Goal: Task Accomplishment & Management: Manage account settings

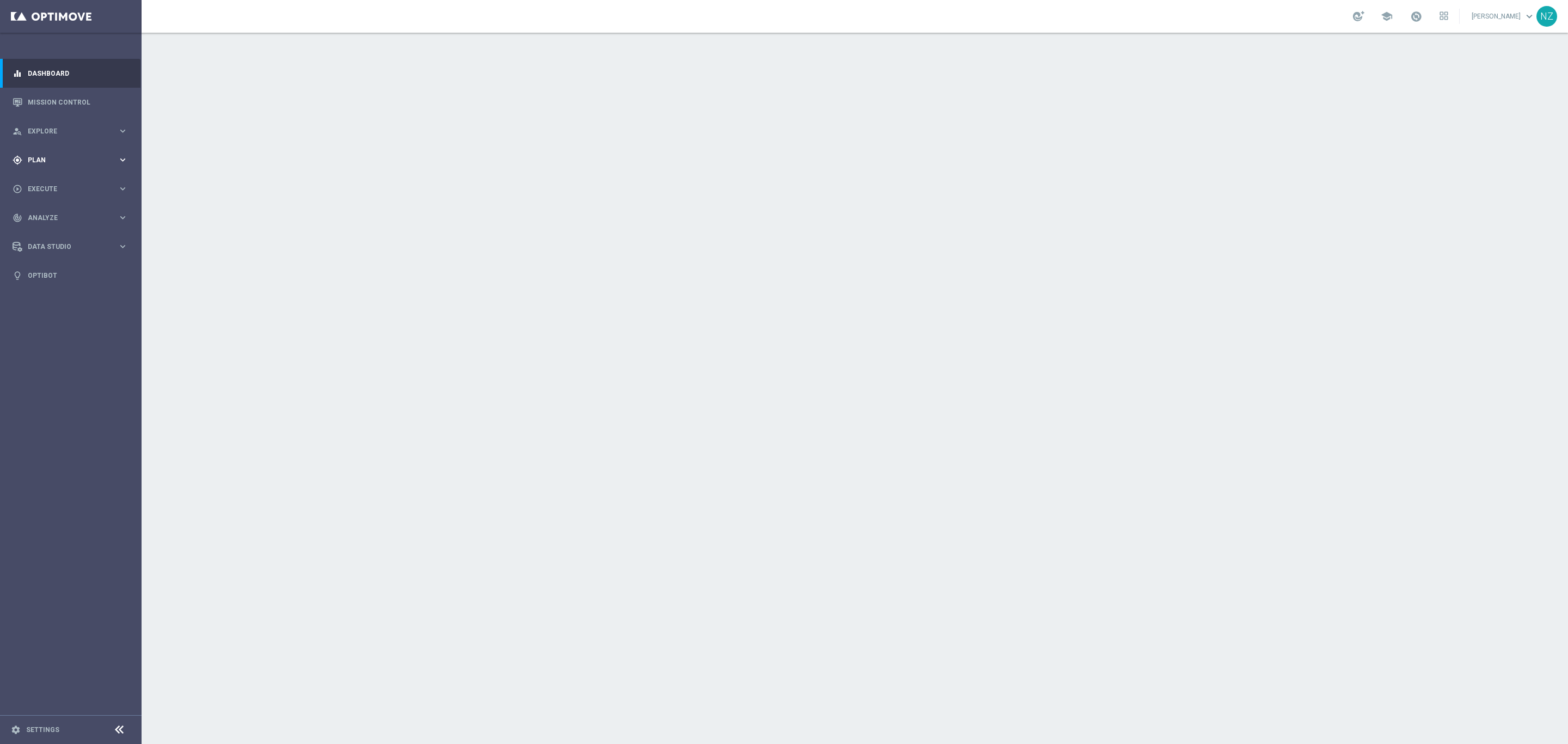
click at [65, 160] on span "Plan" at bounding box center [73, 160] width 90 height 7
click at [65, 182] on link "Target Groups" at bounding box center [71, 182] width 85 height 9
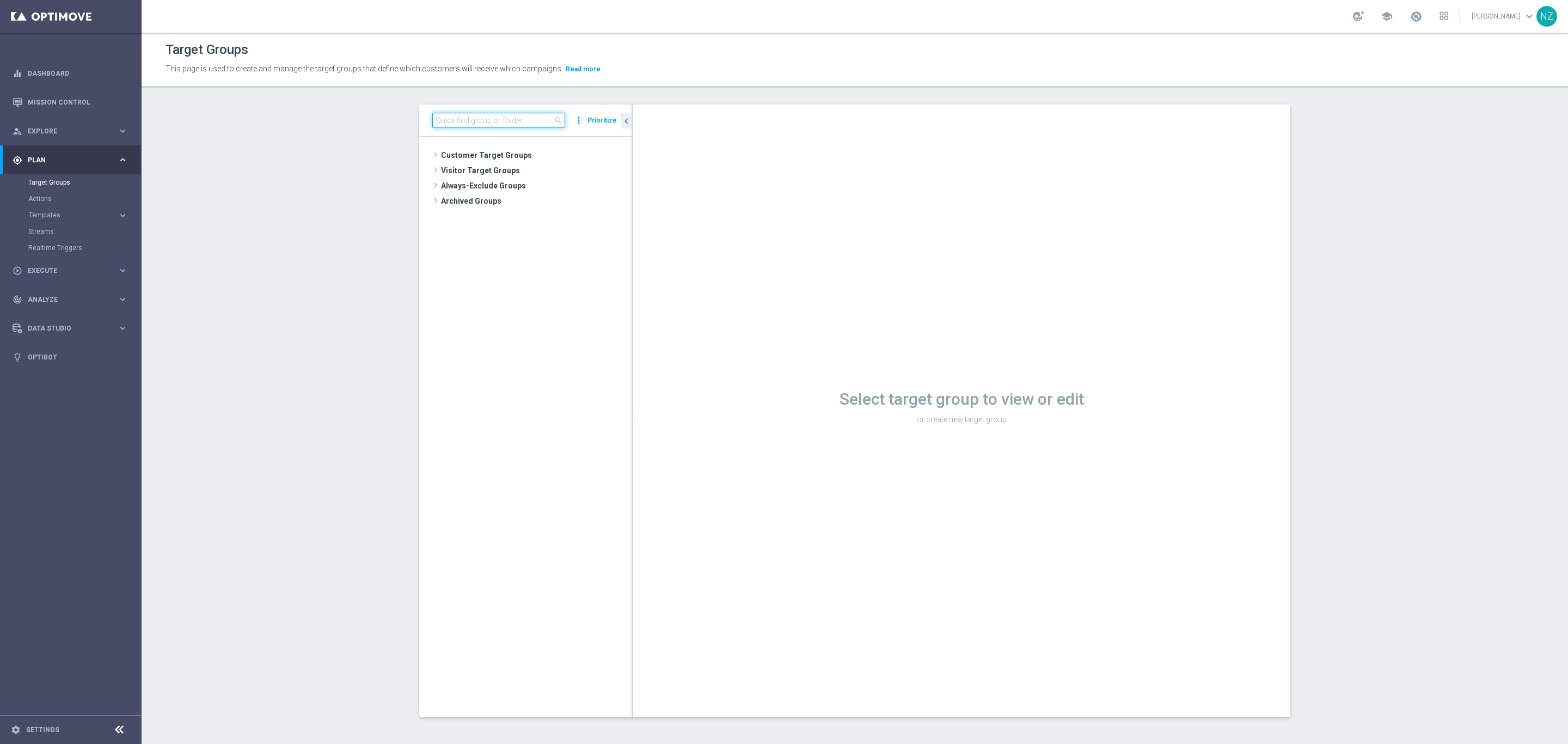
click at [467, 115] on input at bounding box center [499, 120] width 133 height 15
type input "twilio"
click at [519, 198] on span "Twilio Migration_10.1.25" at bounding box center [545, 202] width 121 height 9
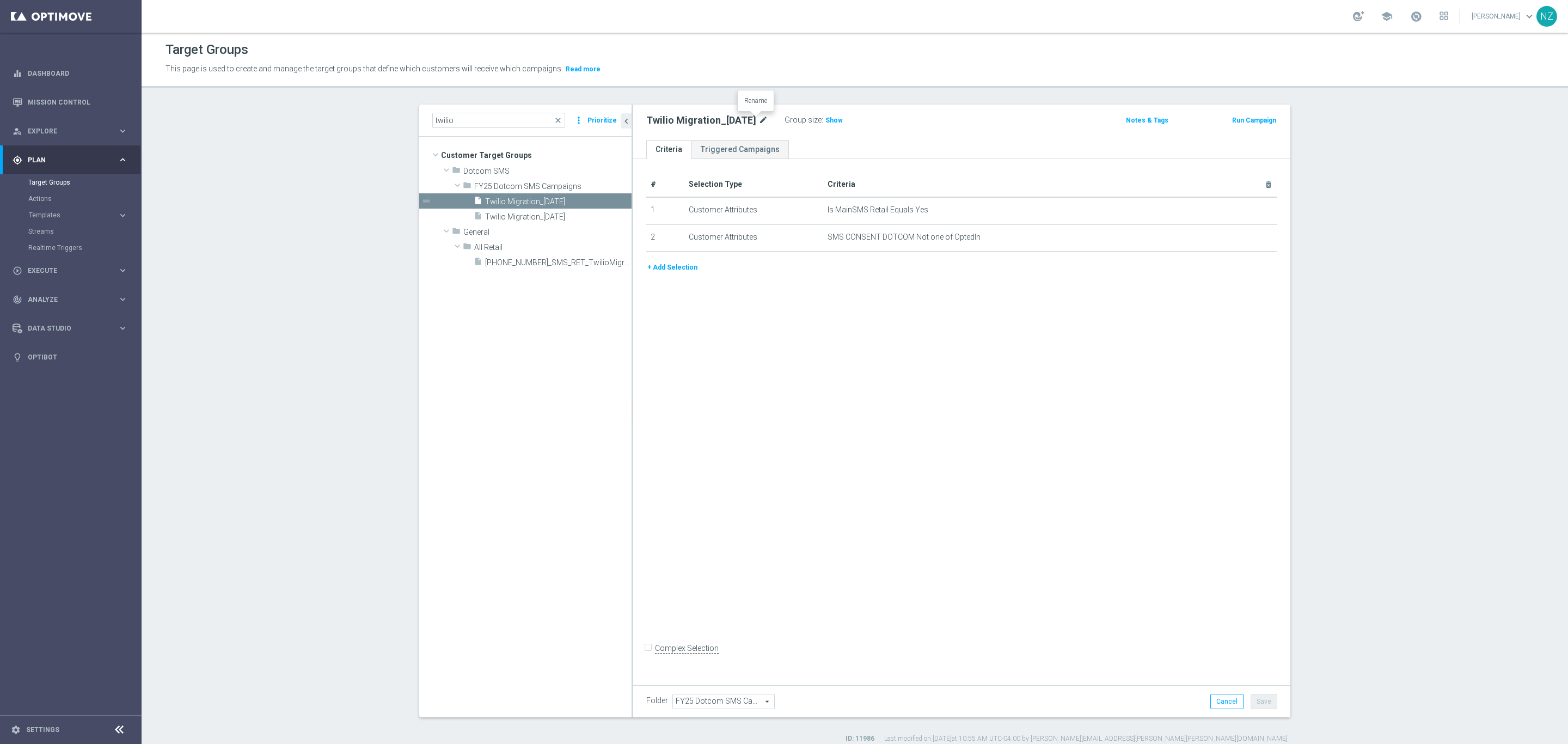
click at [758, 121] on icon "mode_edit" at bounding box center [763, 120] width 10 height 13
click at [709, 120] on input "Twilio Migration_10.1.25" at bounding box center [720, 121] width 147 height 15
type input "Twilio Migration_10.01.25"
click at [1140, 511] on div "# Selection Type Criteria delete_forever 1 Customer Attributes Is MainSMS Retai…" at bounding box center [962, 419] width 657 height 521
click at [1266, 706] on button "Save" at bounding box center [1264, 701] width 27 height 15
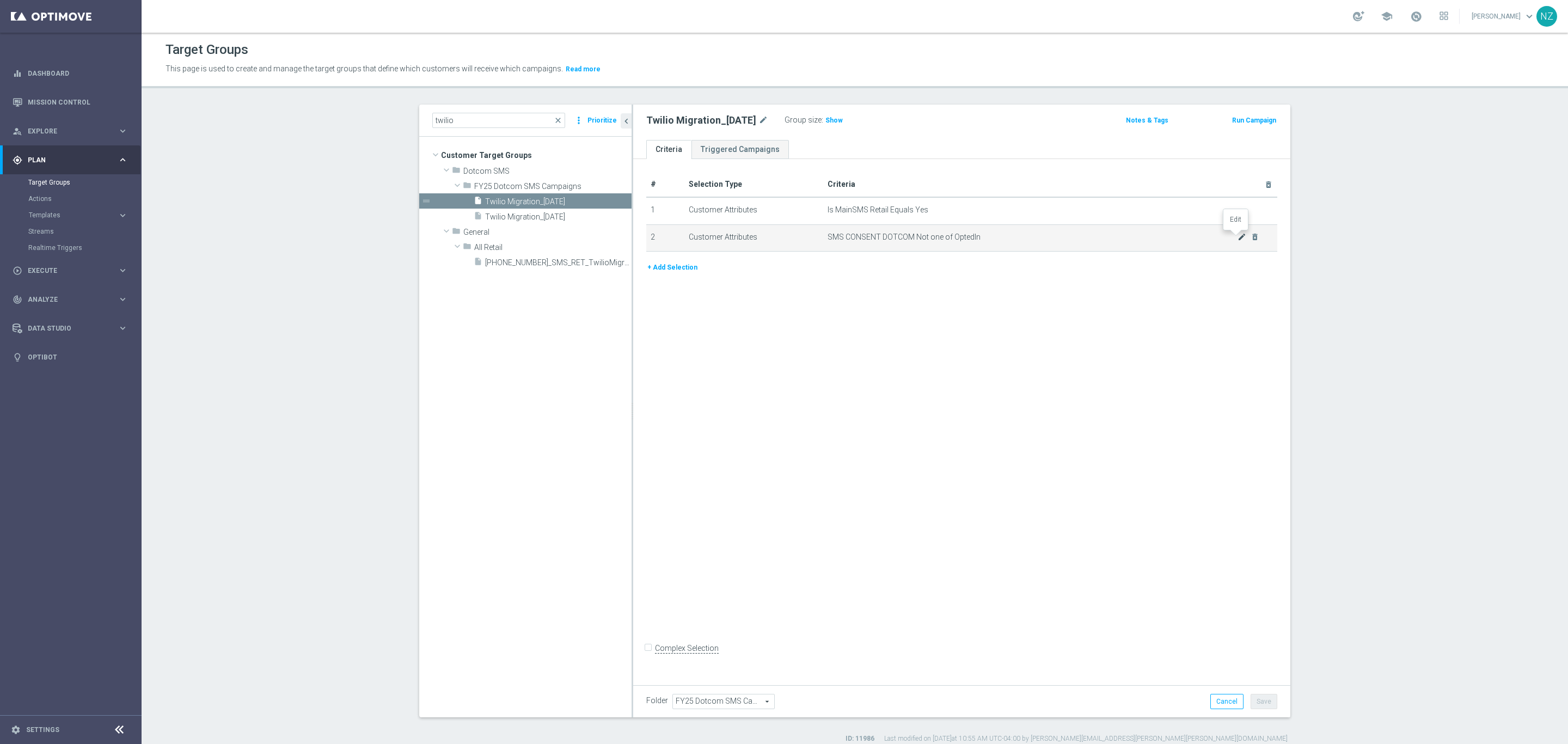
click at [1237, 237] on icon "mode_edit" at bounding box center [1242, 237] width 9 height 9
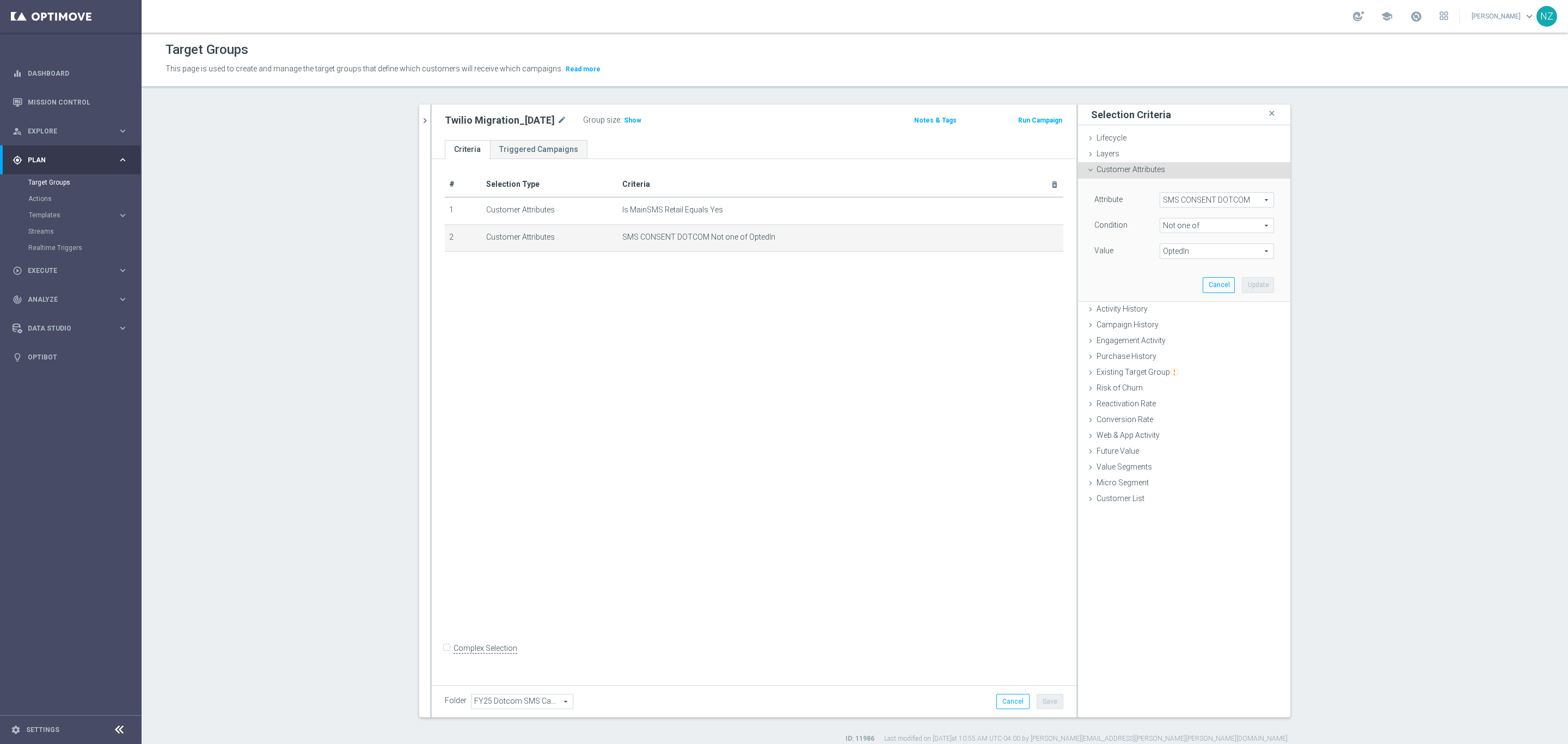
click at [1197, 262] on div "Attribute SMS CONSENT DOTCOM SMS CONSENT DOTCOM arrow_drop_down search Conditio…" at bounding box center [1184, 239] width 196 height 122
click at [1199, 227] on span "Not one of" at bounding box center [1217, 225] width 113 height 14
click at [1207, 286] on span "Does not equal" at bounding box center [1217, 284] width 103 height 9
type input "Does not equal"
click at [1183, 248] on span at bounding box center [1217, 251] width 113 height 14
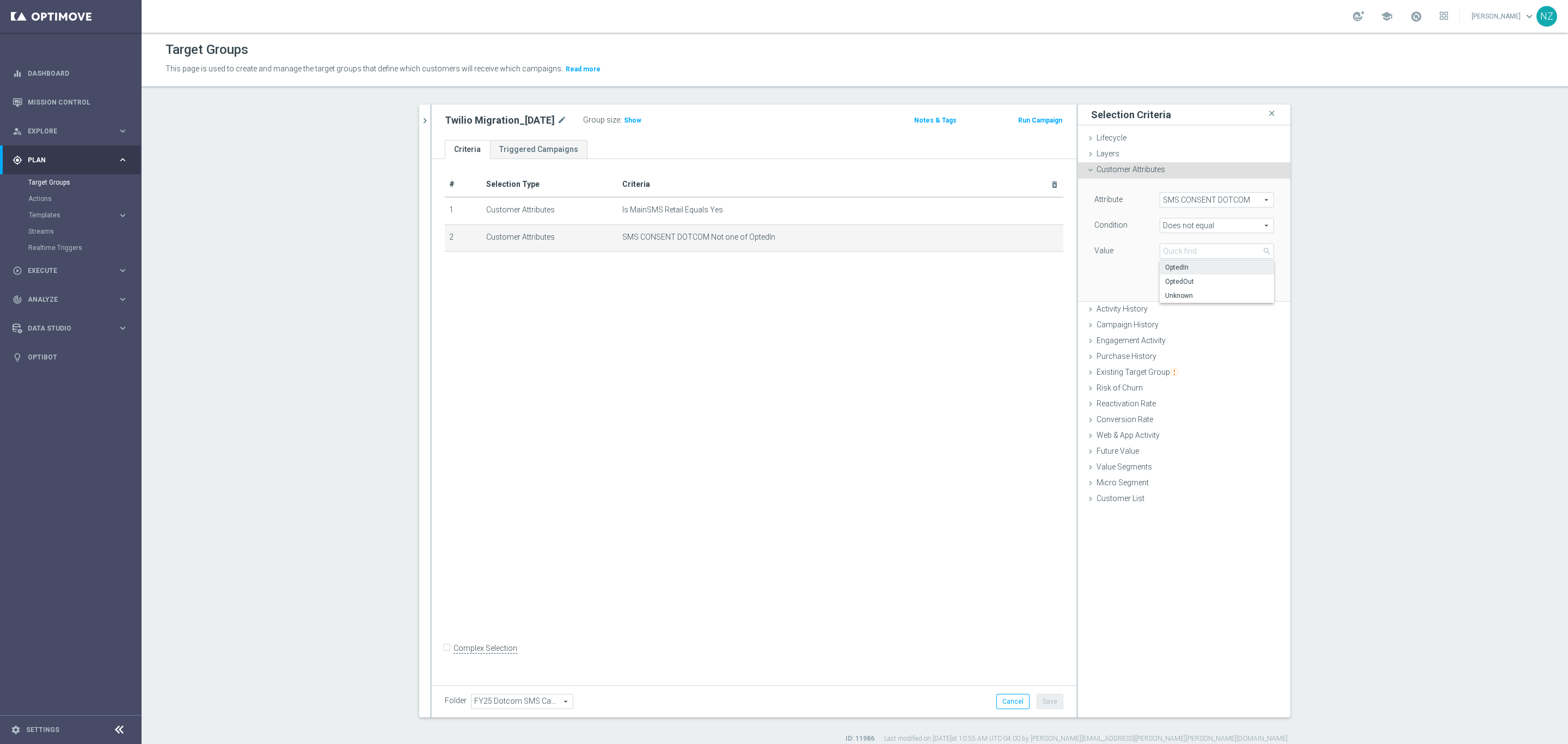
click at [1185, 263] on span "OptedIn" at bounding box center [1217, 267] width 103 height 9
type input "OptedIn"
click at [1255, 283] on button "Update" at bounding box center [1258, 284] width 32 height 15
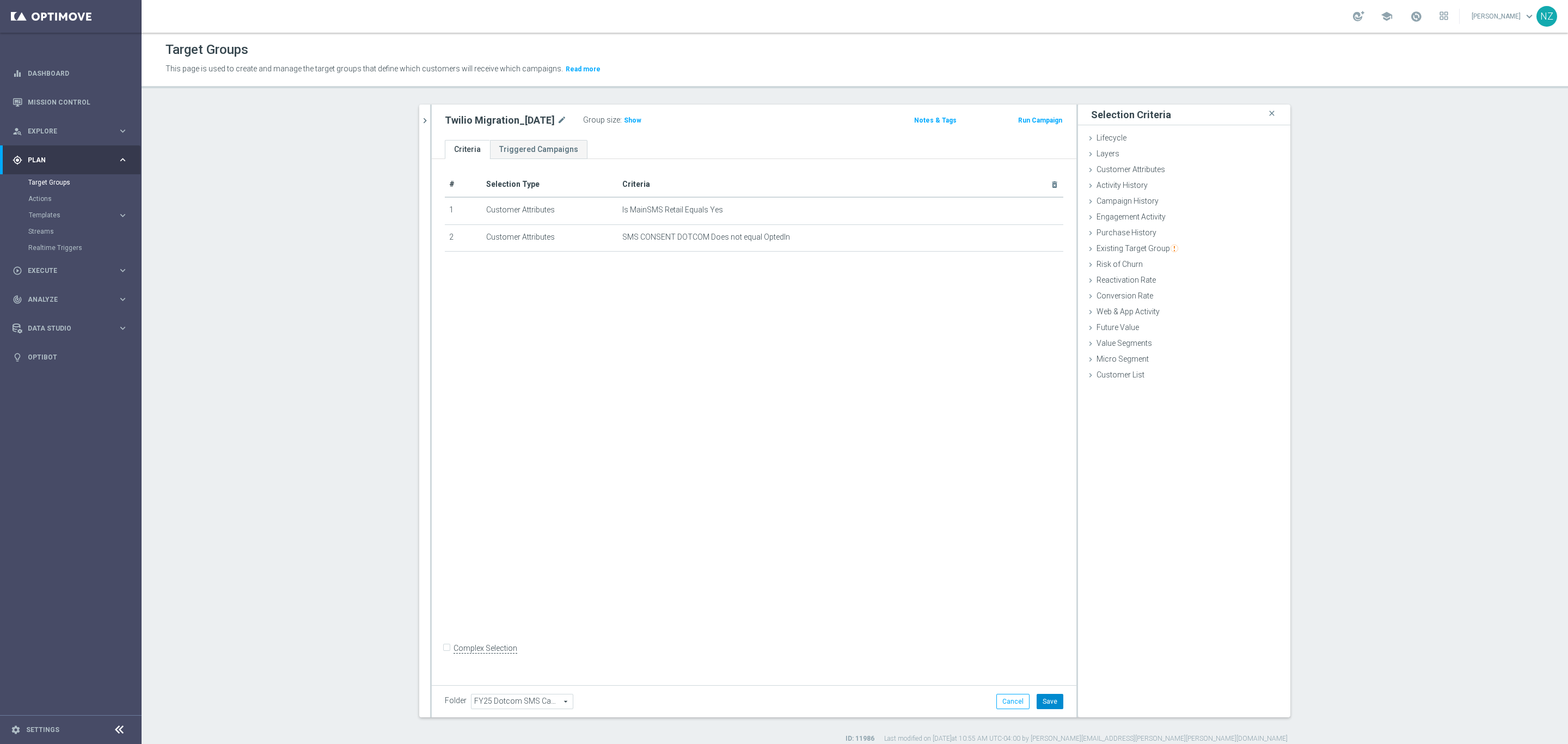
click at [1037, 694] on button "Save" at bounding box center [1050, 701] width 27 height 15
click at [77, 96] on link "Mission Control" at bounding box center [78, 102] width 100 height 29
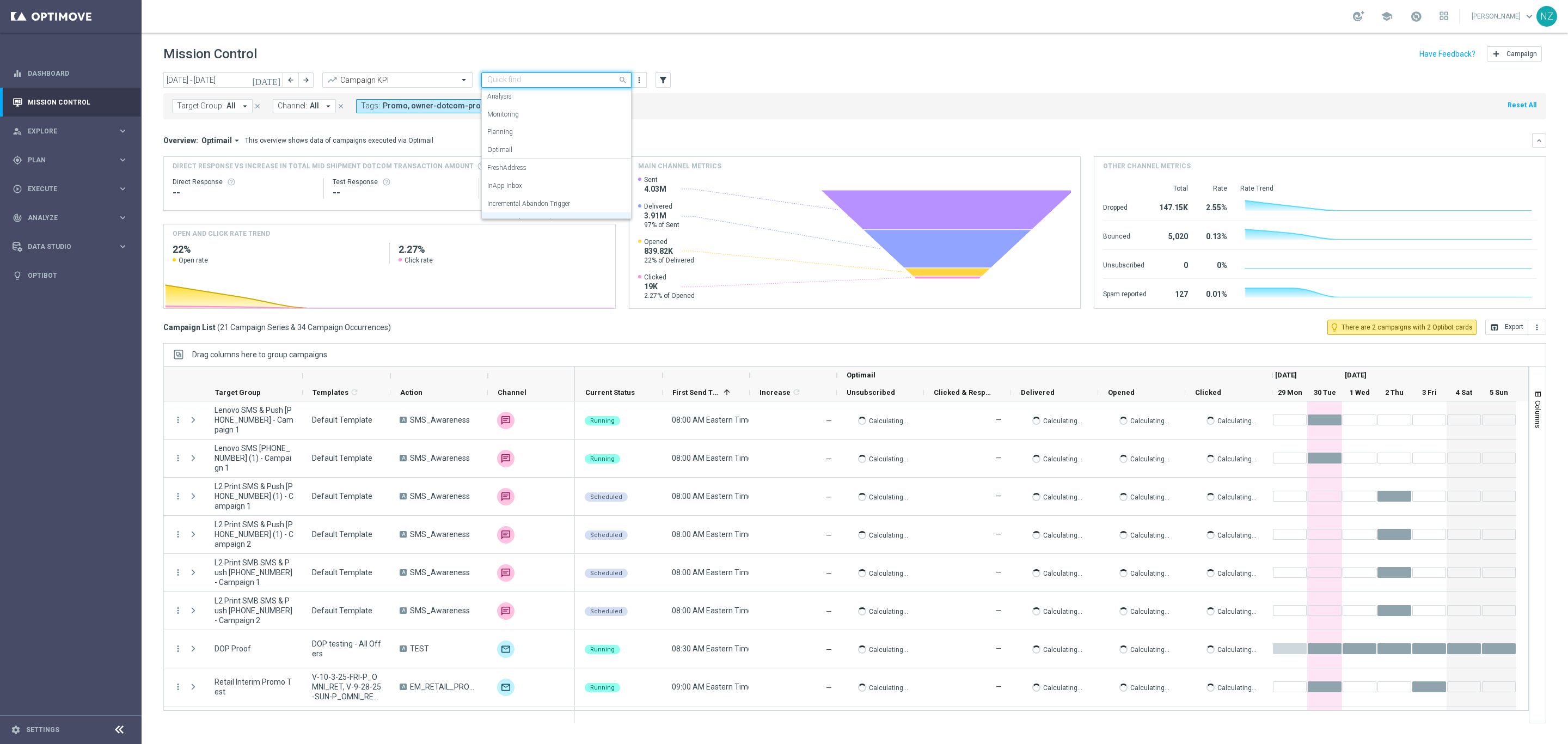
click at [589, 72] on div "Quick find Incremental Promo Sales/Margin" at bounding box center [556, 80] width 150 height 15
click at [572, 172] on div "Incremental SMS" at bounding box center [556, 172] width 138 height 18
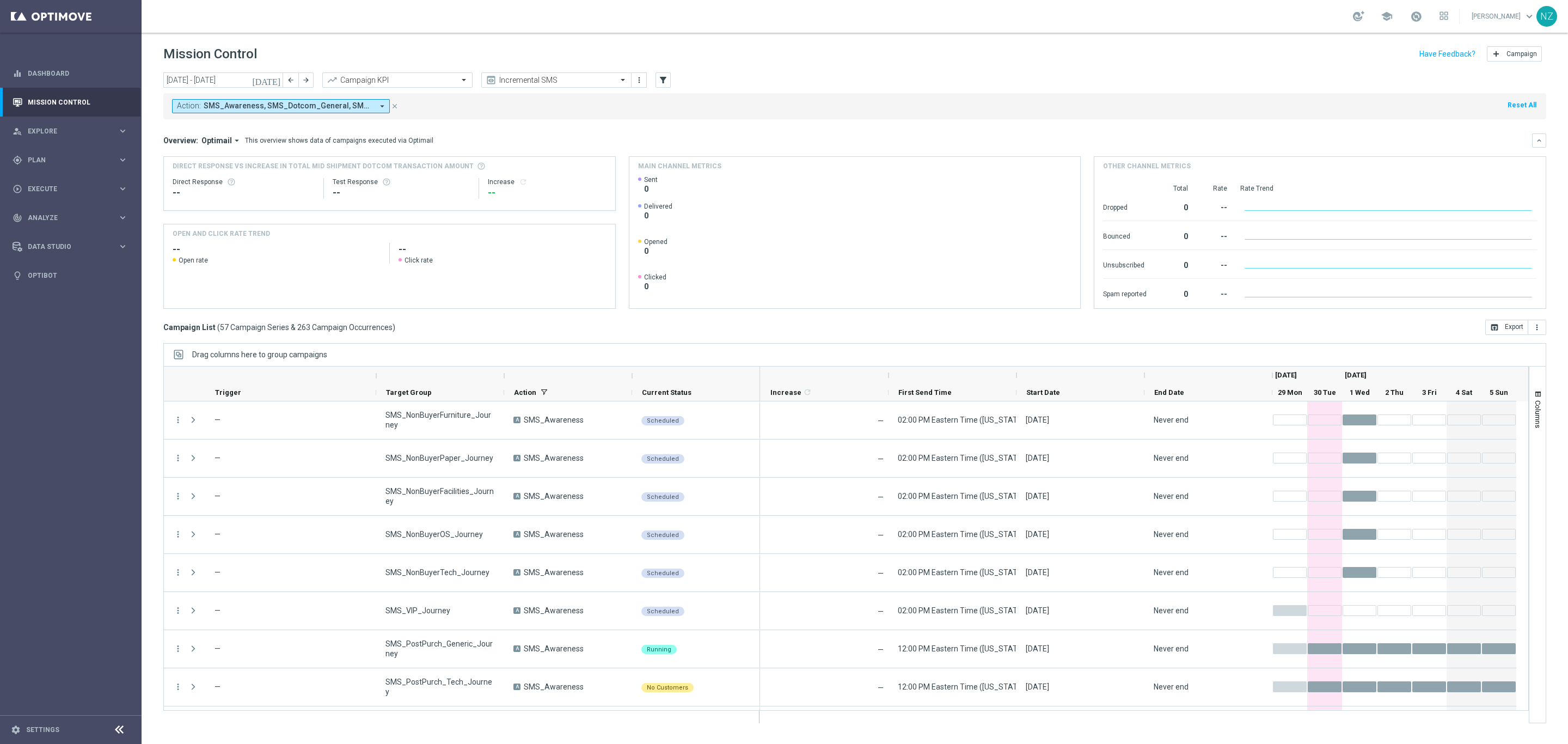
click at [415, 326] on div "Campaign List ( 57 Campaign Series & 263 Campaign Occurrences ) open_in_browser…" at bounding box center [855, 327] width 1383 height 15
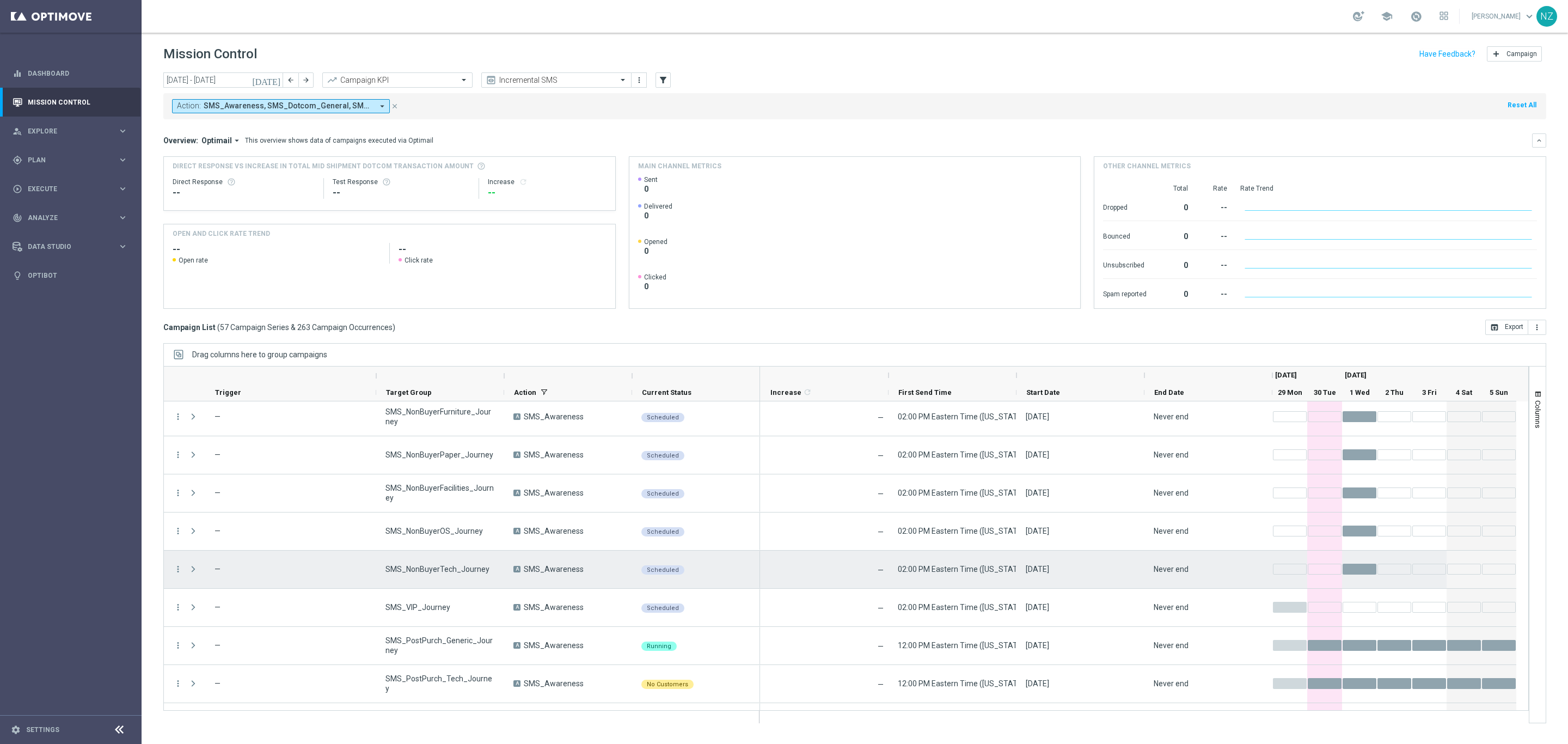
scroll to position [0, 0]
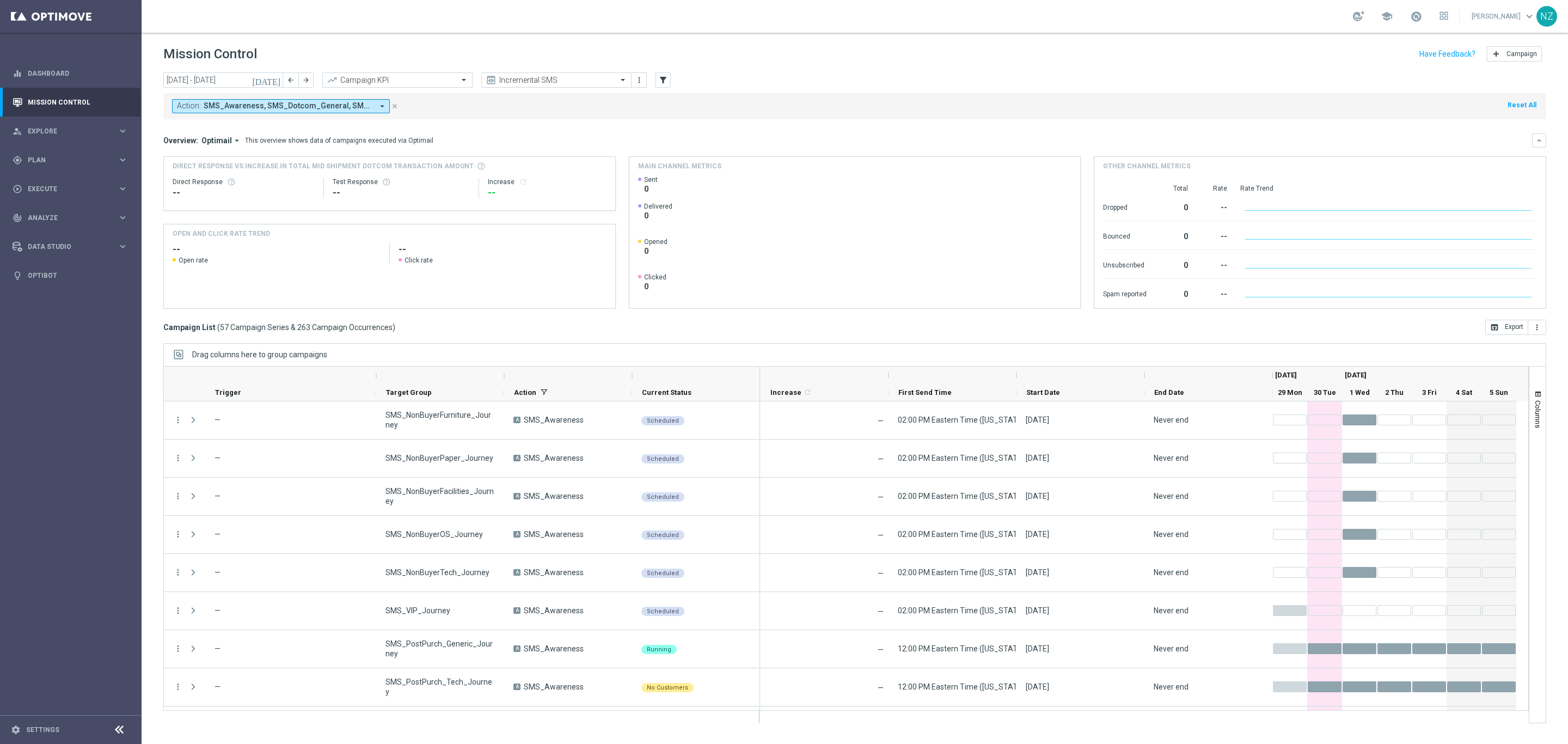
click at [332, 110] on span "SMS_Awareness, SMS_Dotcom_General, SMS_Retail_General" at bounding box center [289, 105] width 169 height 9
click at [182, 142] on div "Selected 3 Of 391" at bounding box center [266, 144] width 177 height 9
click at [180, 173] on div "SMS_Awareness" at bounding box center [267, 175] width 180 height 18
click at [181, 172] on div "SMS_Dotcom_General" at bounding box center [267, 175] width 180 height 18
click at [560, 135] on div "Overview: Optimail arrow_drop_down This overview shows data of campaigns execut…" at bounding box center [855, 140] width 1383 height 14
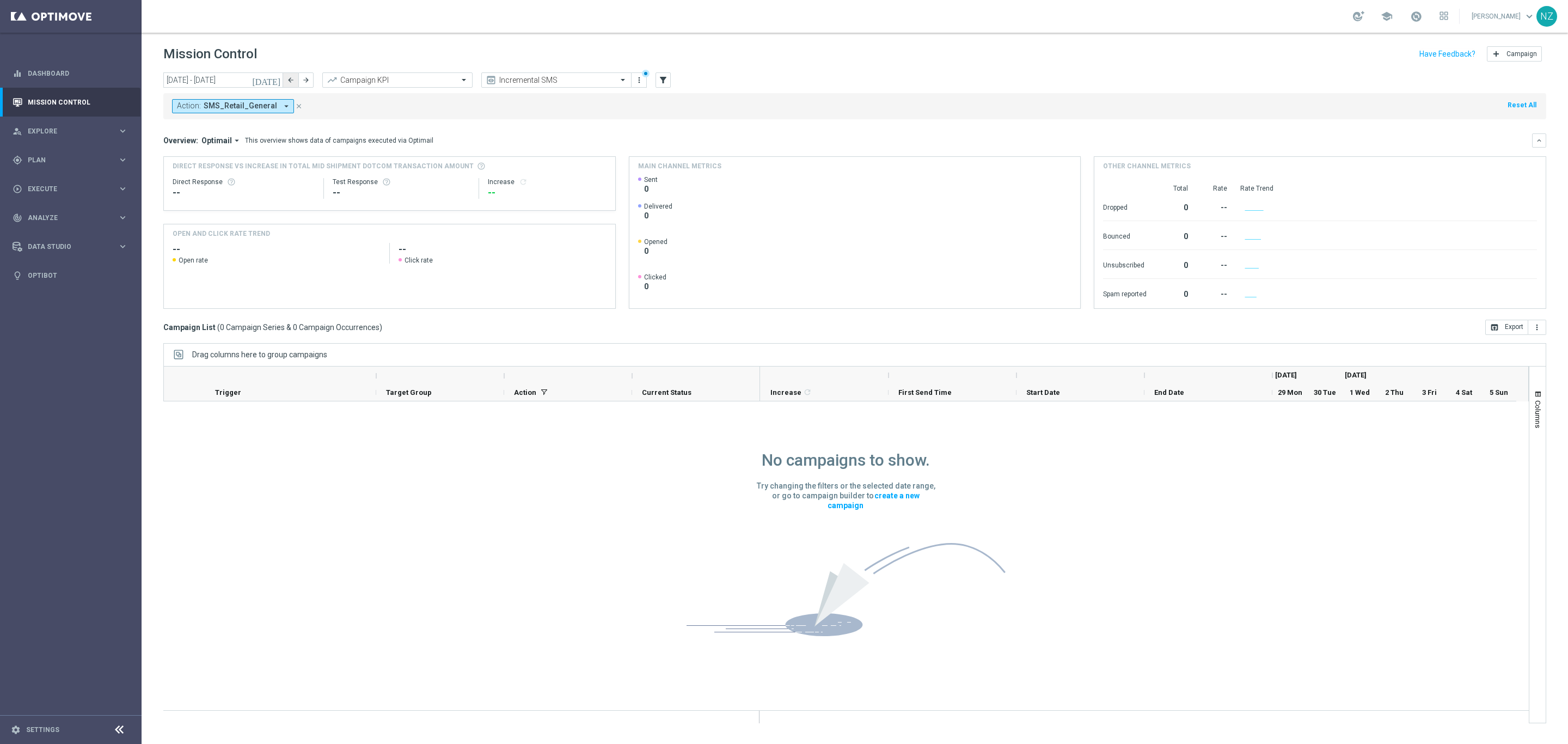
click at [291, 77] on icon "arrow_back" at bounding box center [290, 80] width 8 height 8
click at [289, 77] on icon "arrow_back" at bounding box center [290, 80] width 8 height 8
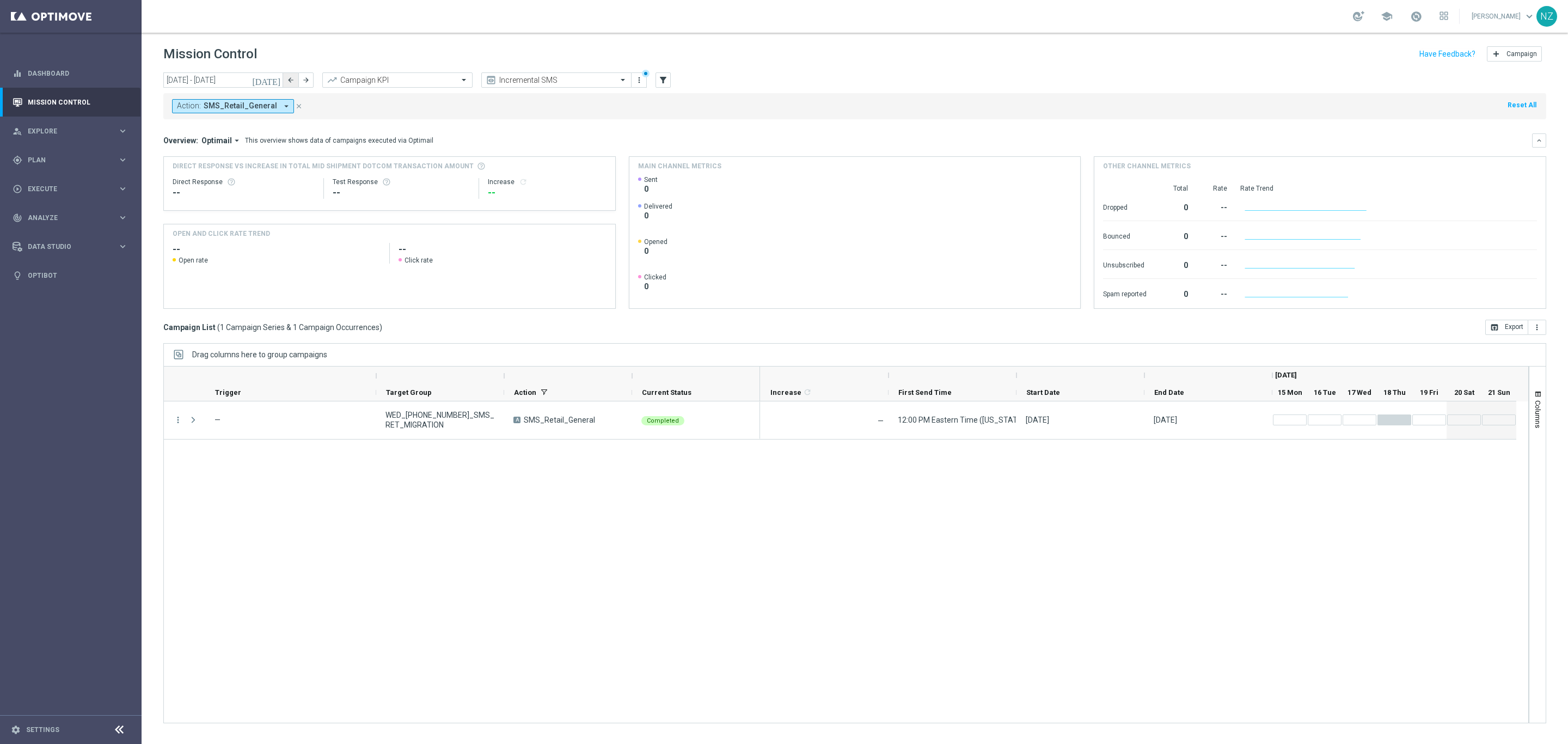
click at [290, 72] on button "arrow_back" at bounding box center [290, 80] width 15 height 15
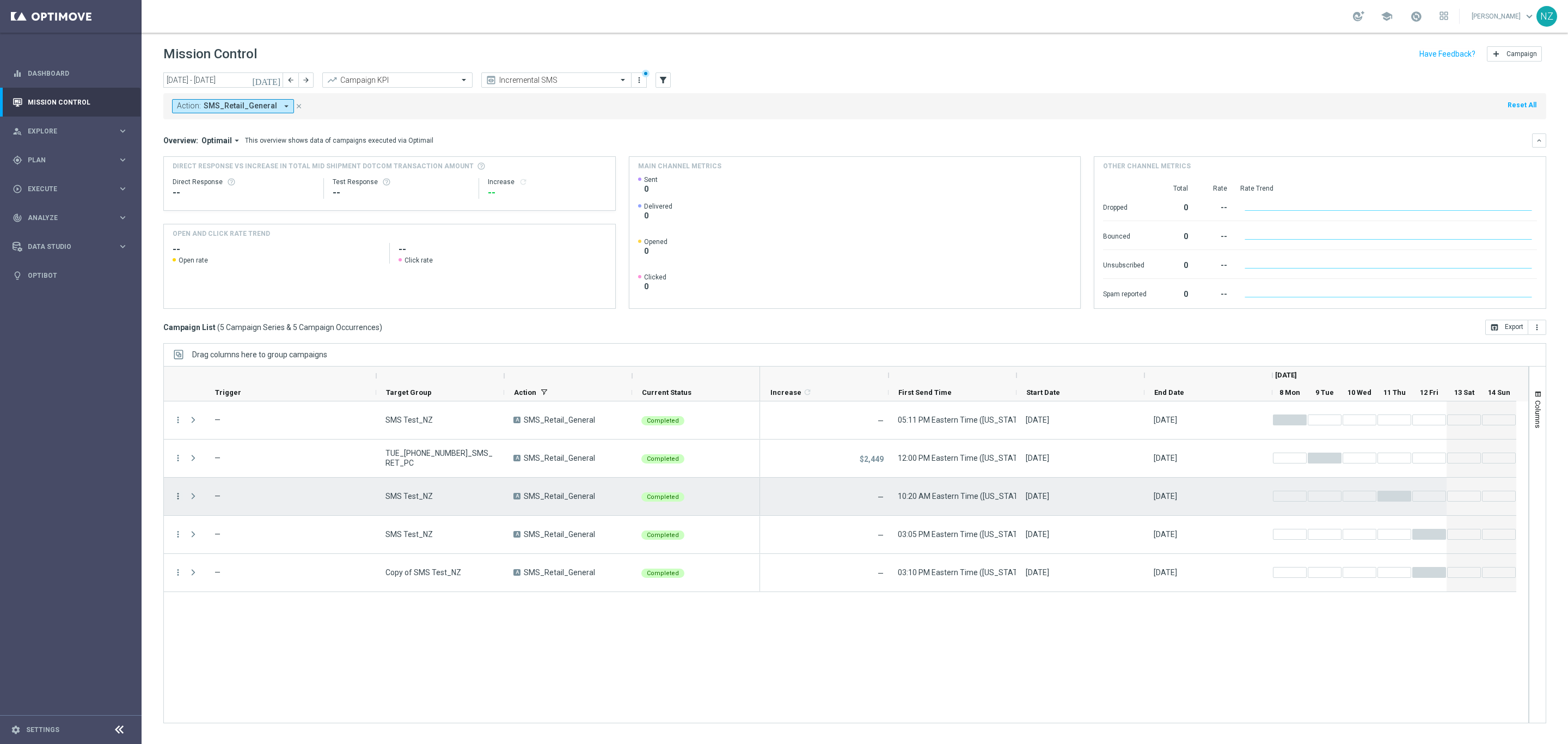
click at [178, 497] on icon "more_vert" at bounding box center [178, 496] width 10 height 10
click at [247, 578] on div "file_copy Duplicate and Edit" at bounding box center [244, 585] width 122 height 15
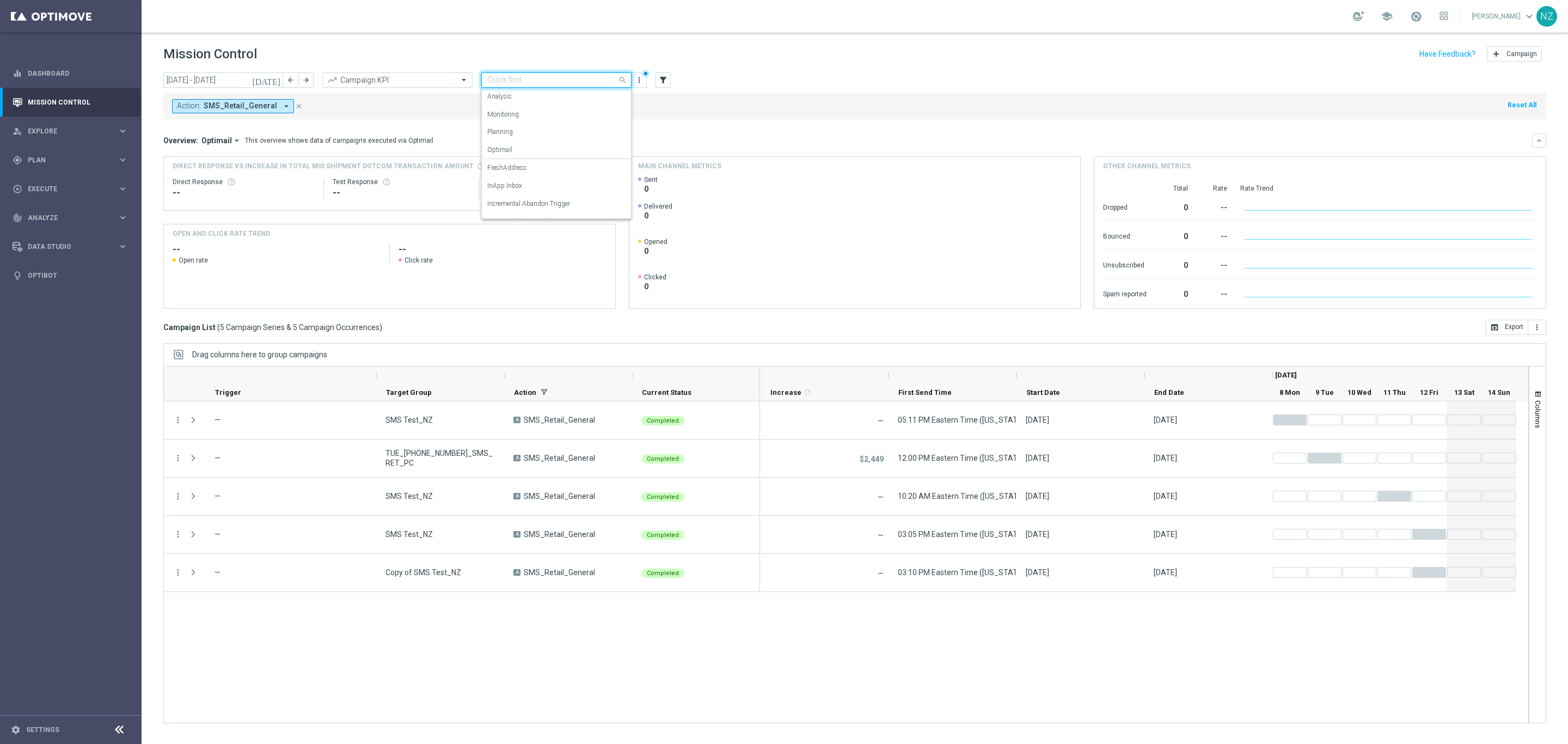
click at [547, 72] on div "Quick find Incremental SMS" at bounding box center [556, 80] width 150 height 15
click at [265, 85] on input "08 Sep 2025 - 14 Sep 2025" at bounding box center [223, 80] width 120 height 15
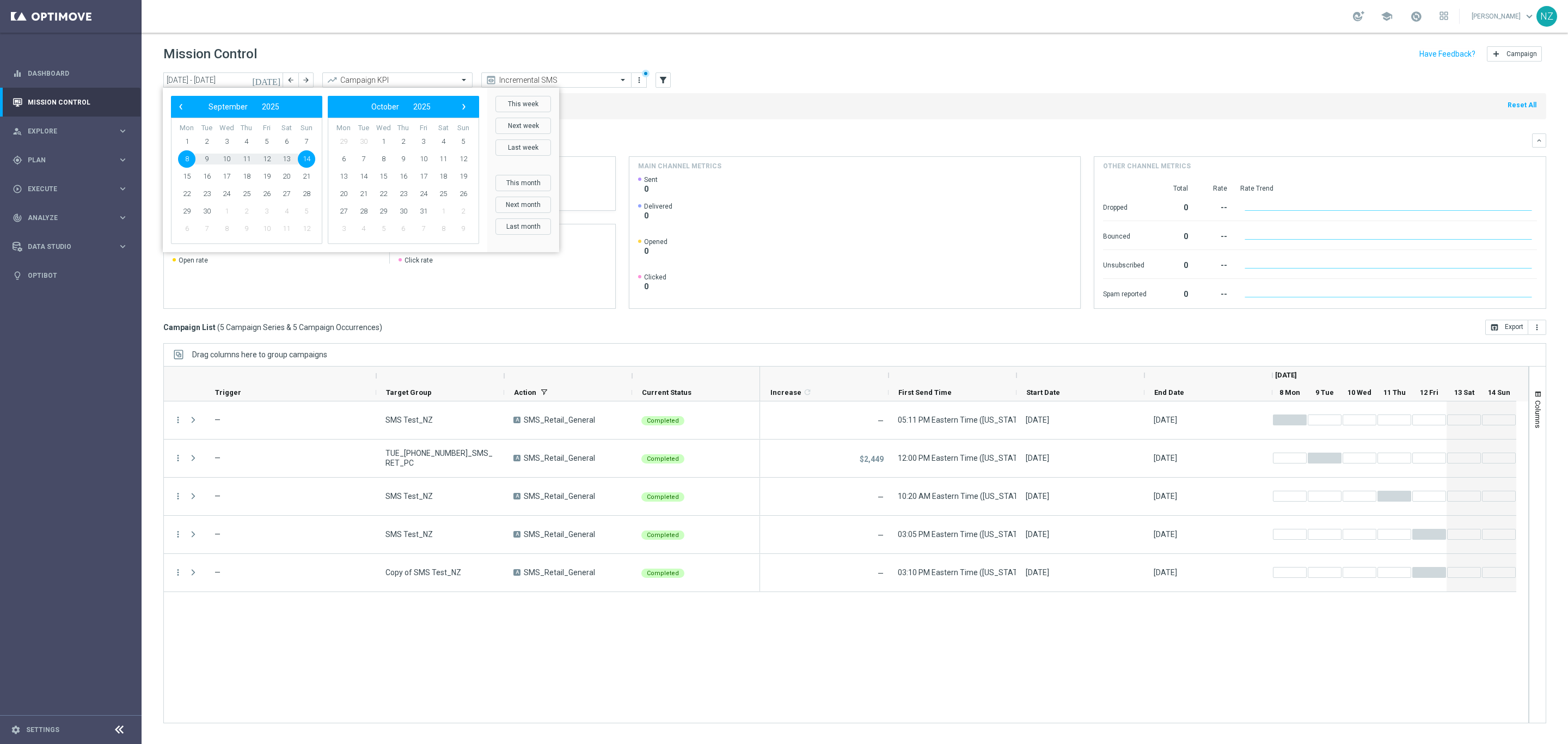
click at [278, 75] on icon "[DATE]" at bounding box center [267, 80] width 29 height 10
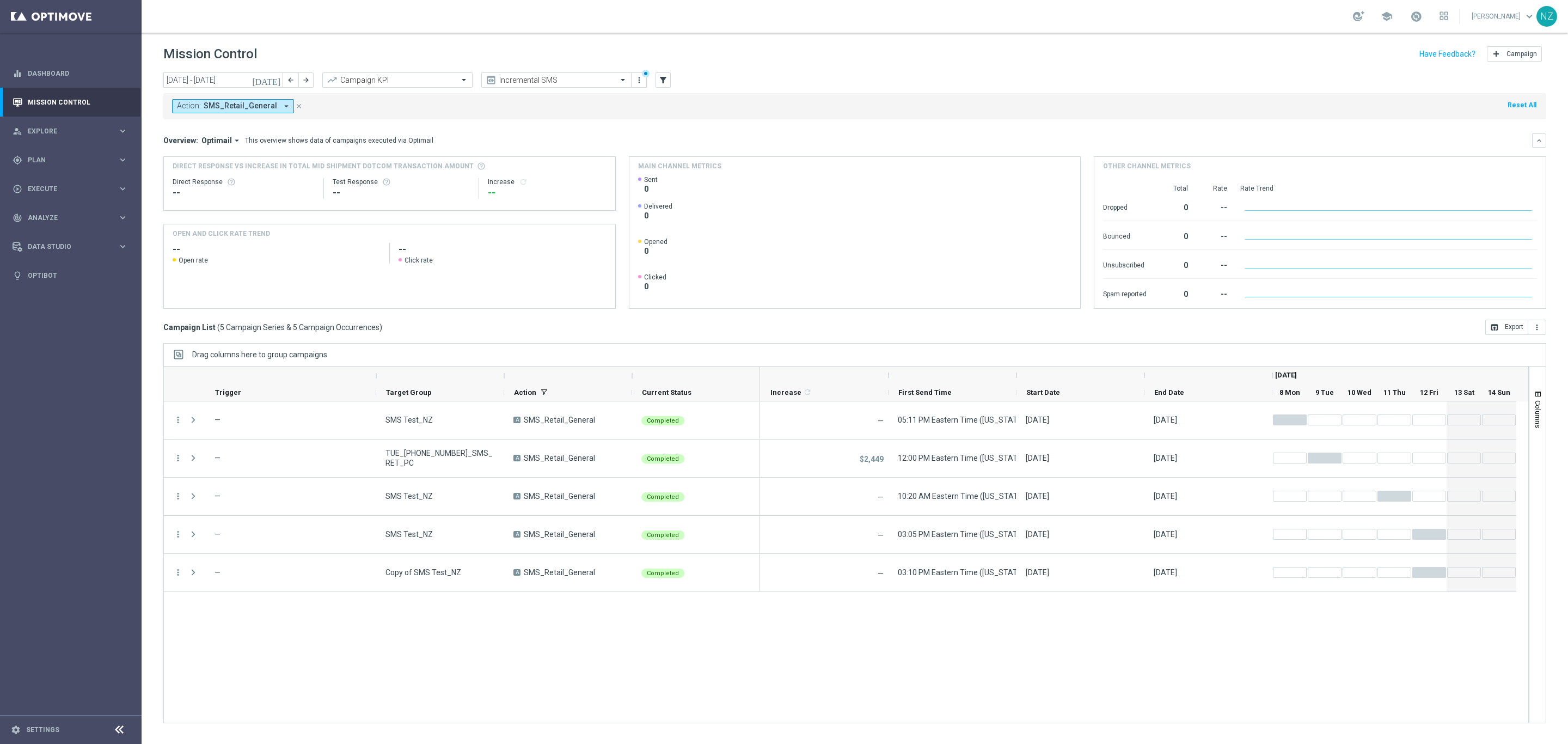
click at [278, 75] on icon "[DATE]" at bounding box center [267, 80] width 29 height 10
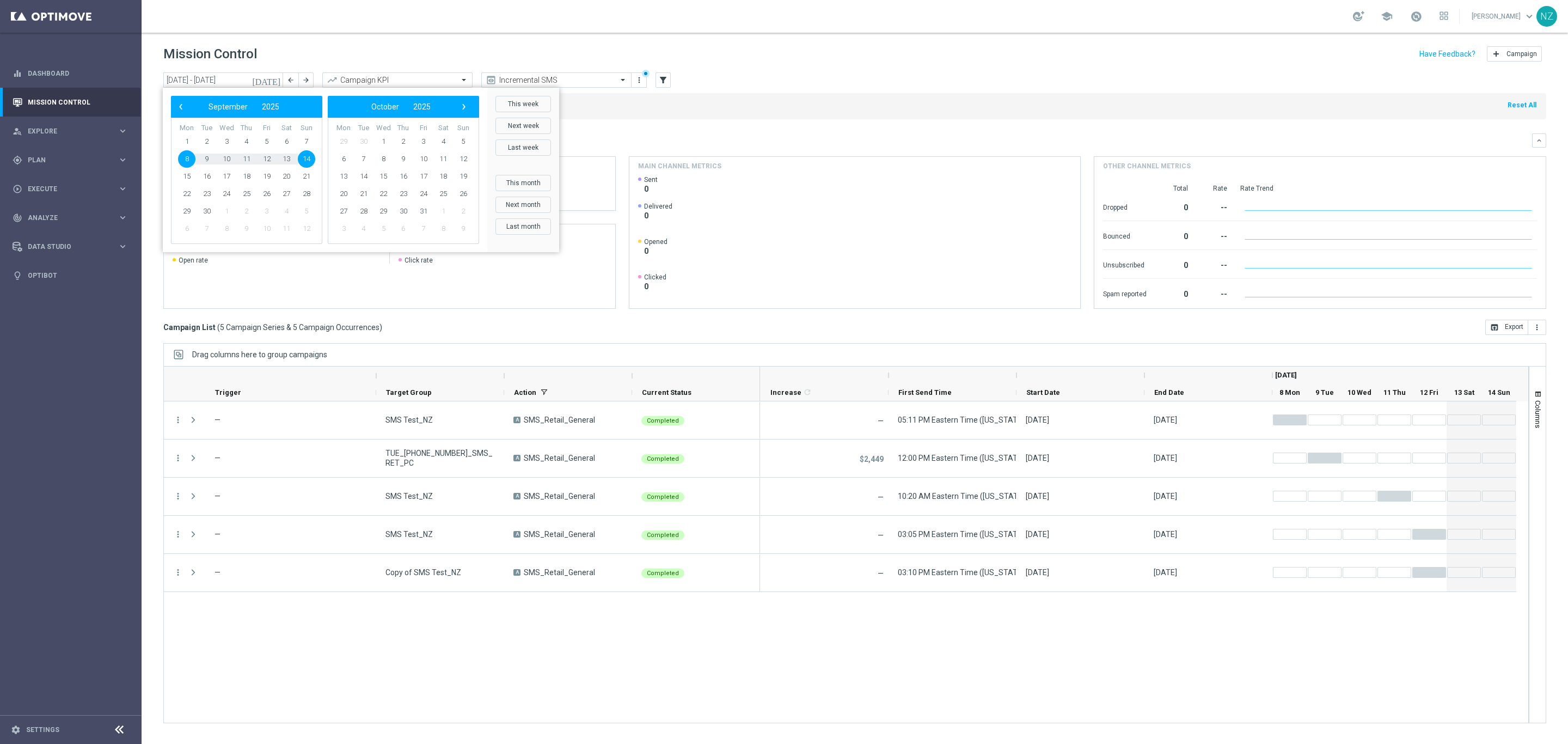
drag, startPoint x: 796, startPoint y: 111, endPoint x: 771, endPoint y: 116, distance: 25.5
click at [796, 111] on div "Action: SMS_Retail_General arrow_drop_down close Reset All" at bounding box center [855, 106] width 1383 height 26
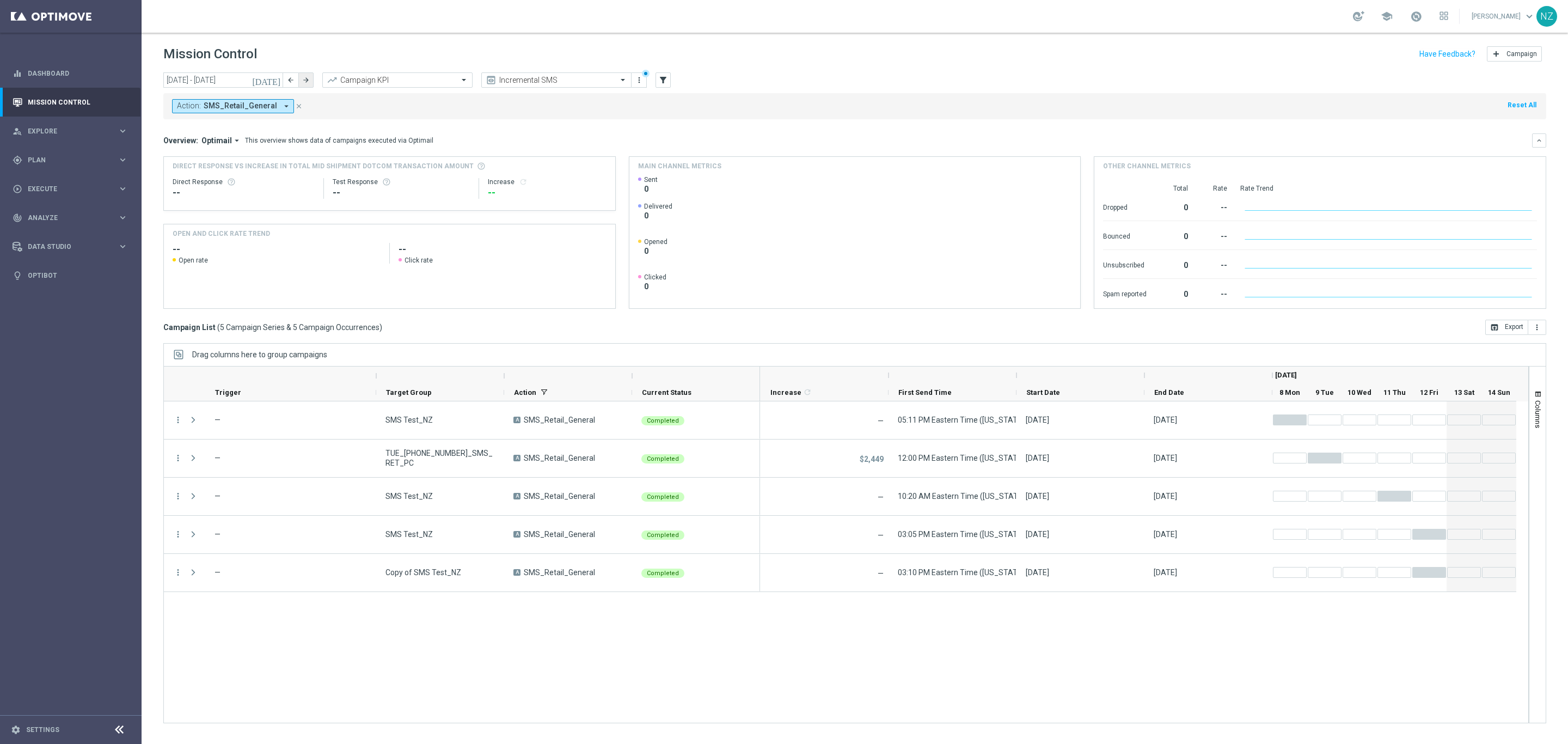
click at [307, 79] on icon "arrow_forward" at bounding box center [306, 80] width 8 height 8
type input "15 Sep 2025 - 21 Sep 2025"
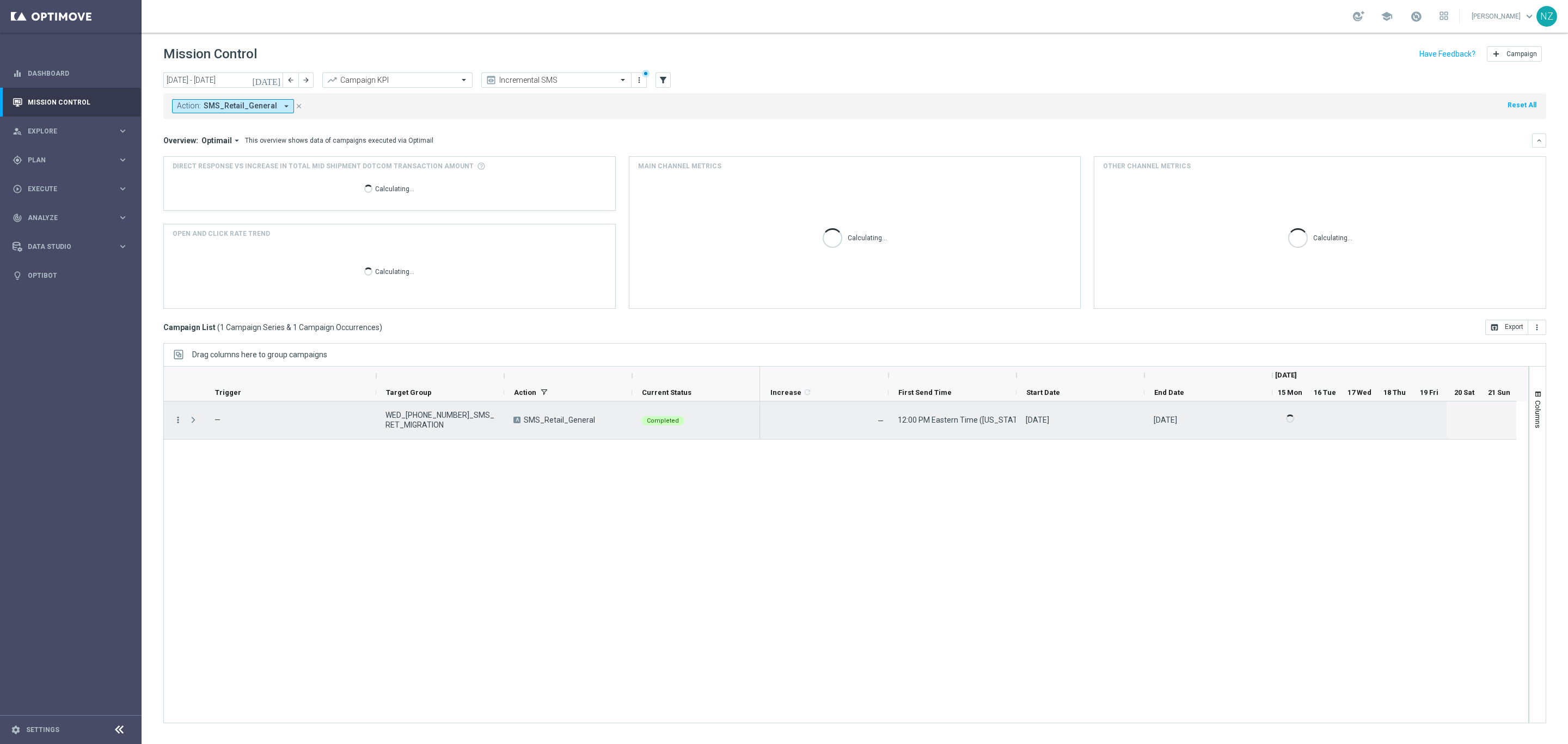
click at [175, 421] on icon "more_vert" at bounding box center [178, 420] width 10 height 10
click at [234, 510] on span "Duplicate and Edit" at bounding box center [228, 508] width 56 height 8
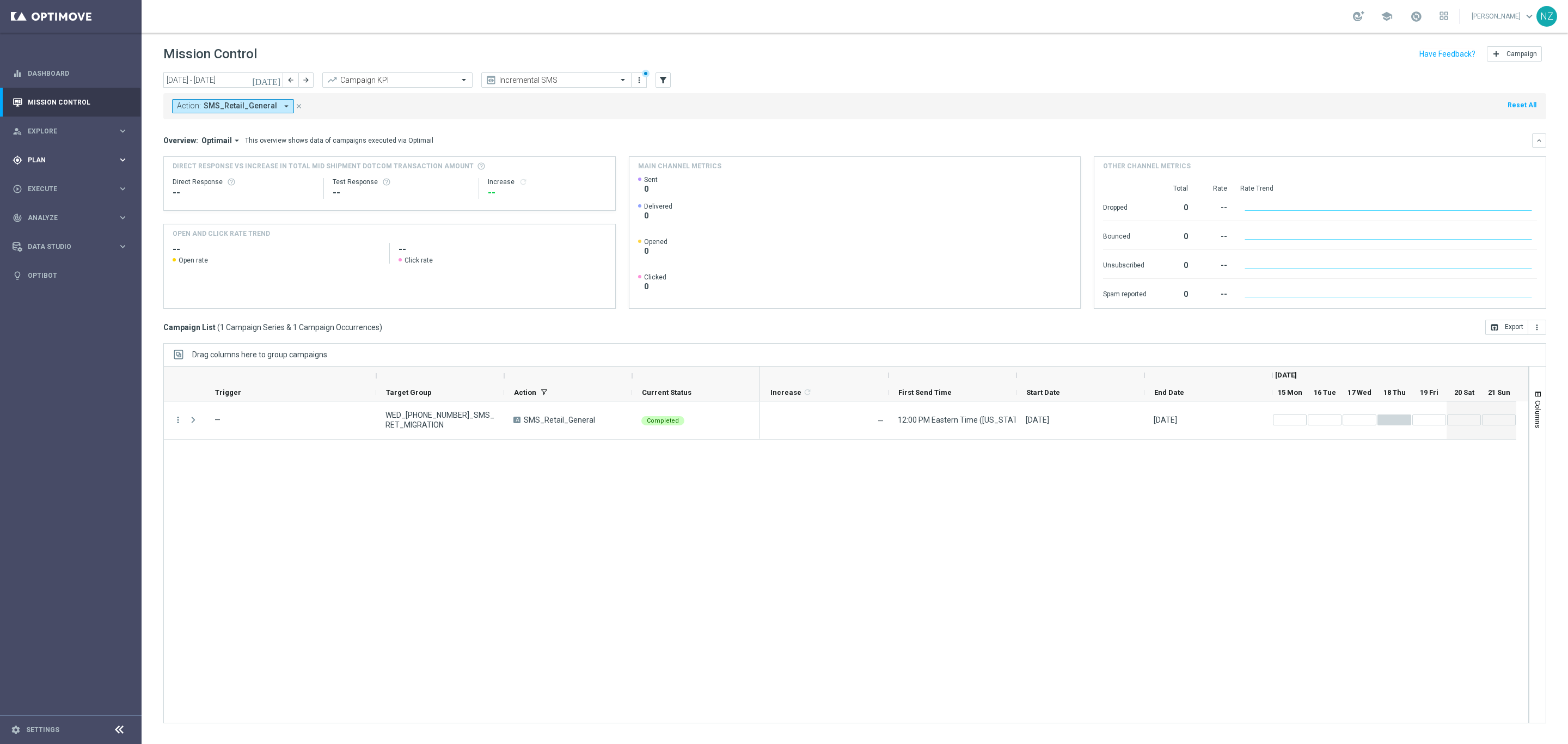
click at [31, 170] on div "gps_fixed Plan keyboard_arrow_right" at bounding box center [70, 160] width 141 height 29
click at [44, 183] on link "Target Groups" at bounding box center [71, 182] width 85 height 9
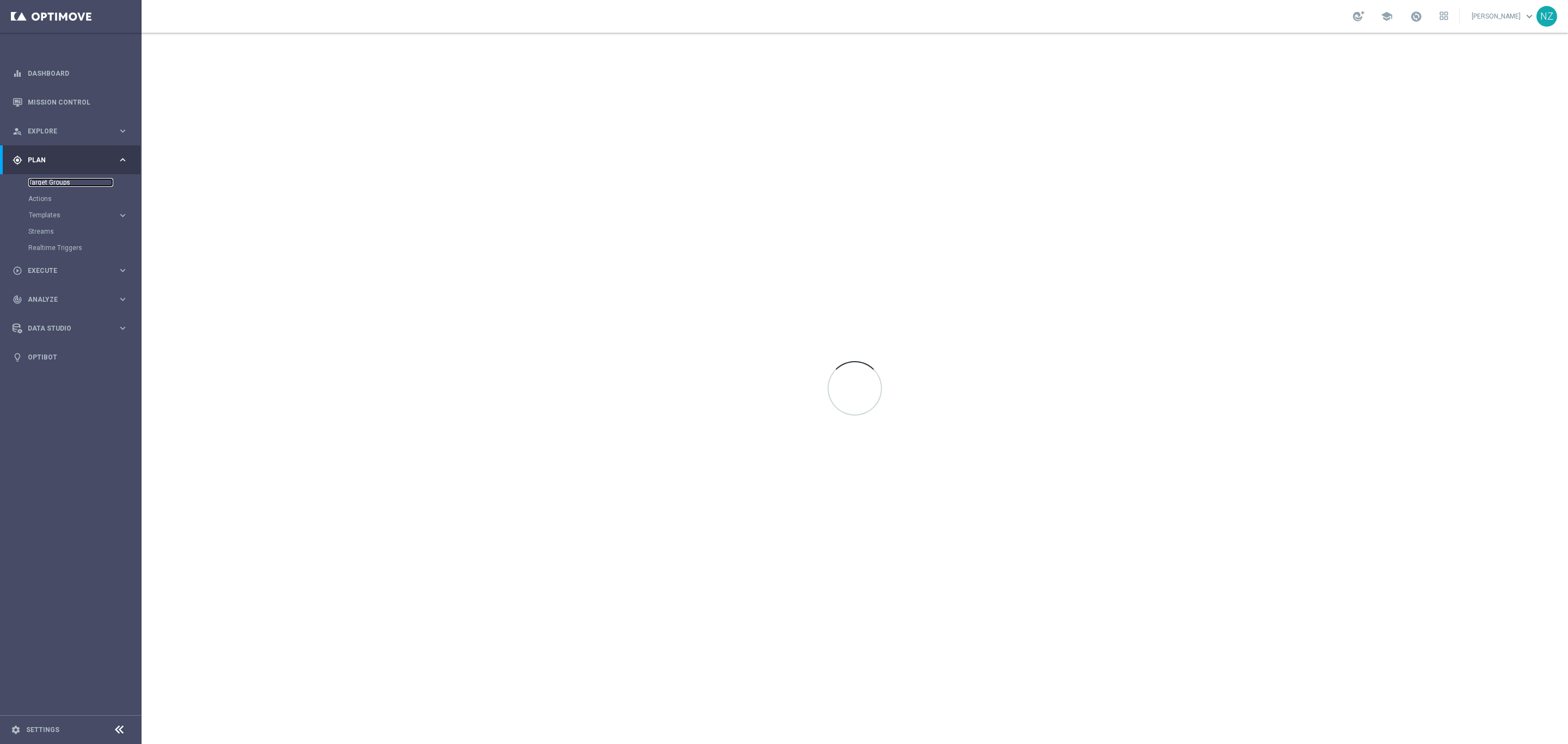
click at [65, 183] on link "Target Groups" at bounding box center [71, 182] width 85 height 9
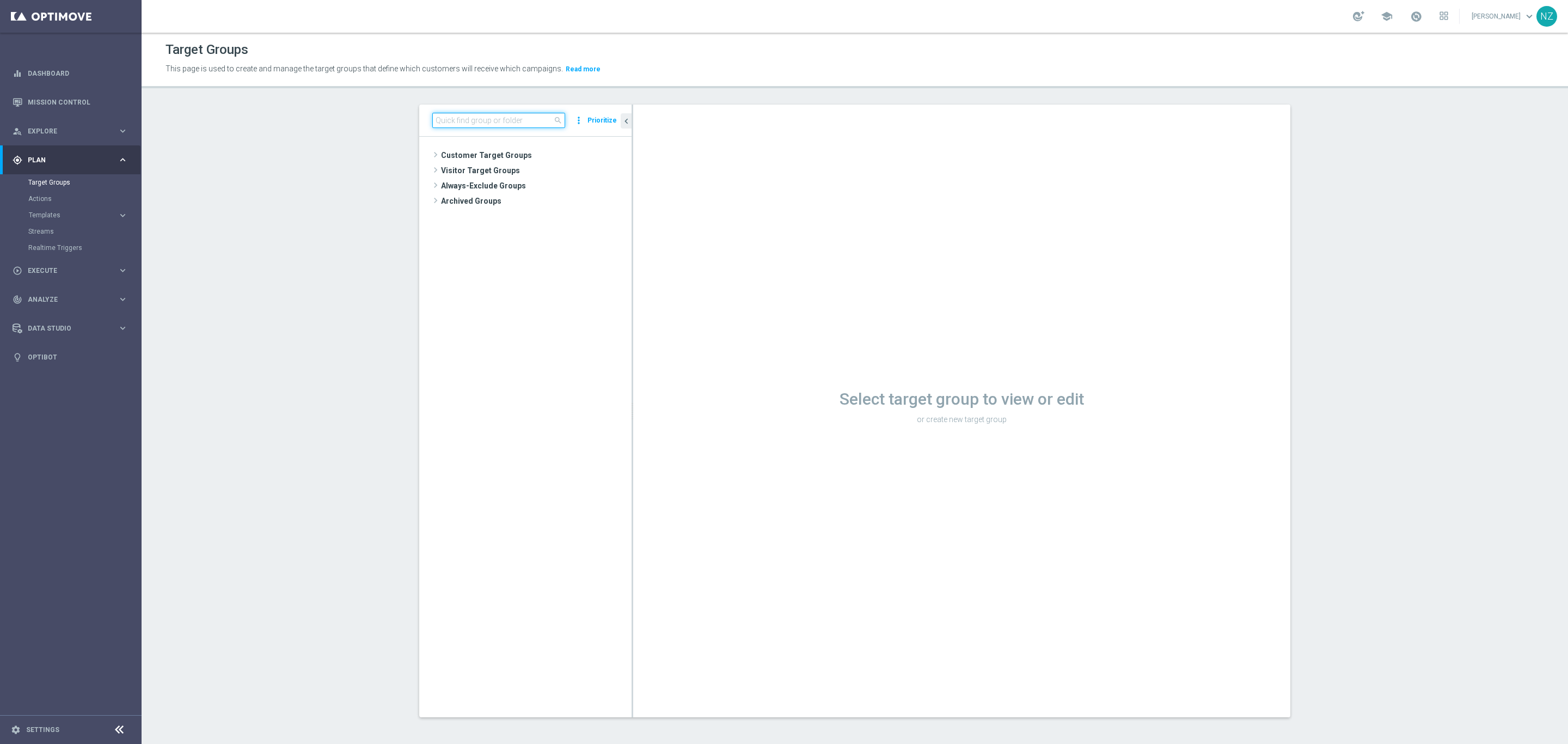
click at [487, 115] on input at bounding box center [499, 120] width 133 height 15
click at [519, 203] on span "Twilio Migration_[DATE]" at bounding box center [545, 202] width 121 height 9
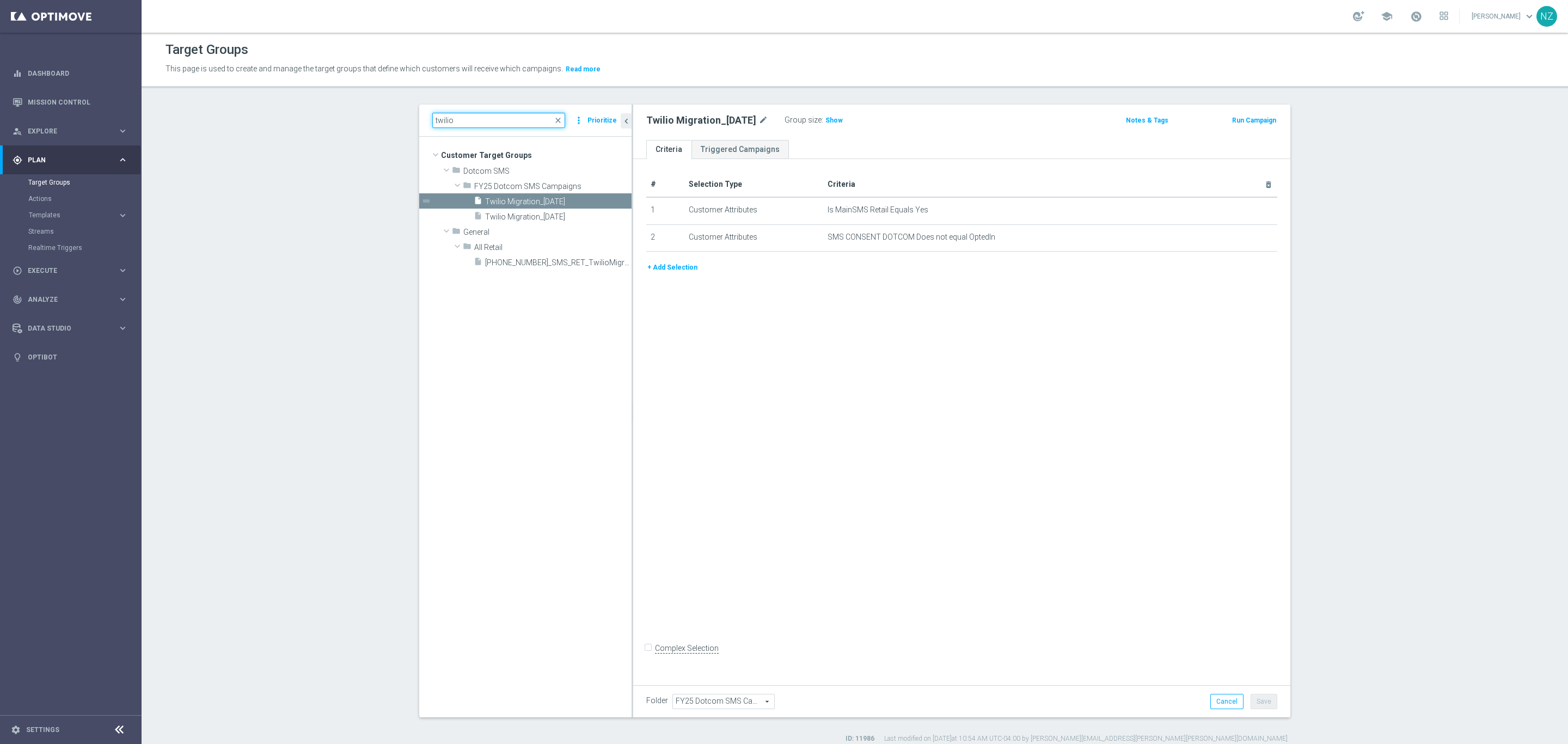
drag, startPoint x: 477, startPoint y: 121, endPoint x: 342, endPoint y: 114, distance: 135.2
click at [345, 113] on section "twilio close more_vert Prioritize Customer Target Groups library_add create_new…" at bounding box center [855, 424] width 1426 height 639
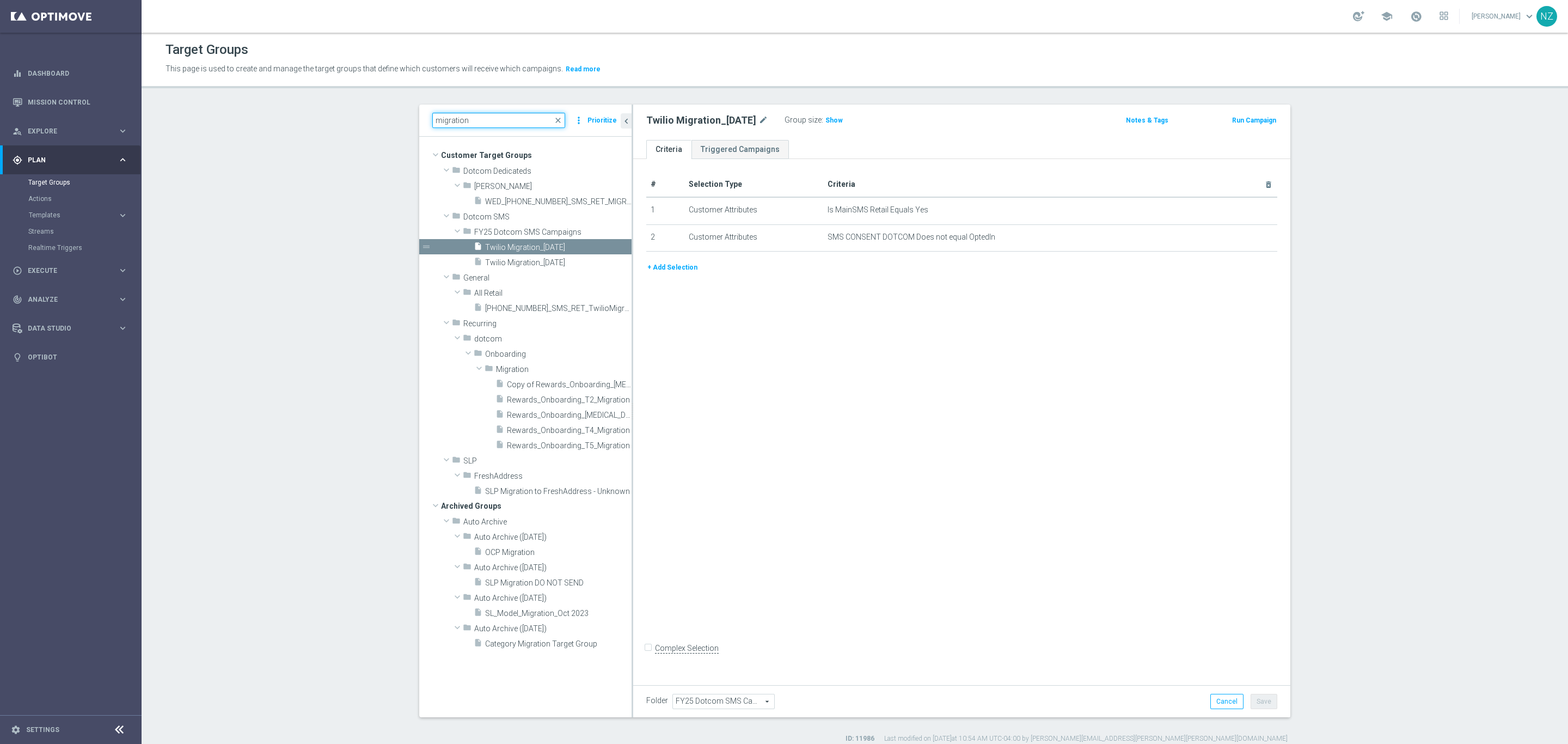
type input "migration"
click at [528, 196] on div "insert_drive_file WED_20250910_SMS_RET_MIGRATION" at bounding box center [540, 201] width 133 height 15
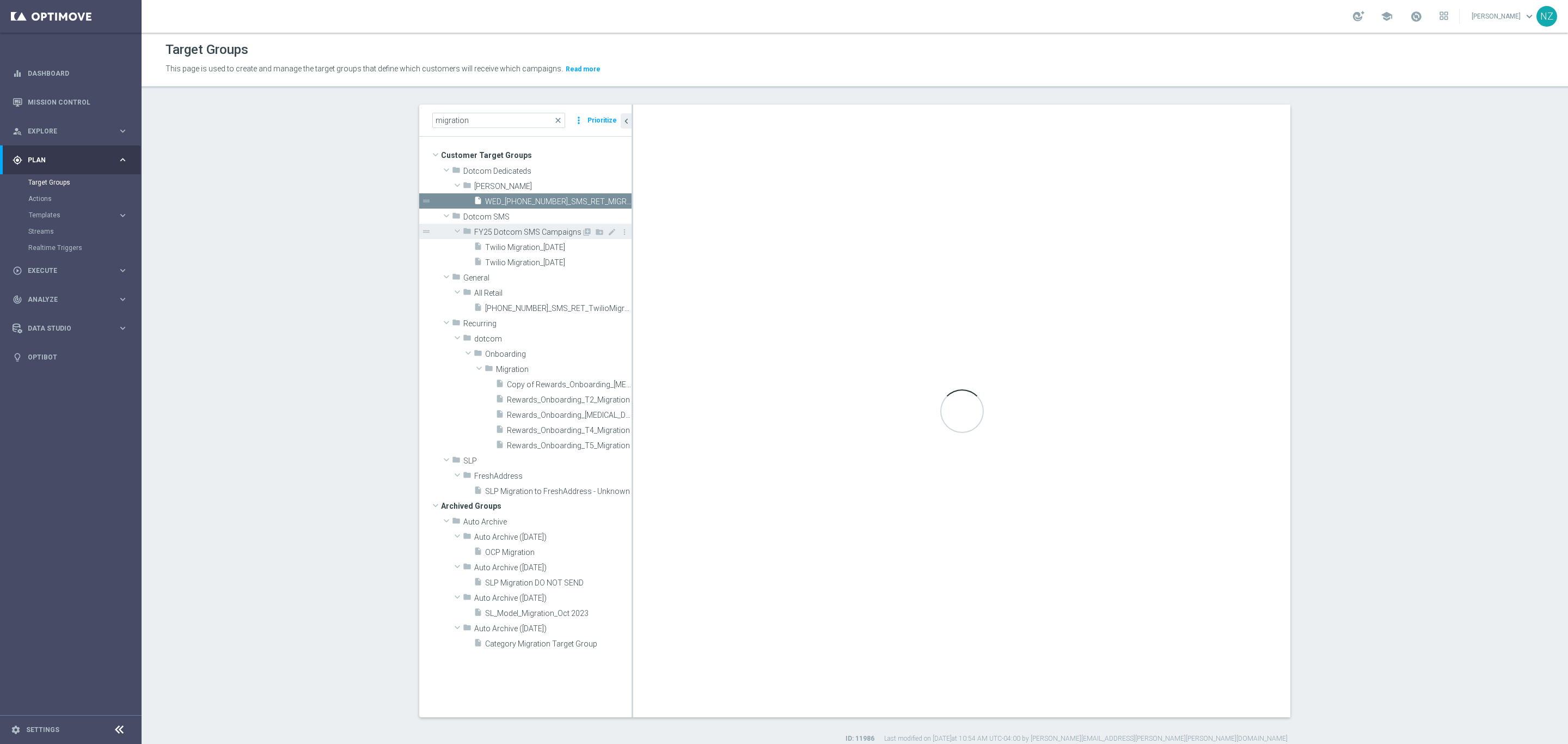
checkbox input "true"
type input "Johnny"
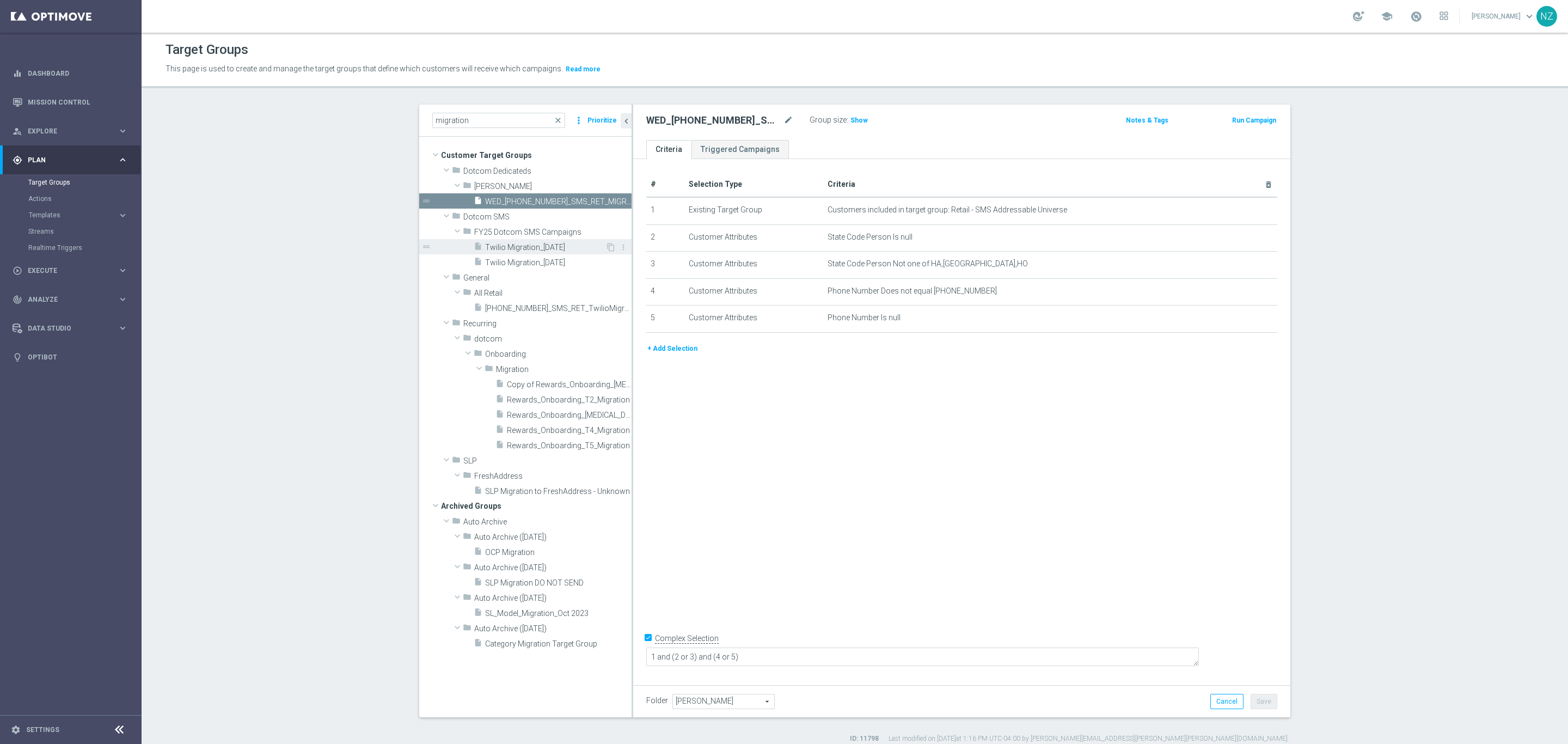
click at [536, 247] on span "Twilio Migration_[DATE]" at bounding box center [545, 247] width 121 height 9
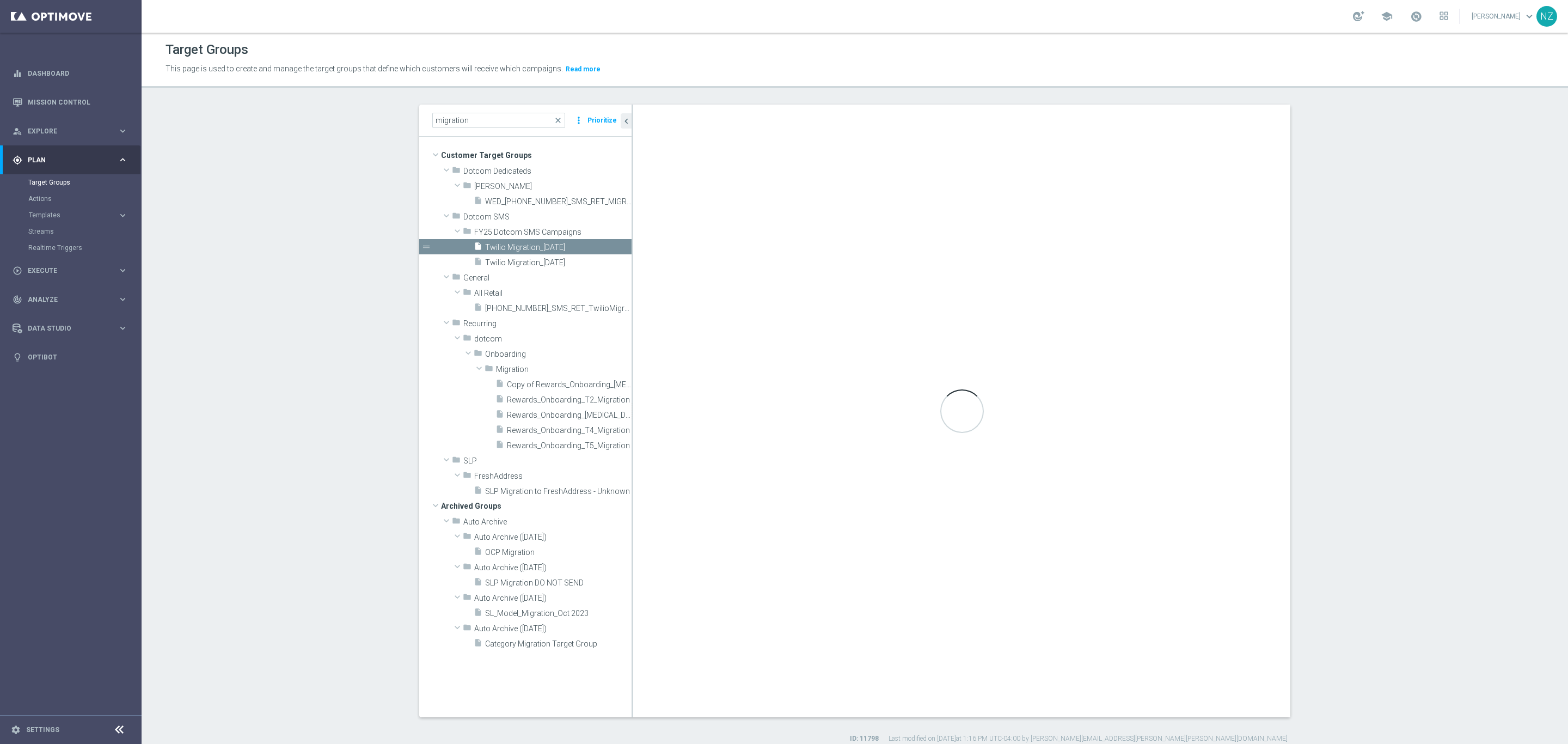
checkbox input "false"
type input "FY25 Dotcom SMS Campaigns"
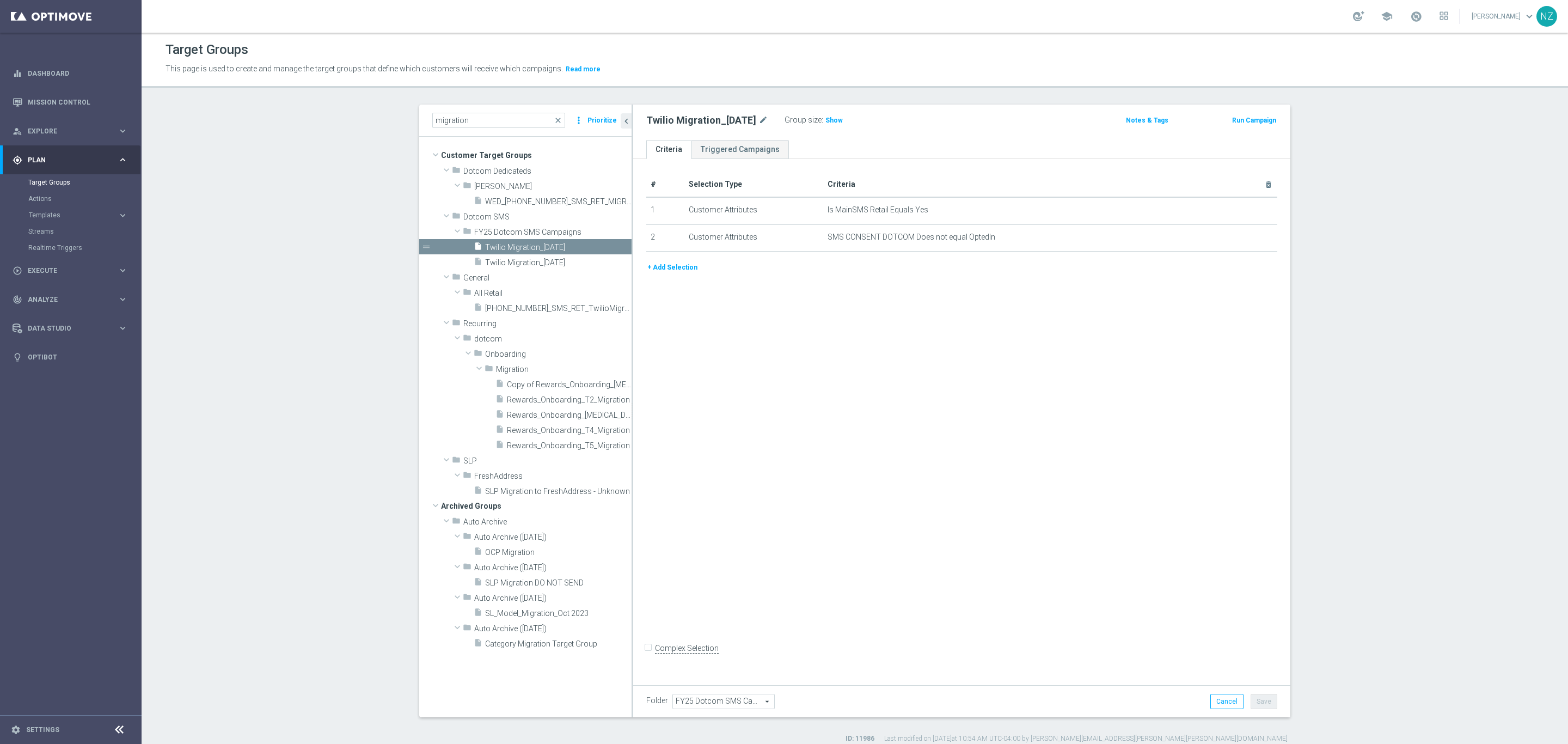
click at [653, 271] on button "+ Add Selection" at bounding box center [673, 267] width 52 height 12
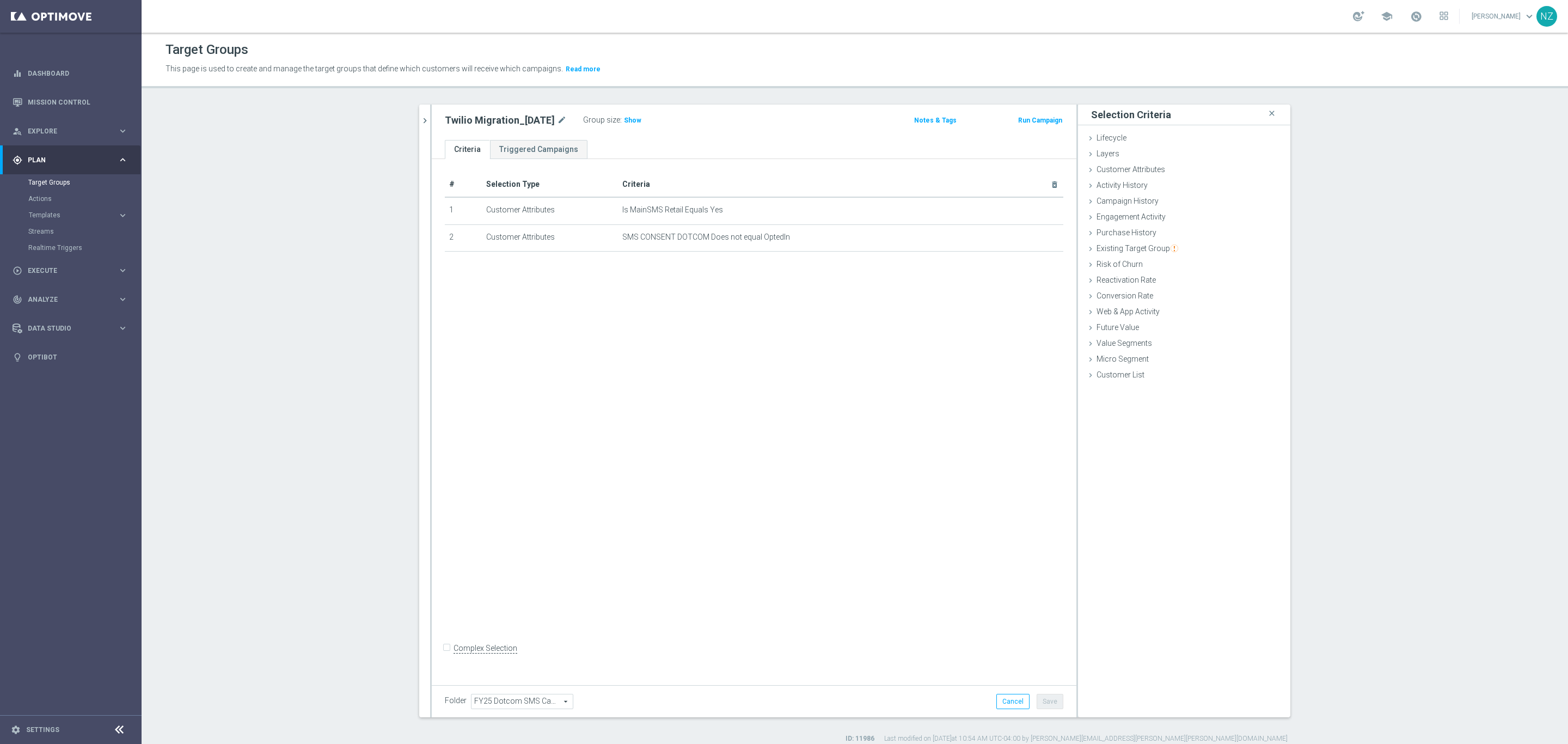
click at [328, 326] on section "migration close more_vert Prioritize Customer Target Groups library_add create_…" at bounding box center [855, 424] width 1426 height 639
drag, startPoint x: 293, startPoint y: 265, endPoint x: 298, endPoint y: 280, distance: 15.8
click at [293, 264] on section "migration close more_vert Prioritize Customer Target Groups library_add create_…" at bounding box center [855, 424] width 1426 height 639
click at [1121, 166] on span "Customer Attributes" at bounding box center [1130, 169] width 69 height 9
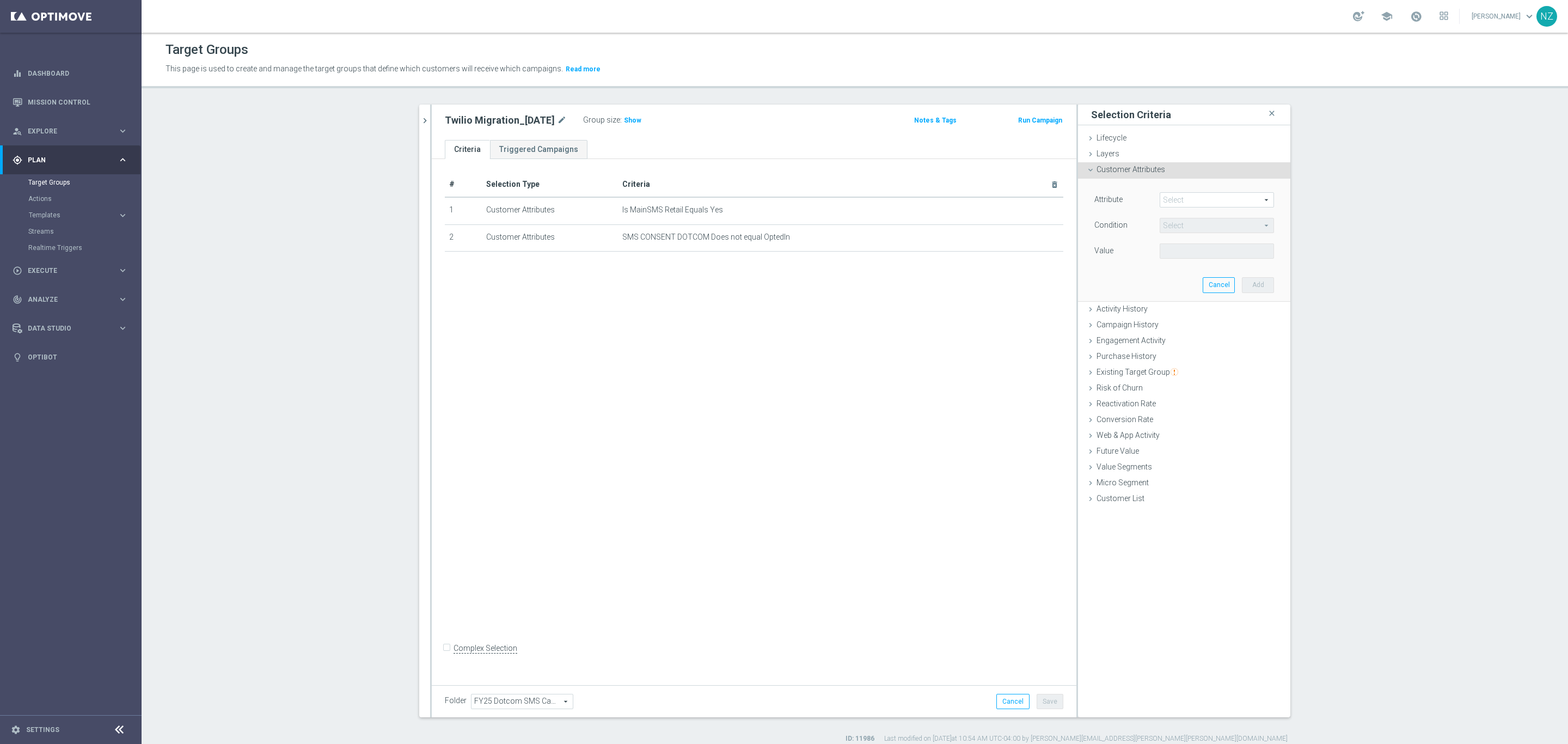
click at [1171, 201] on span at bounding box center [1217, 200] width 113 height 14
click at [1178, 203] on input "search" at bounding box center [1217, 200] width 114 height 15
type input "state c"
click at [1223, 212] on span "State Code Person" at bounding box center [1217, 216] width 103 height 9
type input "State Code Person"
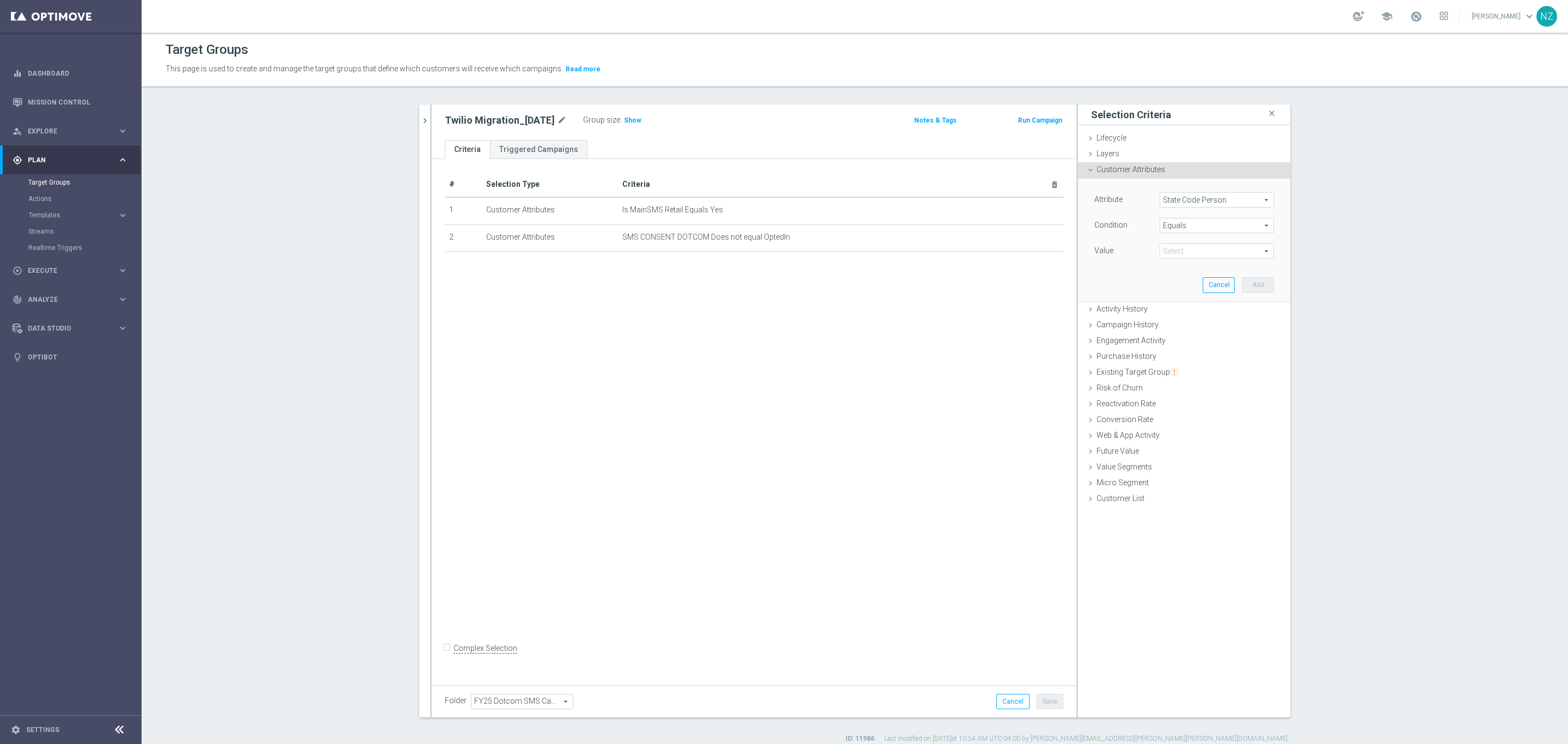
click at [1175, 227] on span "Equals" at bounding box center [1217, 225] width 113 height 14
click at [1188, 343] on span "Is null" at bounding box center [1217, 341] width 103 height 9
type input "Is null"
click at [1247, 270] on button "Add" at bounding box center [1258, 267] width 32 height 15
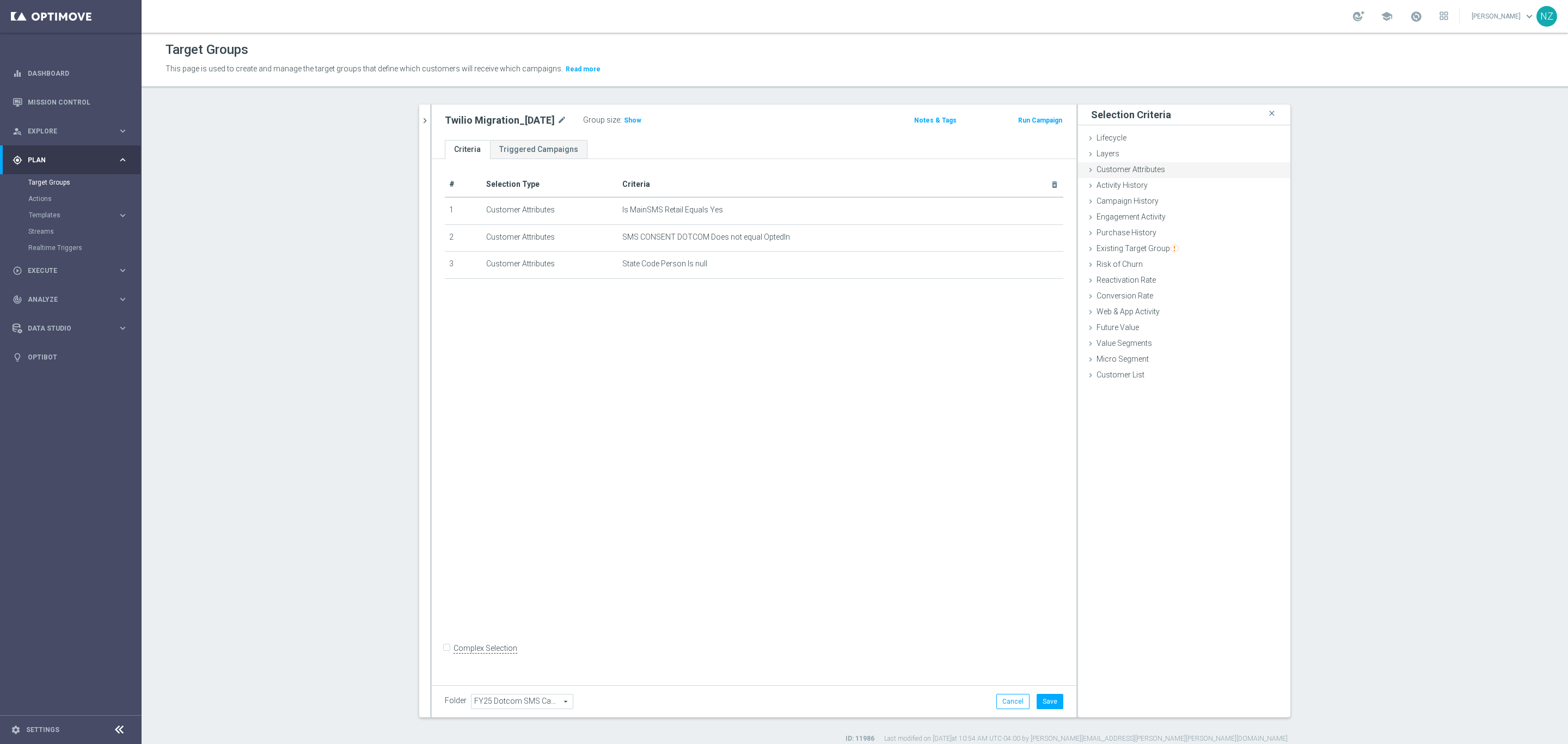
click at [1150, 164] on div "Customer Attributes done selection saved" at bounding box center [1184, 170] width 212 height 16
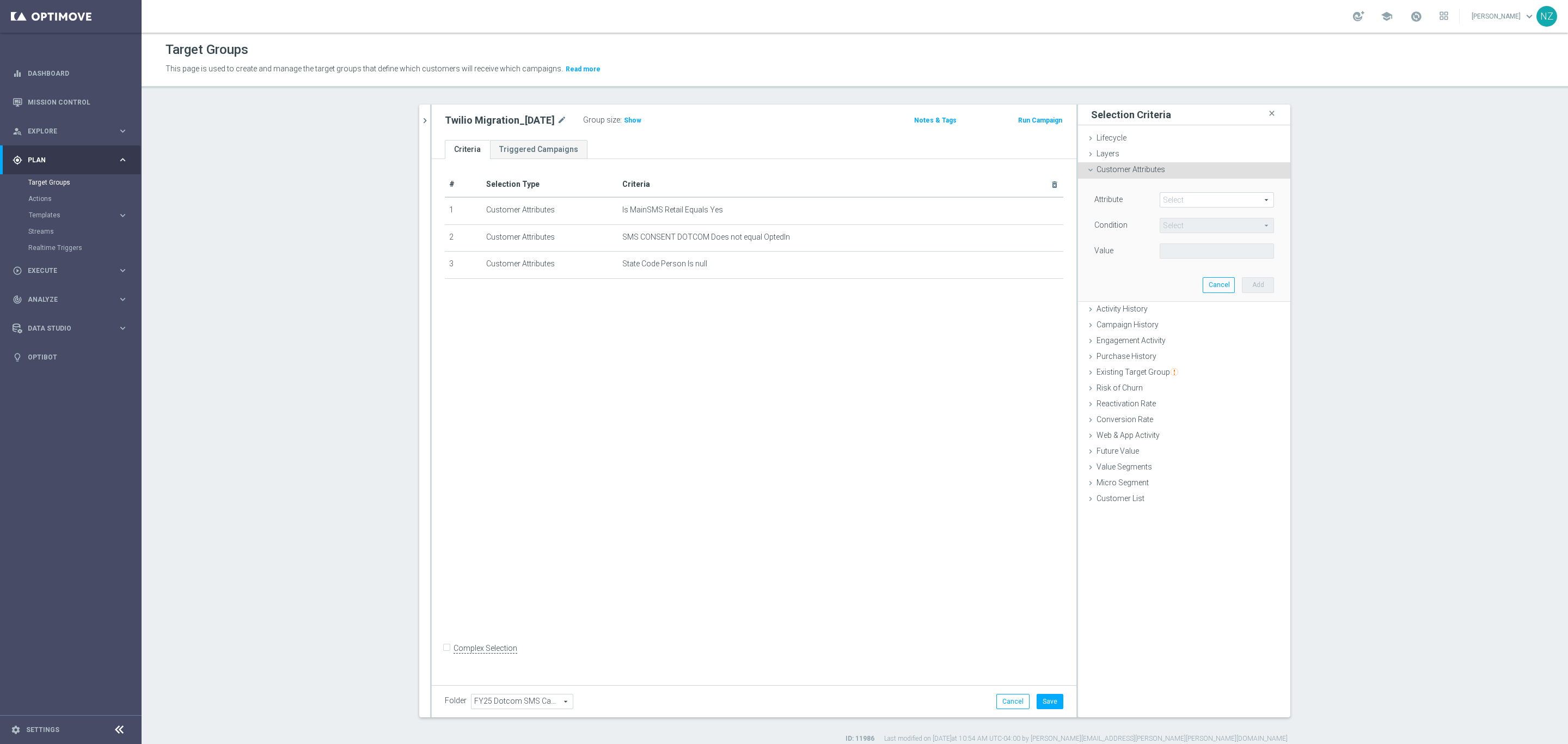
click at [1171, 194] on span at bounding box center [1217, 200] width 113 height 14
click at [1178, 198] on input "search" at bounding box center [1217, 200] width 114 height 15
type input "state cod"
click at [1199, 222] on label "State Code Person" at bounding box center [1217, 216] width 114 height 14
type input "State Code Person"
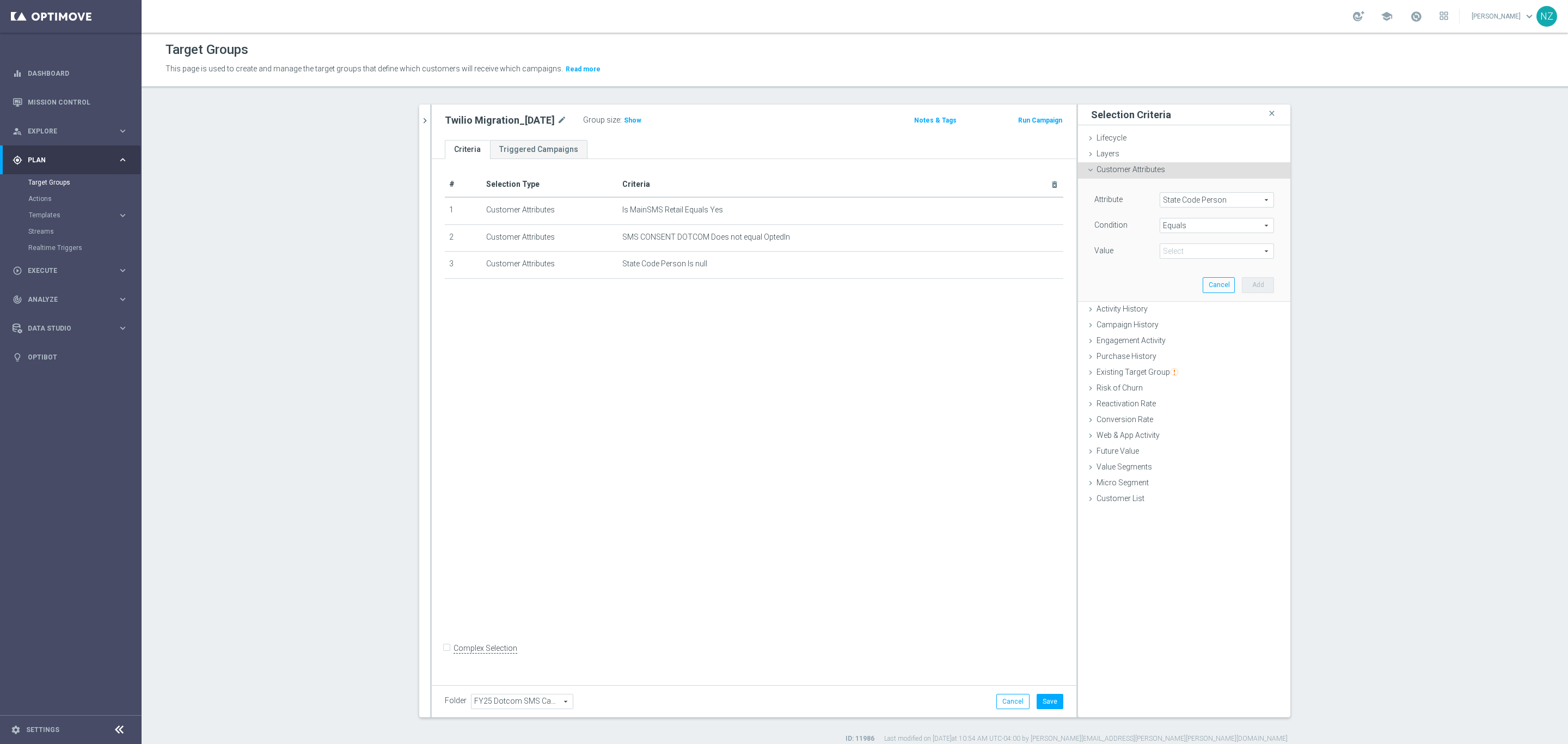
click at [1170, 213] on div "Attribute State Code Person State Code Person arrow_drop_down search Condition …" at bounding box center [1184, 226] width 180 height 69
click at [1180, 227] on span "Equals" at bounding box center [1217, 225] width 113 height 14
click at [1189, 356] on span "Not one of" at bounding box center [1217, 355] width 103 height 9
type input "Not one of"
drag, startPoint x: 1168, startPoint y: 251, endPoint x: 1214, endPoint y: 261, distance: 47.1
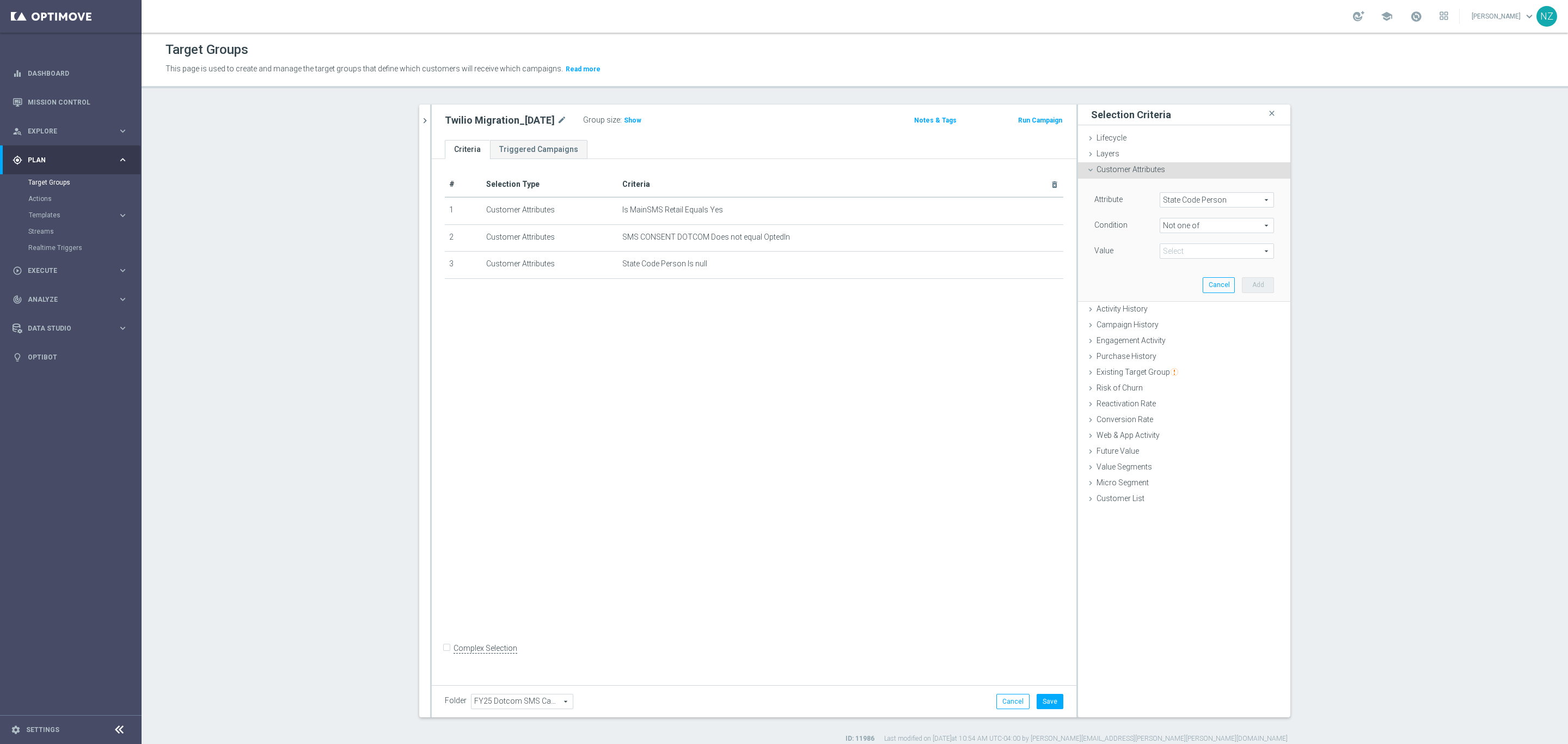
click at [1168, 250] on span at bounding box center [1217, 251] width 113 height 14
click at [1179, 255] on input "search" at bounding box center [1217, 251] width 114 height 15
type input "h"
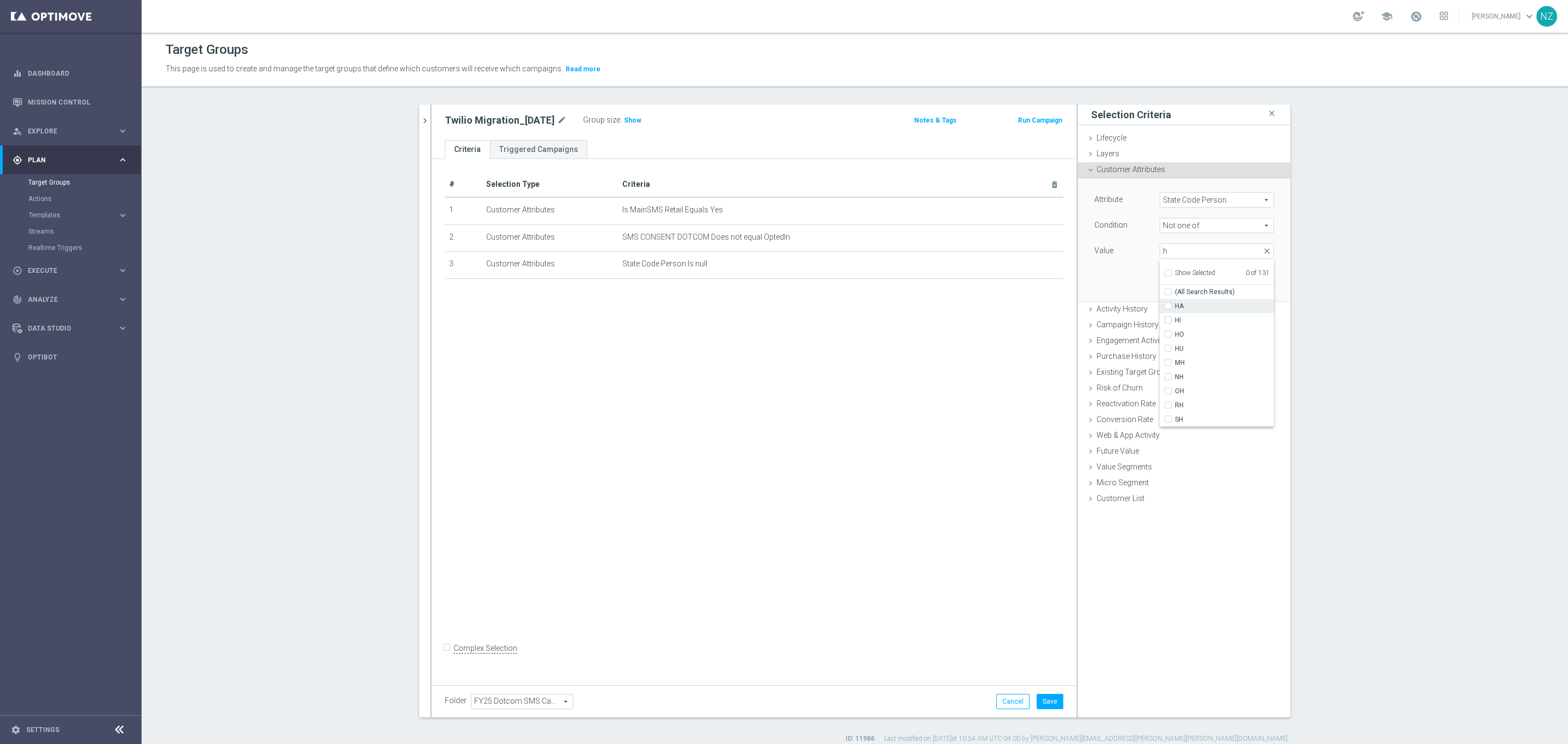
click at [1175, 304] on span "HA" at bounding box center [1224, 306] width 99 height 9
click at [1173, 304] on input "HA" at bounding box center [1172, 306] width 7 height 7
checkbox input "true"
type input "HA"
click at [1180, 321] on span "HI" at bounding box center [1224, 320] width 99 height 9
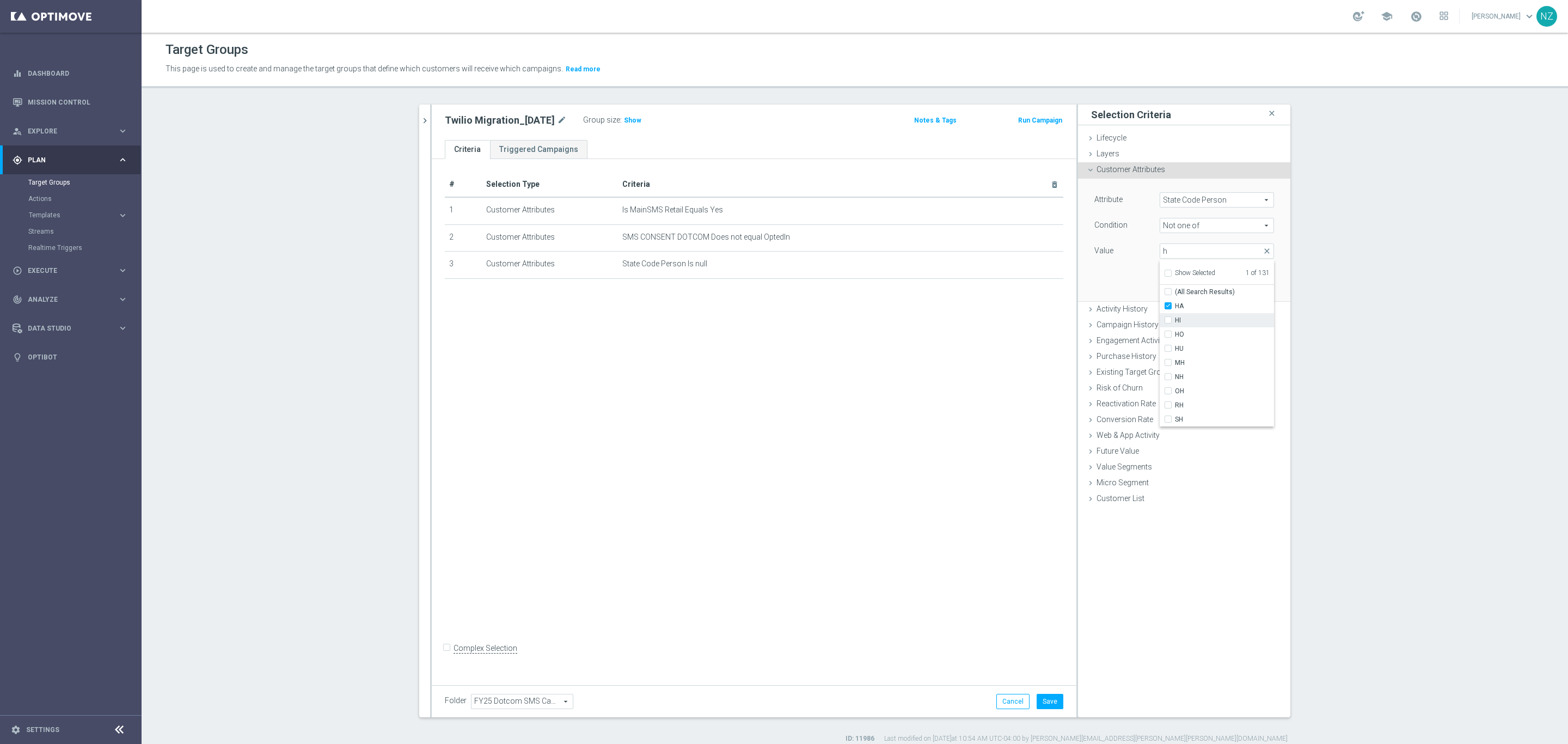
click at [1175, 321] on input "HI" at bounding box center [1172, 321] width 7 height 7
checkbox input "true"
type input "Selected 2 of 131"
click at [1191, 337] on span "HO" at bounding box center [1224, 334] width 99 height 9
click at [1175, 337] on input "HO" at bounding box center [1172, 335] width 7 height 7
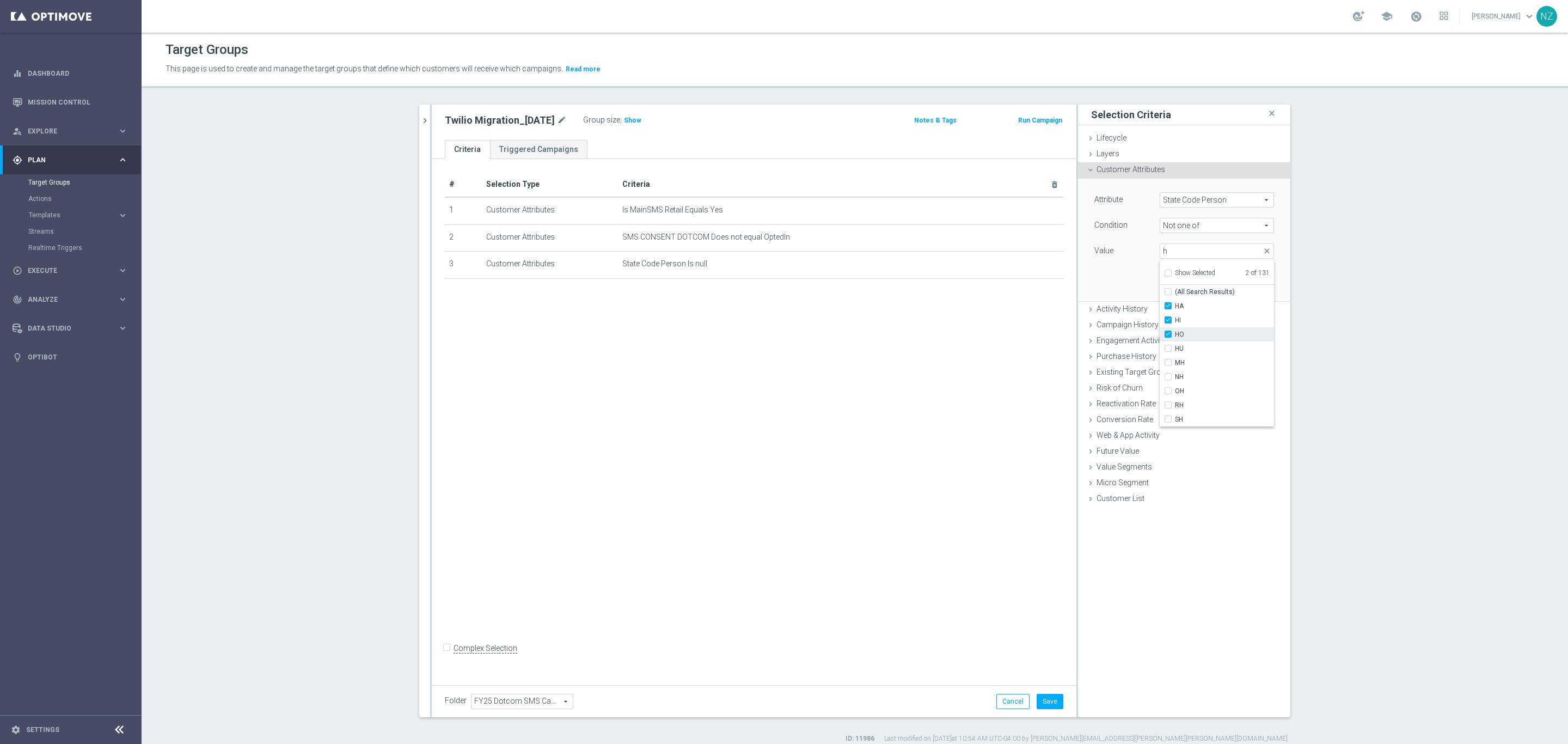
checkbox input "true"
type input "Selected 3 of 131"
click at [1114, 283] on div "Attribute State Code Person State Code Person arrow_drop_down search Condition …" at bounding box center [1184, 239] width 196 height 122
click at [1253, 283] on button "Add" at bounding box center [1258, 284] width 32 height 15
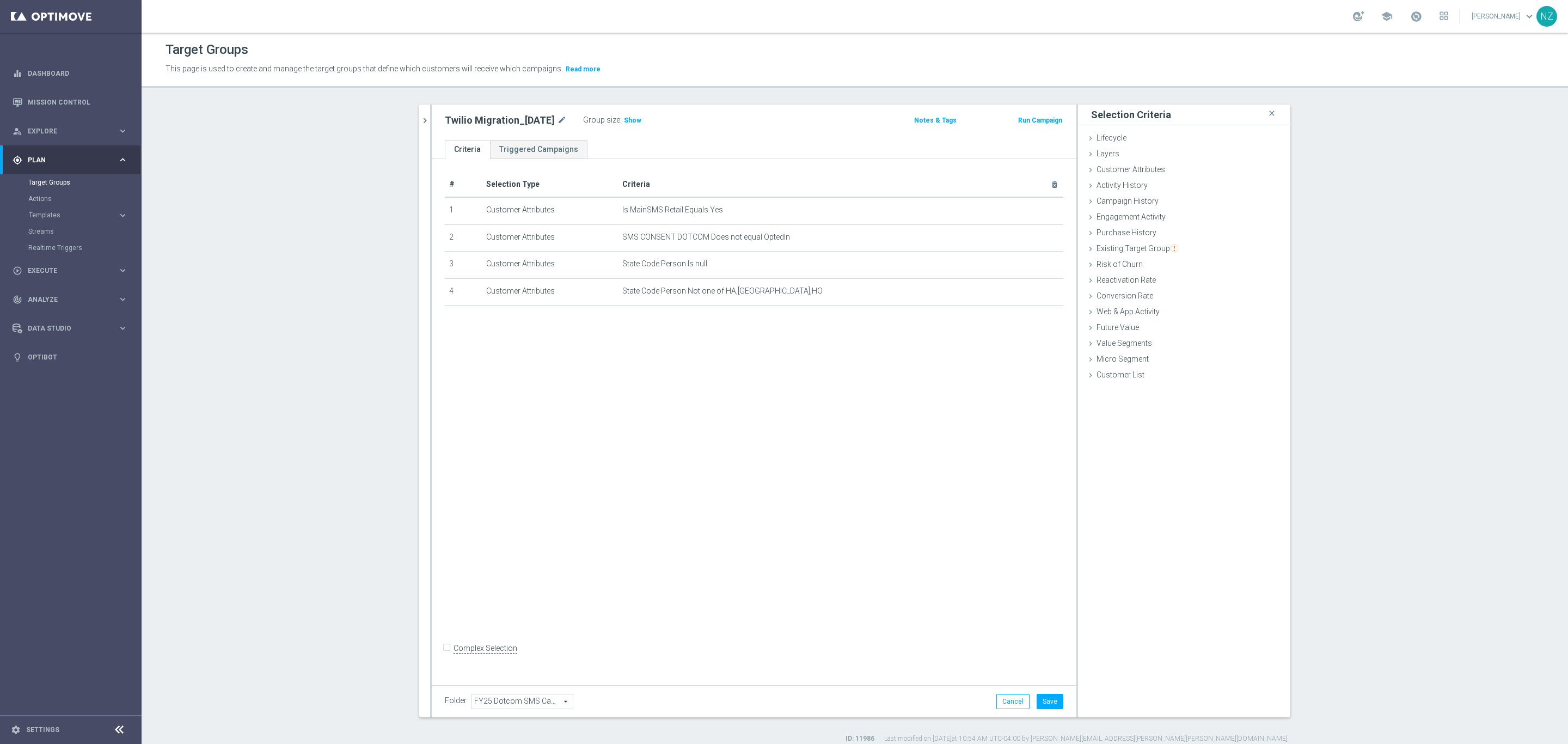
click at [1389, 420] on section "migration close more_vert Prioritize Customer Target Groups library_add create_…" at bounding box center [855, 424] width 1426 height 639
click at [1132, 172] on span "Customer Attributes" at bounding box center [1130, 169] width 69 height 9
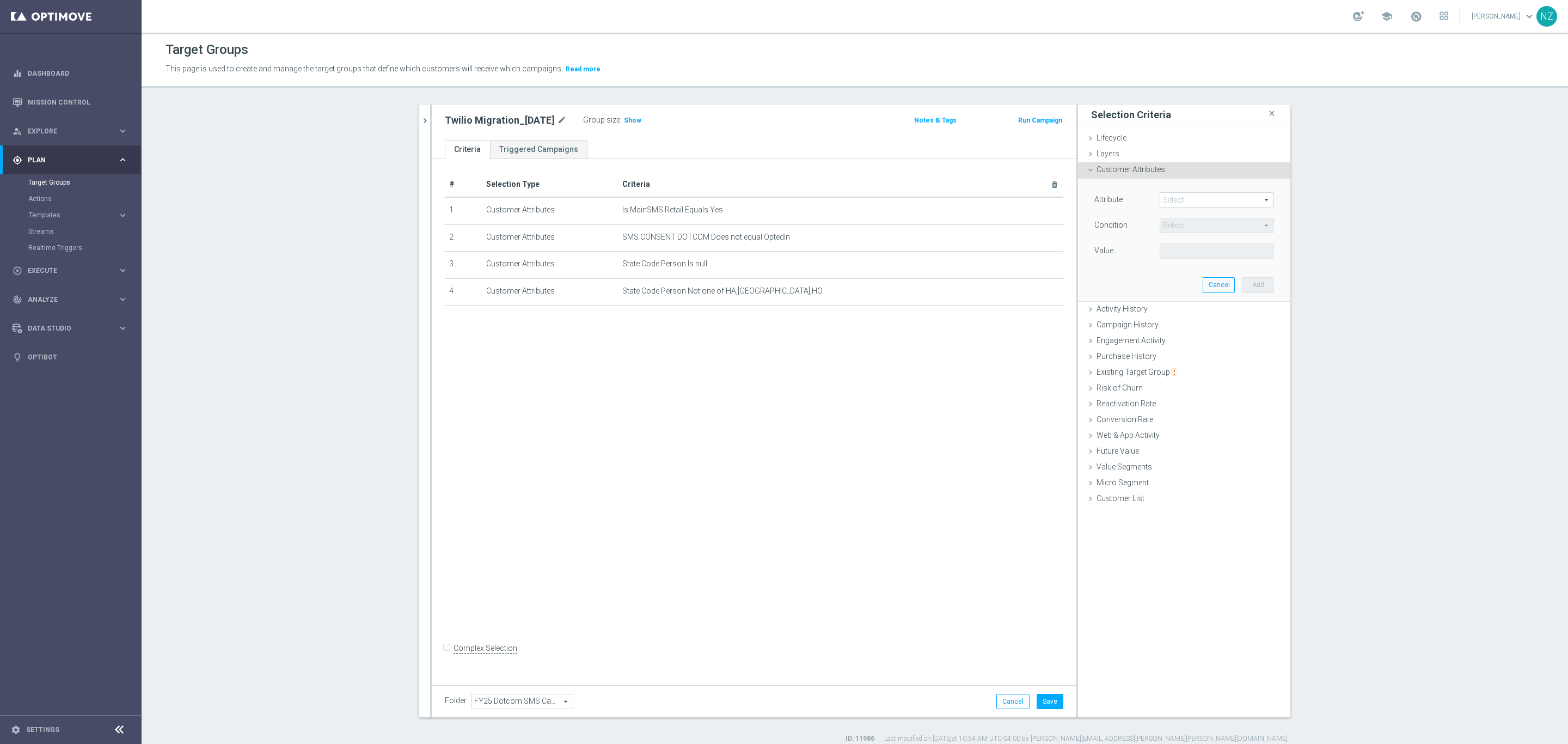
click at [1179, 198] on span at bounding box center [1217, 200] width 113 height 14
click at [1189, 202] on input "search" at bounding box center [1217, 200] width 114 height 15
type input "phone"
click at [1179, 235] on span "Phone Number" at bounding box center [1217, 230] width 103 height 9
type input "Phone Number"
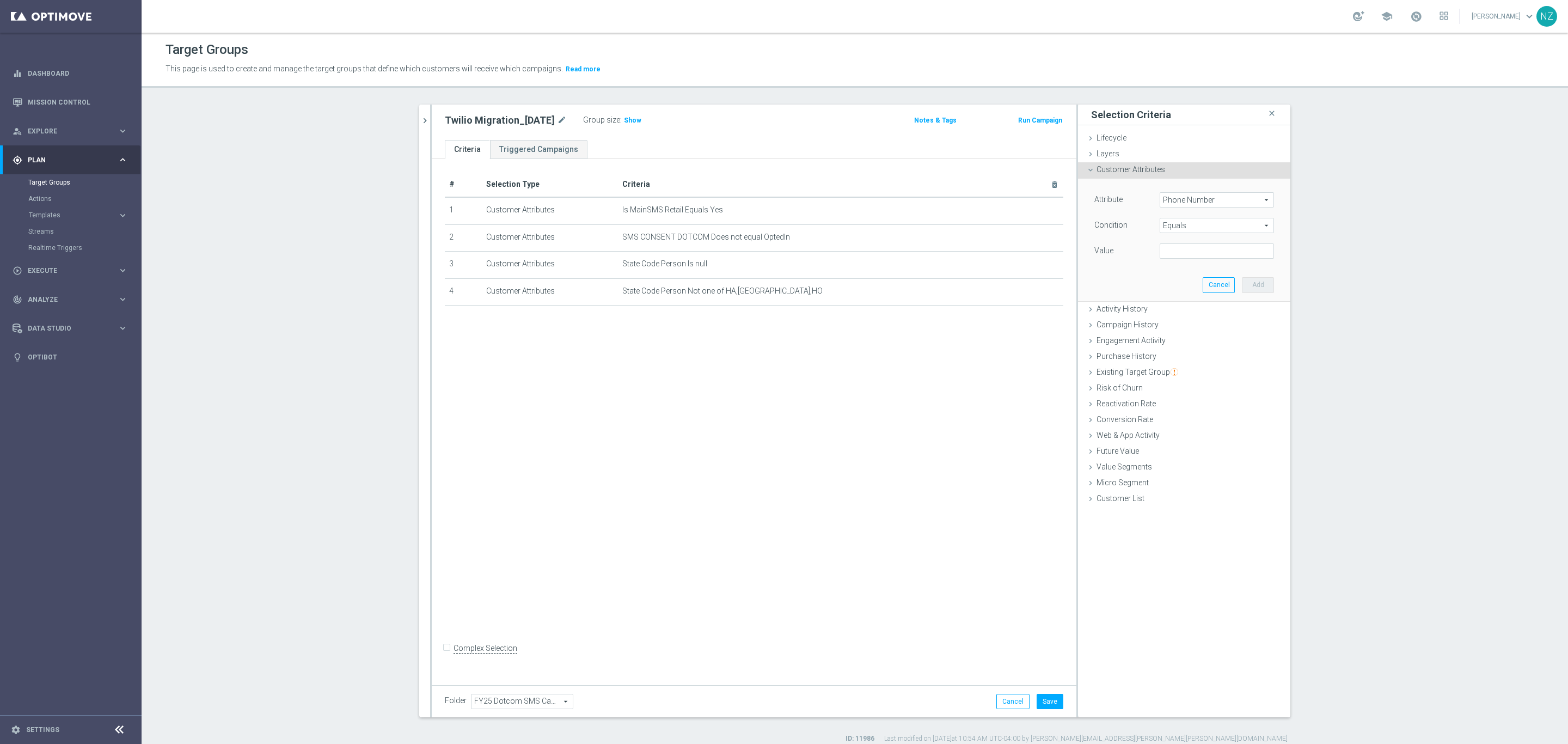
click at [1191, 224] on span "Equals" at bounding box center [1217, 225] width 113 height 14
click at [1205, 292] on label "Ends with" at bounding box center [1217, 298] width 114 height 14
type input "Ends with"
click at [1205, 292] on button "Cancel" at bounding box center [1219, 284] width 32 height 15
click at [1138, 181] on span "Activity History" at bounding box center [1122, 185] width 51 height 9
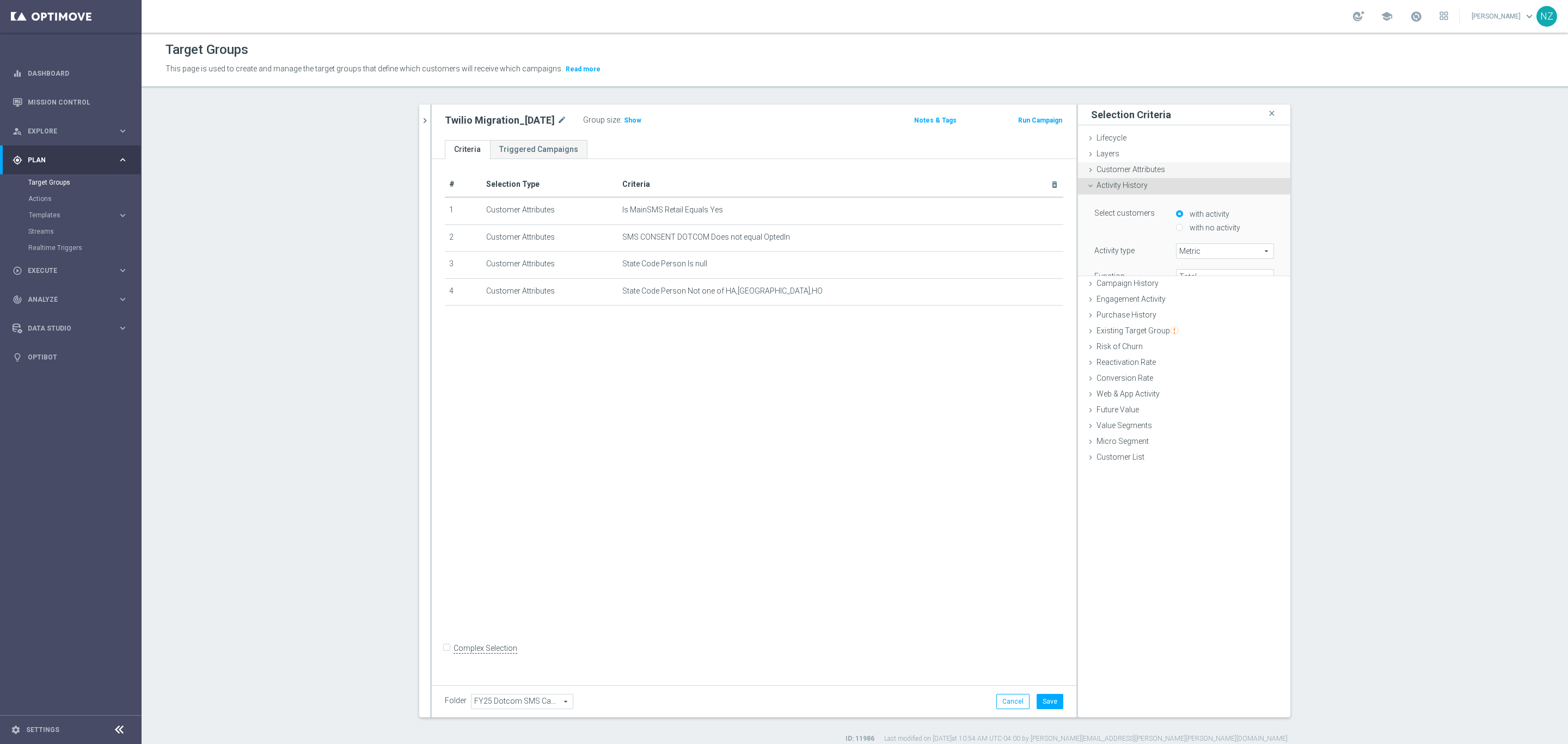
click at [1137, 166] on span "Customer Attributes" at bounding box center [1130, 169] width 69 height 9
click at [1174, 197] on span at bounding box center [1217, 200] width 113 height 14
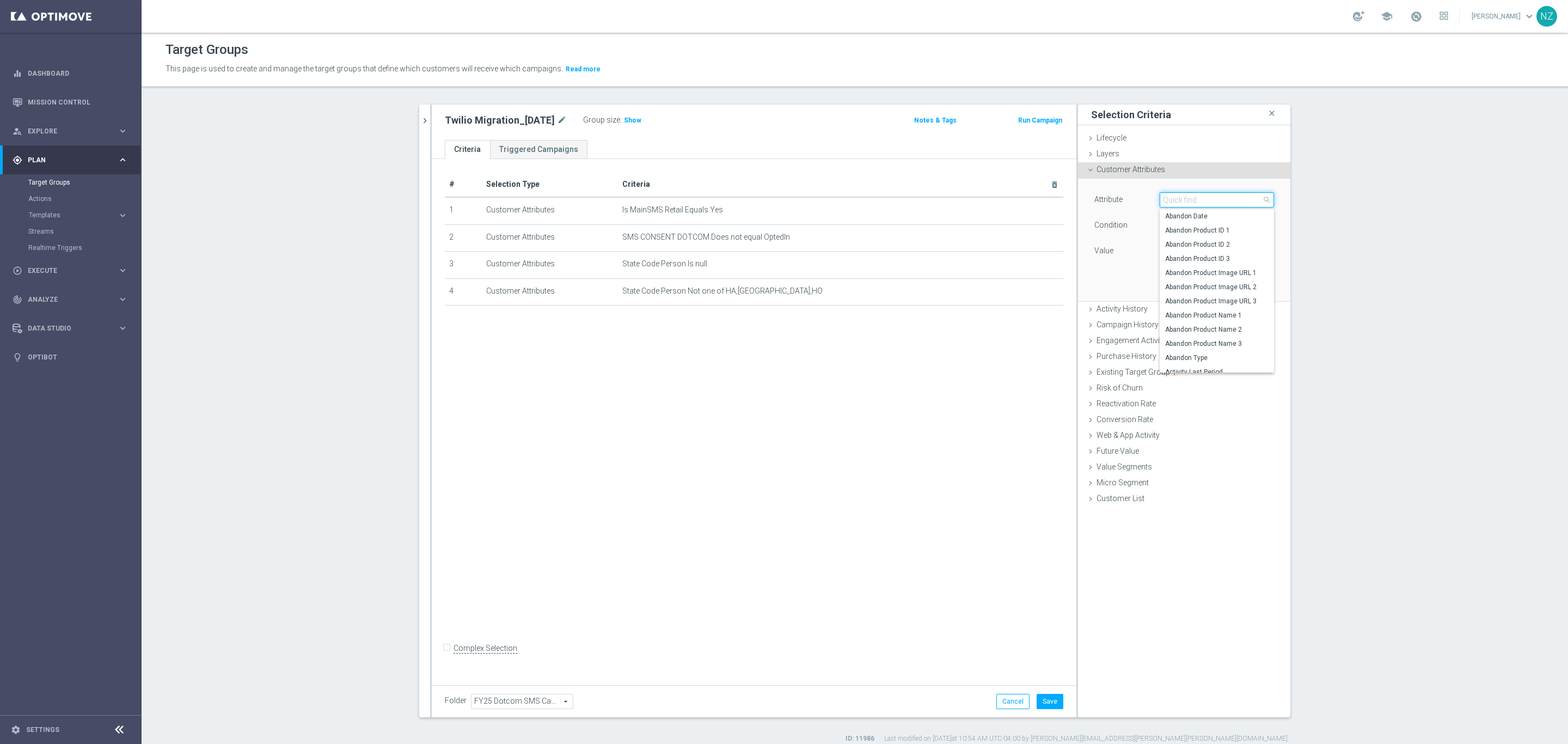
click at [1191, 199] on input "search" at bounding box center [1217, 200] width 114 height 15
type input "phone"
click at [1193, 230] on span "Phone Number" at bounding box center [1217, 230] width 103 height 9
type input "Phone Number"
click at [1192, 219] on span "Equals" at bounding box center [1217, 225] width 113 height 14
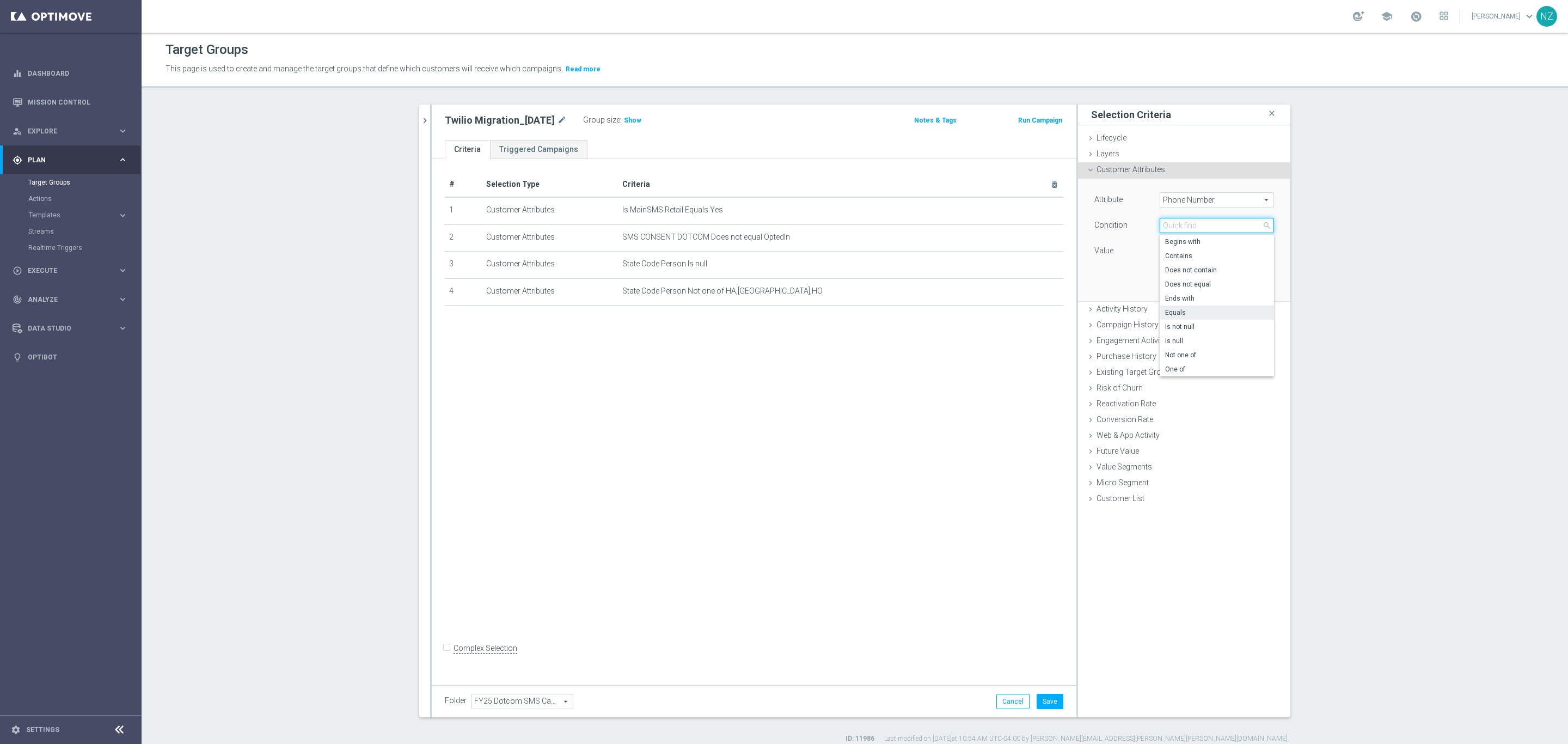
click at [1193, 226] on input "search" at bounding box center [1217, 225] width 114 height 15
click at [1199, 283] on span "Does not equal" at bounding box center [1217, 284] width 103 height 9
type input "Does not equal"
click at [1188, 262] on div "Attribute Phone Number Phone Number arrow_drop_down search Condition Does not e…" at bounding box center [1184, 239] width 196 height 122
click at [1188, 257] on input "text" at bounding box center [1217, 251] width 114 height 15
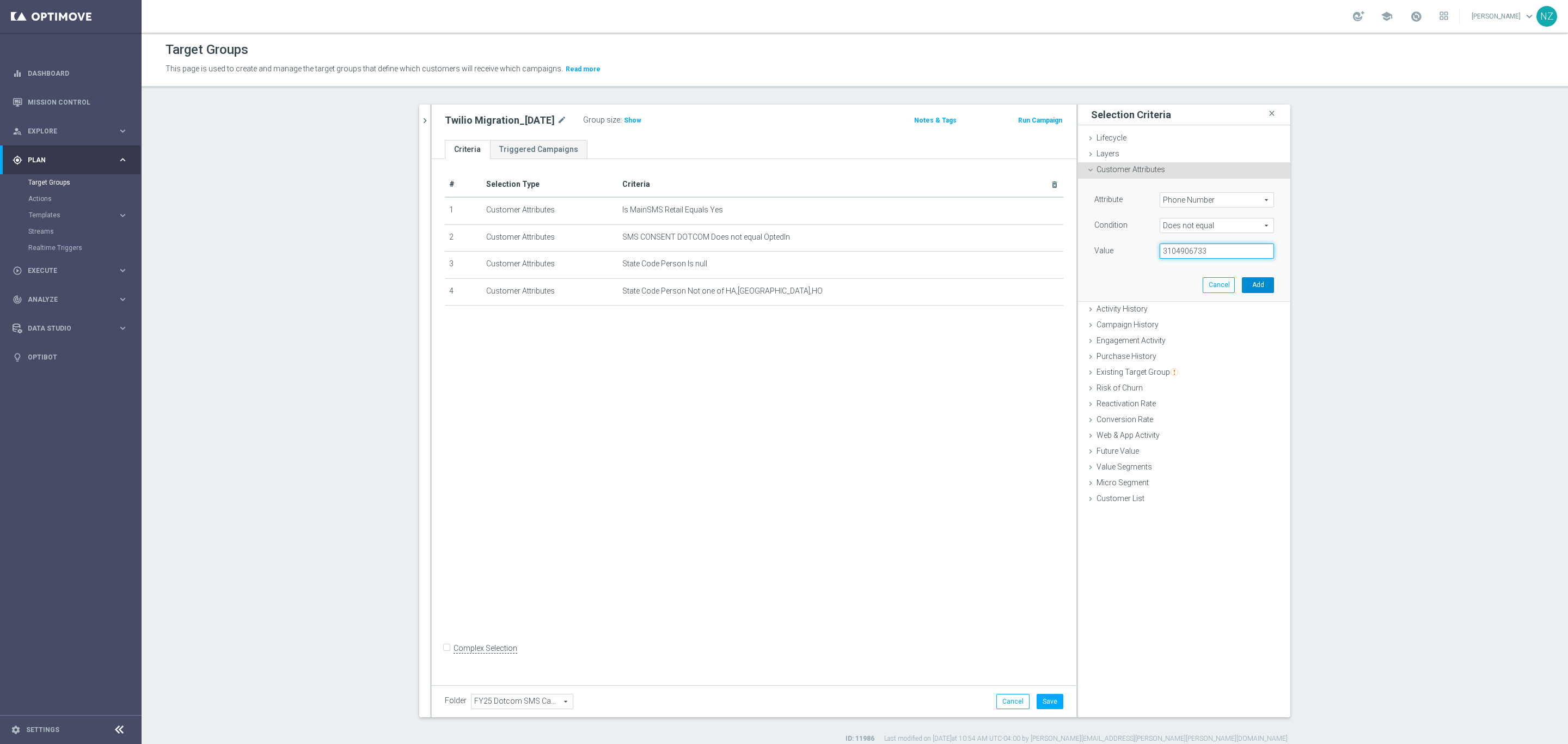
type input "3104906733"
click at [1255, 286] on button "Add" at bounding box center [1258, 284] width 32 height 15
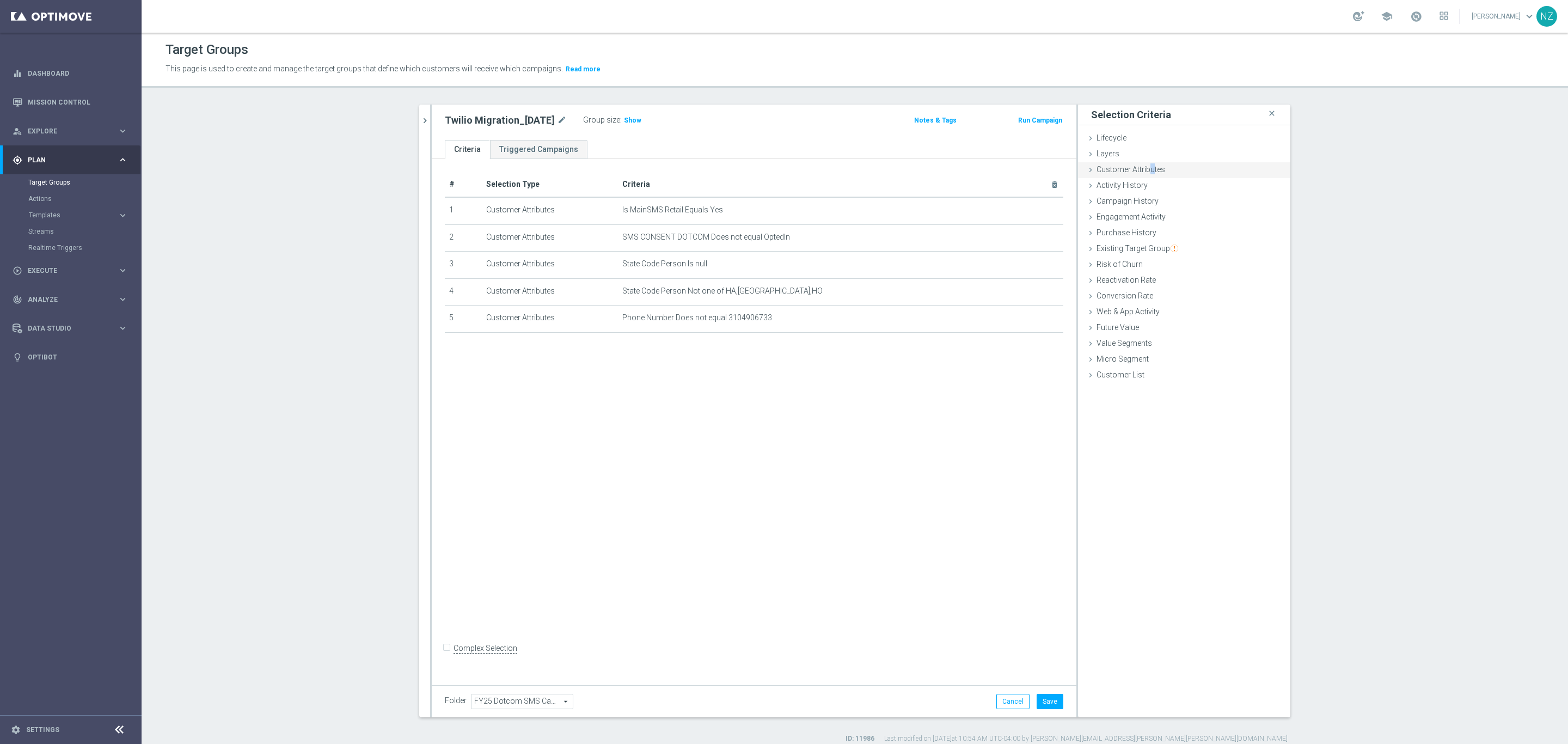
click at [1145, 168] on span "Customer Attributes" at bounding box center [1130, 169] width 69 height 9
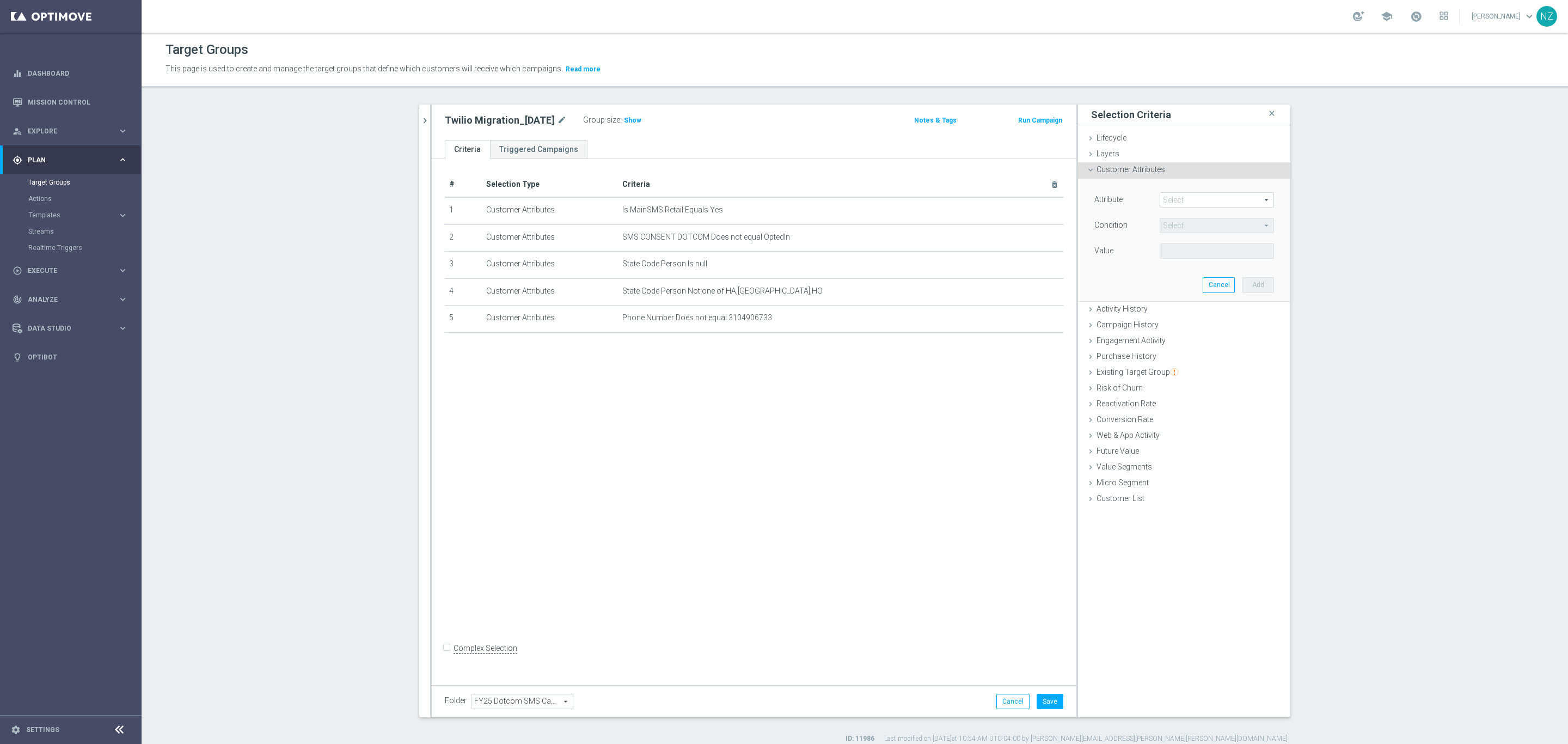
click at [1173, 204] on span at bounding box center [1217, 200] width 113 height 14
click at [1176, 202] on input "search" at bounding box center [1217, 200] width 114 height 15
type input "phone"
click at [1201, 231] on span "Phone Number" at bounding box center [1217, 230] width 103 height 9
type input "Phone Number"
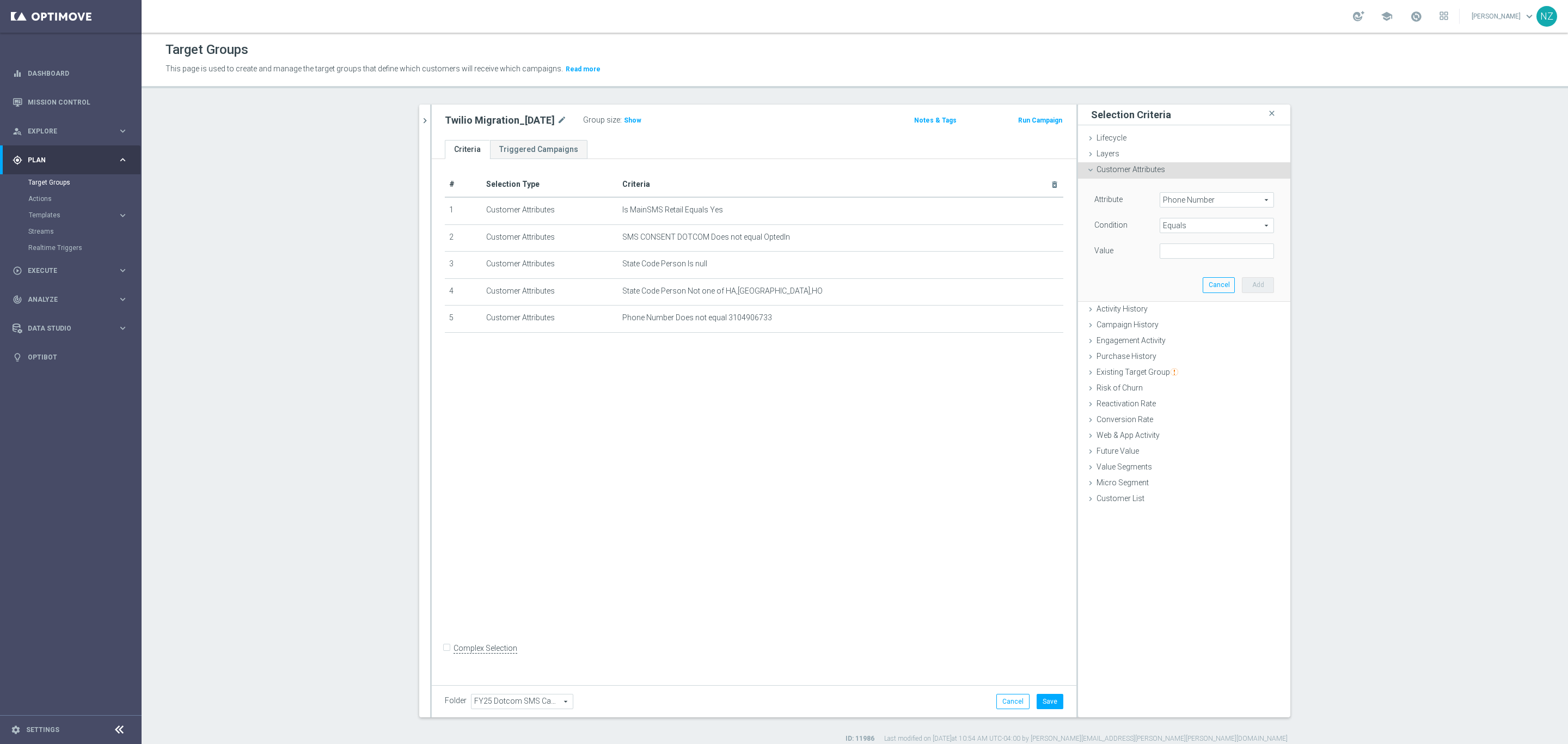
click at [1178, 219] on span "Equals" at bounding box center [1217, 225] width 113 height 14
click at [1184, 335] on label "Is null" at bounding box center [1217, 340] width 114 height 14
type input "Is null"
click at [1258, 268] on button "Add" at bounding box center [1258, 268] width 32 height 15
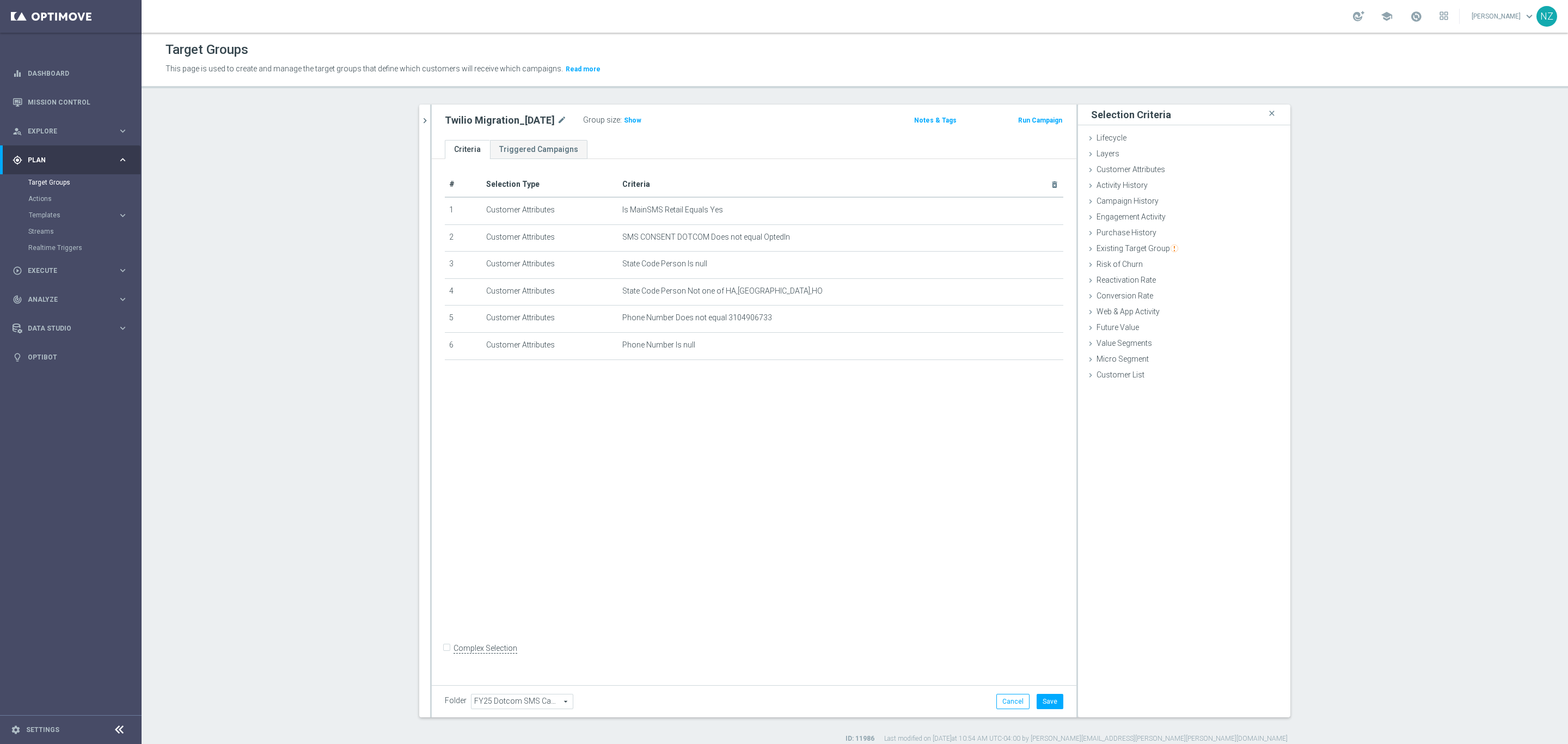
click at [435, 656] on div "# Selection Type Criteria delete_forever 1 Customer Attributes Is MainSMS Retai…" at bounding box center [754, 419] width 645 height 521
click at [445, 658] on input "Complex Selection" at bounding box center [449, 650] width 7 height 15
checkbox input "true"
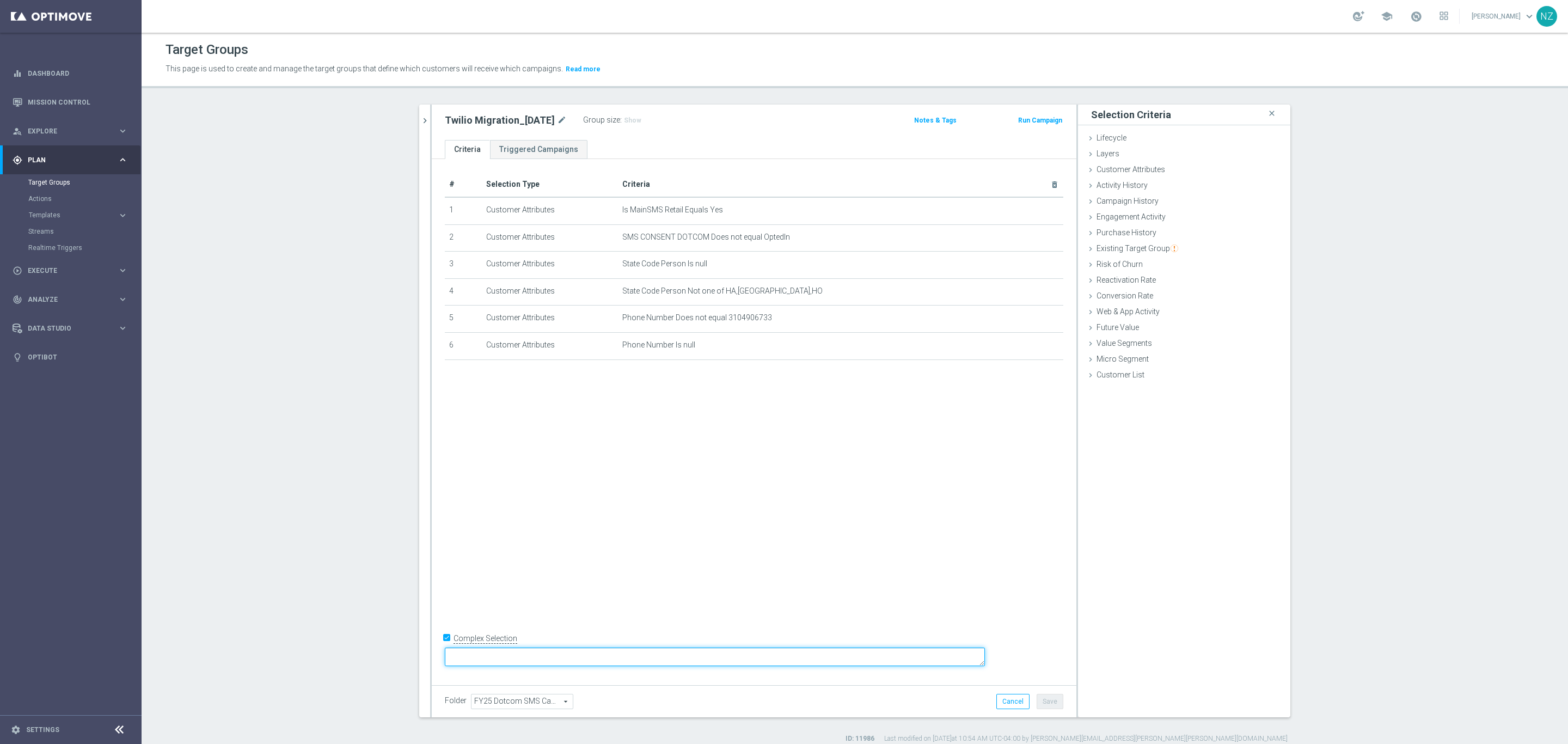
click at [550, 654] on textarea at bounding box center [715, 656] width 540 height 19
type textarea "1 and 2 and (3 or 4) and (5 or 6)"
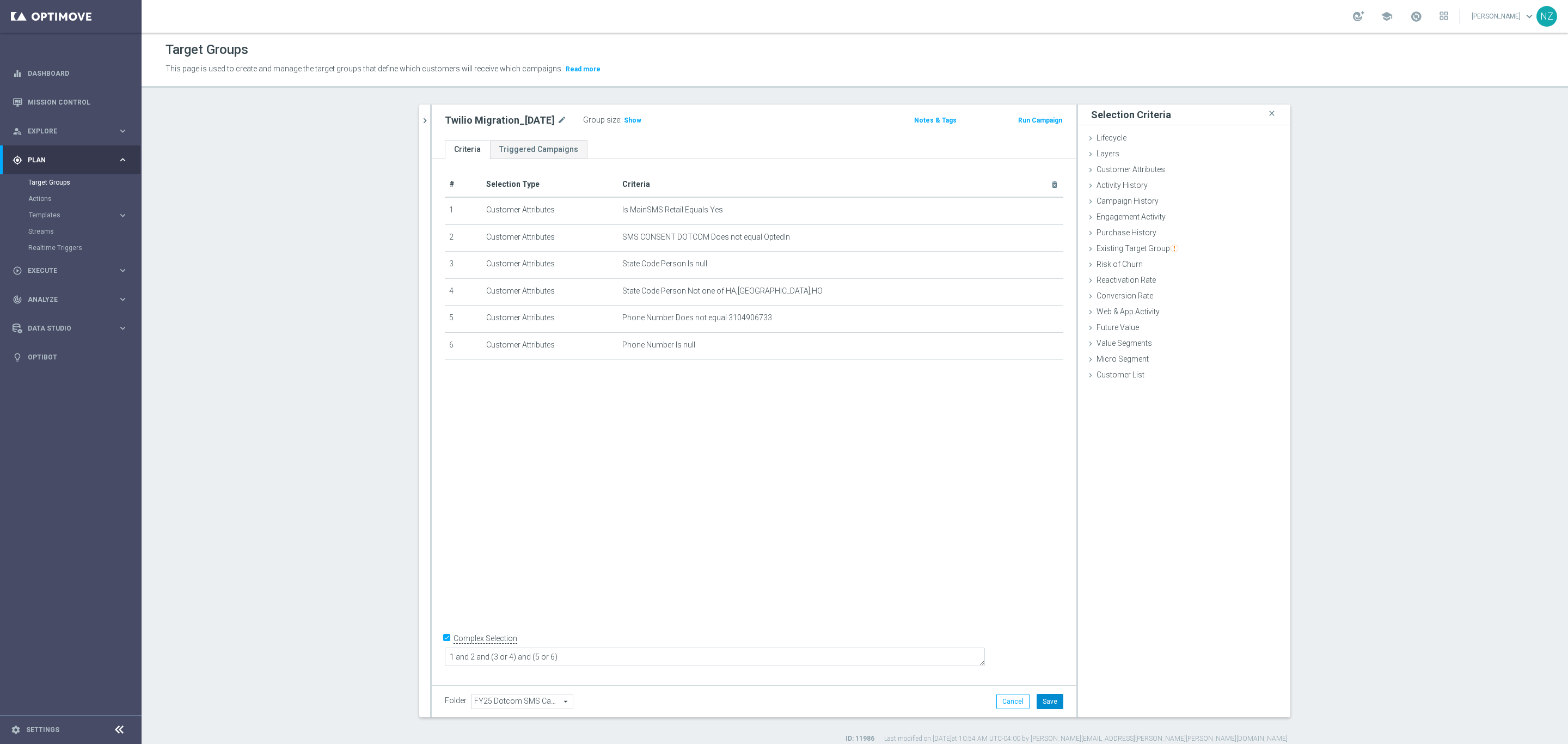
click at [1039, 701] on button "Save" at bounding box center [1050, 701] width 27 height 15
click at [632, 119] on span "Show" at bounding box center [632, 120] width 18 height 8
click at [1024, 320] on icon "mode_edit" at bounding box center [1028, 318] width 9 height 9
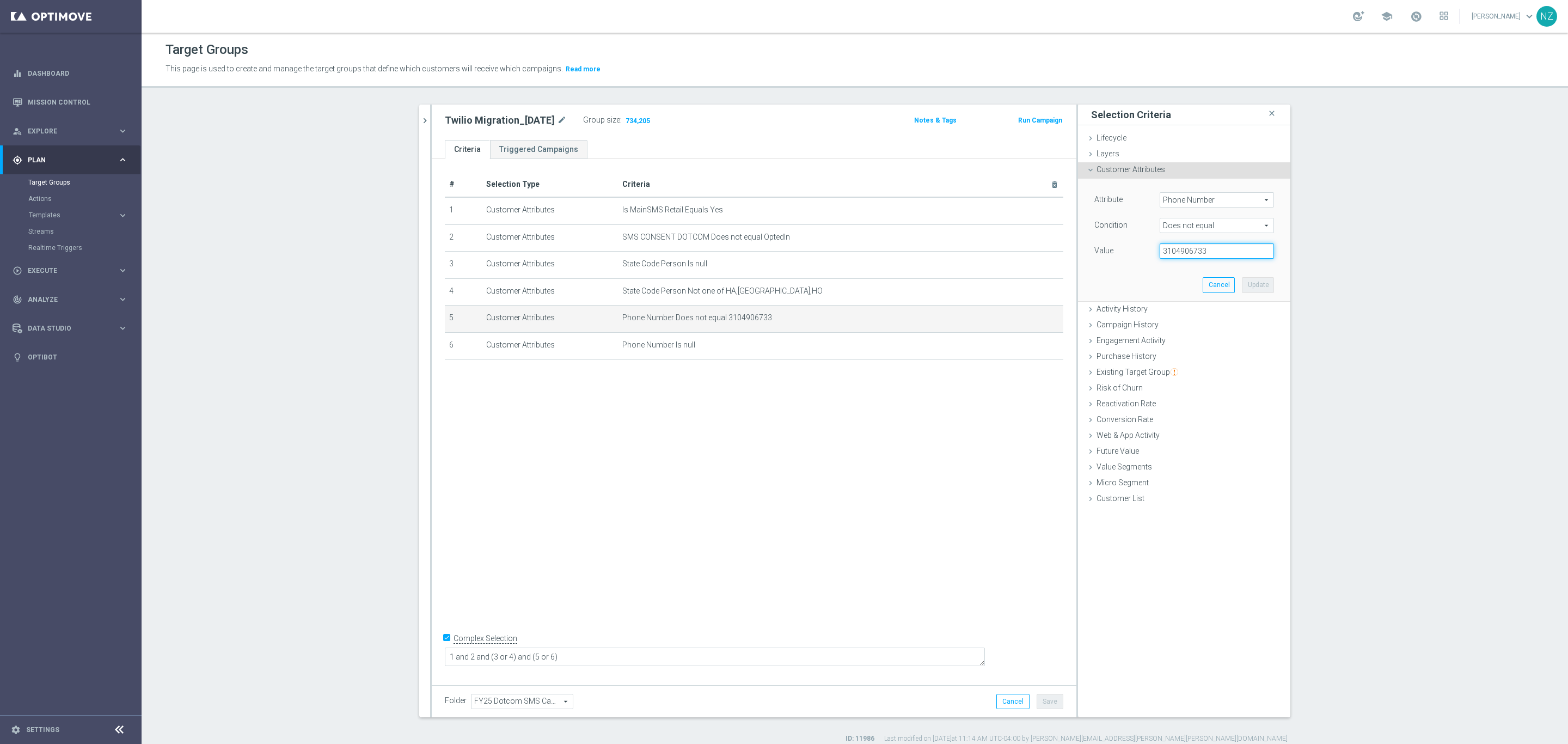
click at [1173, 250] on input "3104906733" at bounding box center [1217, 251] width 114 height 15
type input "310-490-6733"
click at [1265, 283] on button "Update" at bounding box center [1258, 284] width 32 height 15
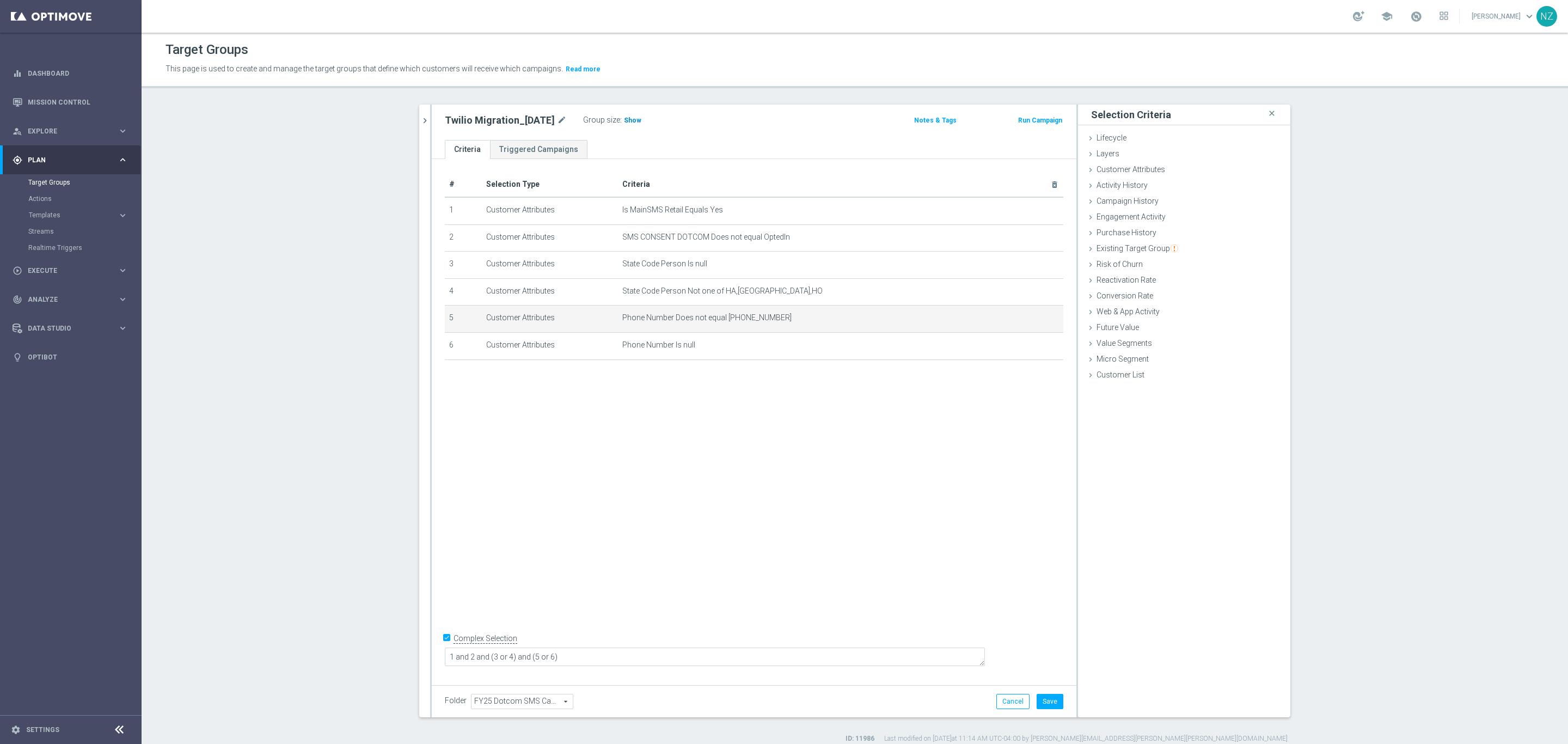
click at [628, 121] on span "Show" at bounding box center [632, 120] width 18 height 8
click at [1054, 701] on button "Save" at bounding box center [1050, 701] width 27 height 15
click at [420, 118] on icon "chevron_right" at bounding box center [425, 121] width 10 height 10
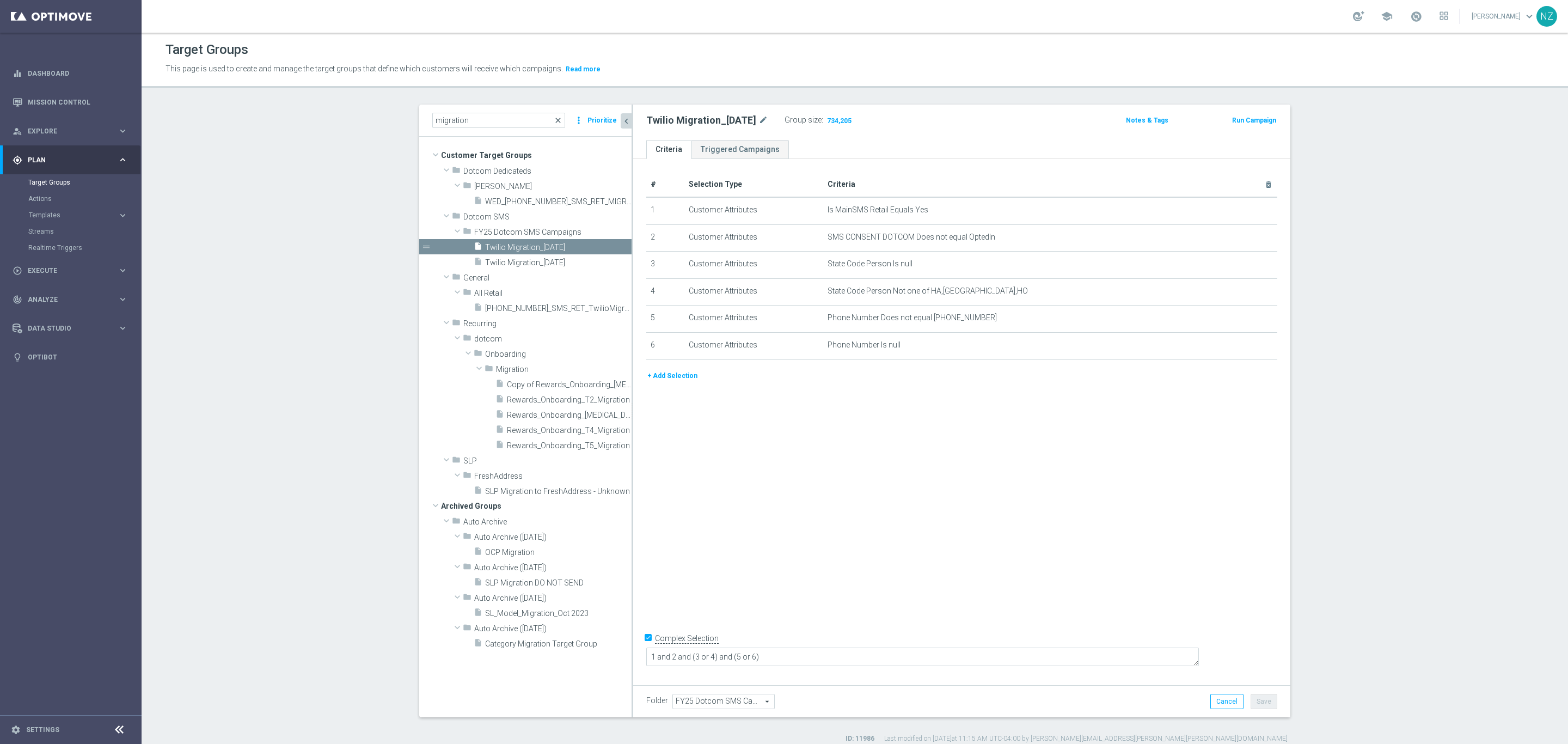
click at [555, 121] on span "close" at bounding box center [558, 121] width 9 height 9
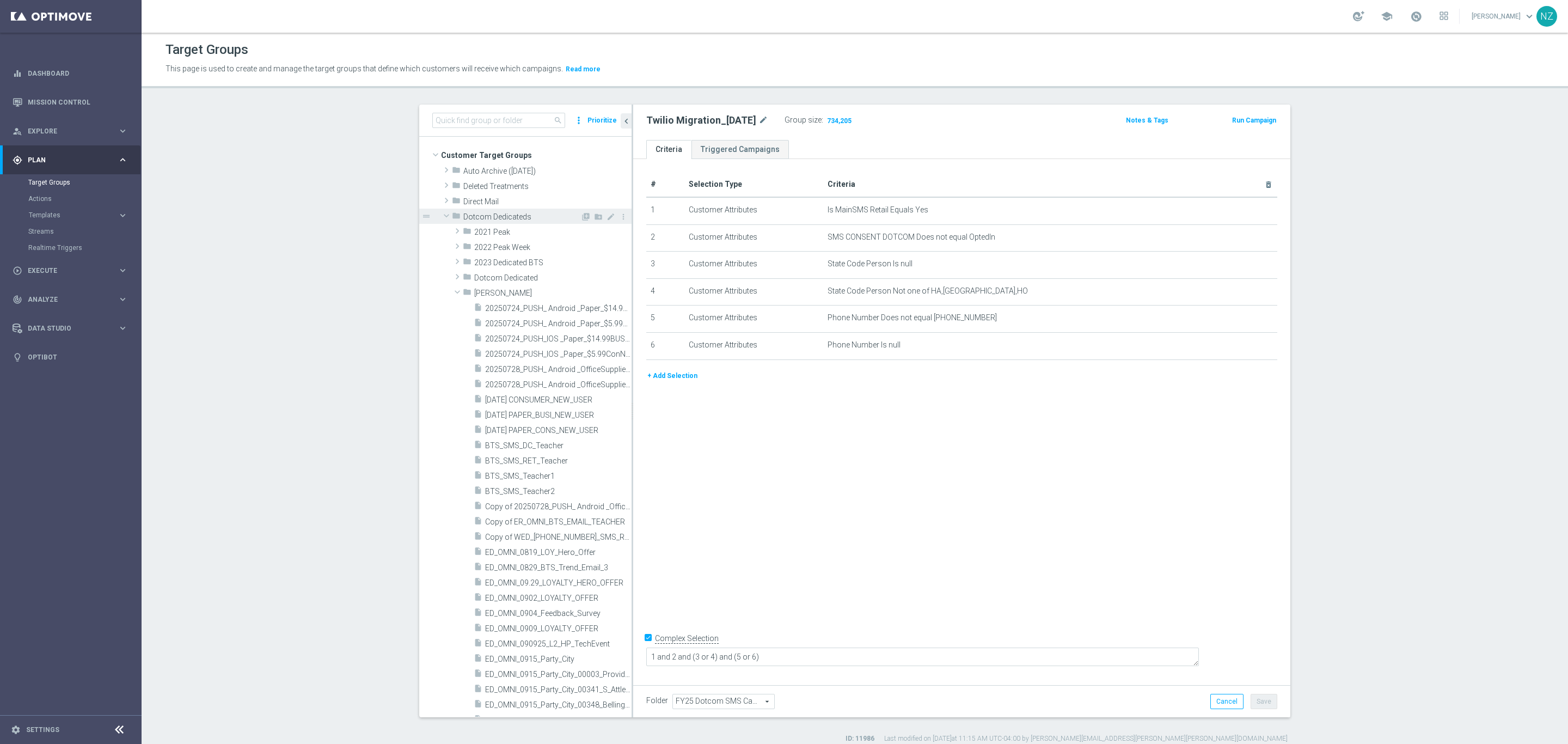
click at [440, 214] on span at bounding box center [446, 216] width 13 height 11
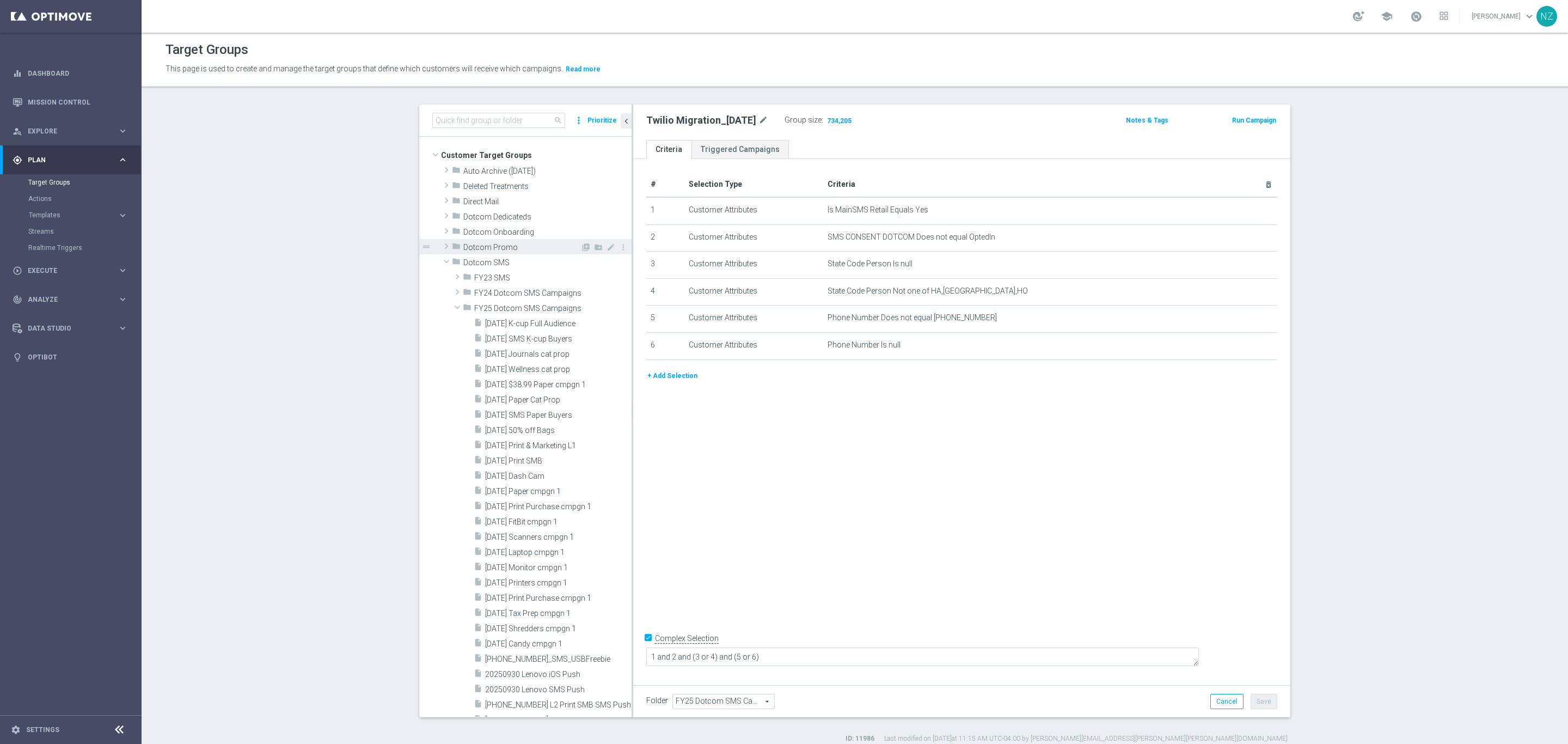
click at [441, 248] on span at bounding box center [446, 246] width 11 height 13
click at [441, 219] on span at bounding box center [446, 215] width 11 height 13
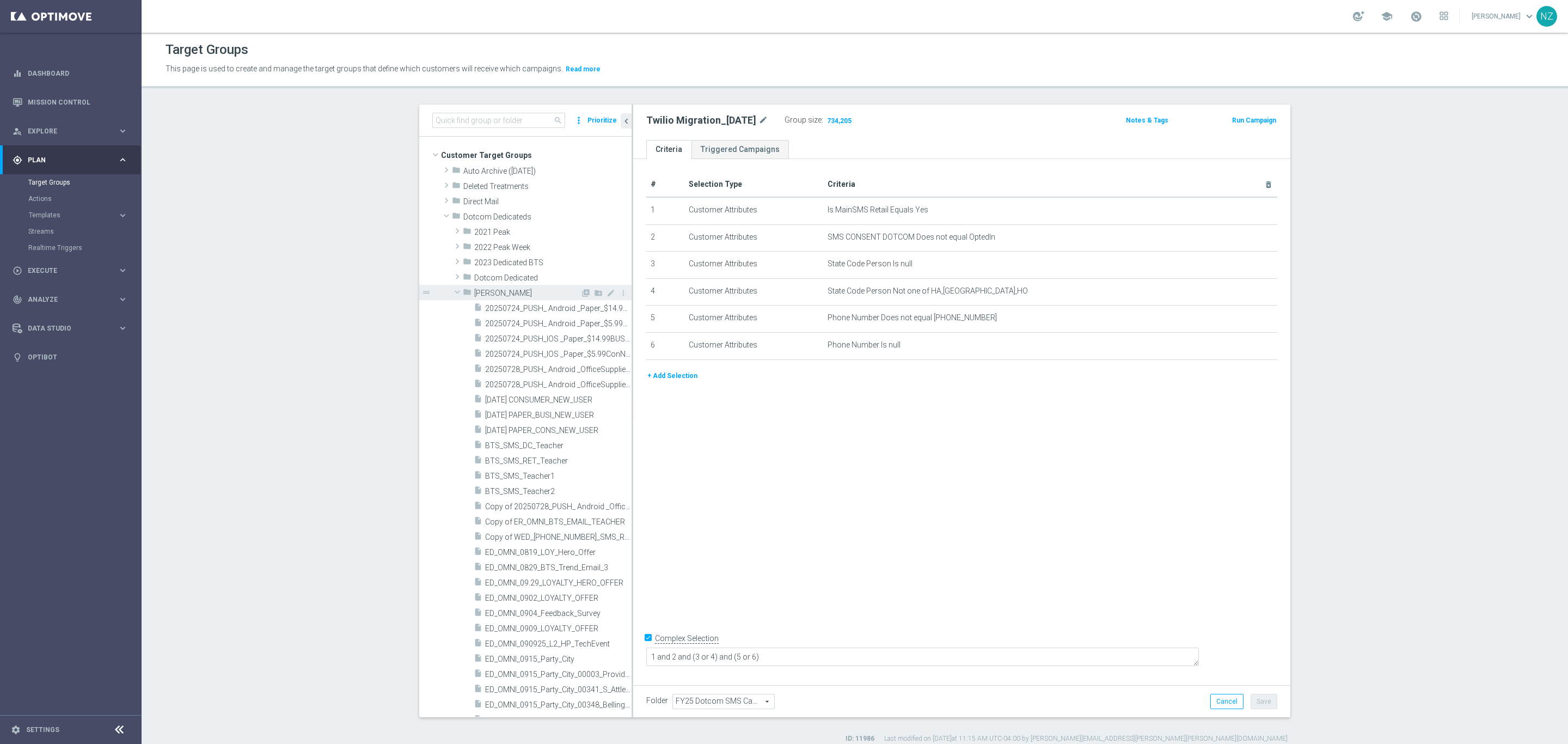
click at [451, 290] on span at bounding box center [457, 292] width 13 height 11
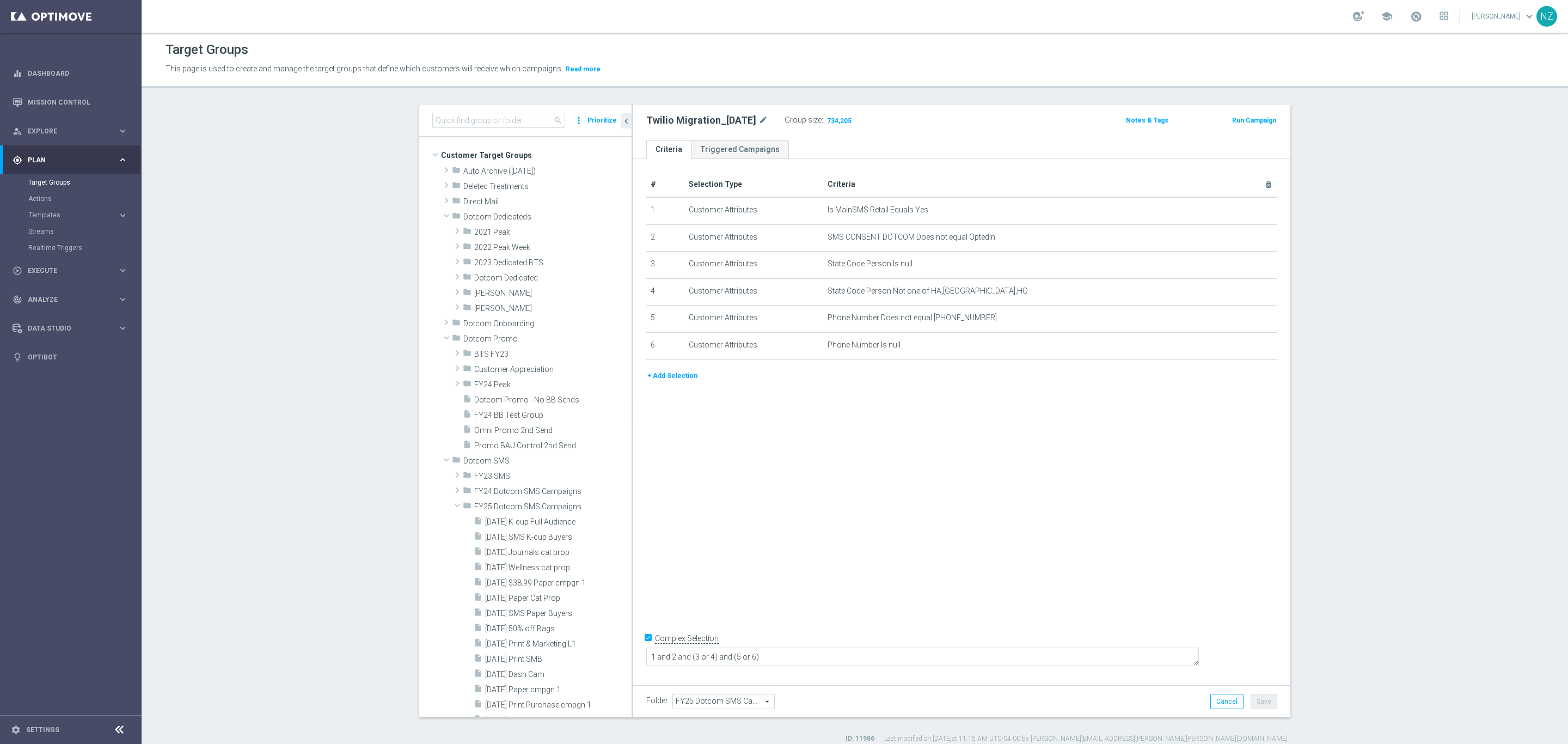
click at [267, 194] on section "search more_vert Prioritize Customer Target Groups library_add create_new_folder" at bounding box center [855, 424] width 1426 height 639
click at [363, 253] on section "search more_vert Prioritize Customer Target Groups library_add create_new_folder" at bounding box center [855, 424] width 1426 height 639
click at [475, 119] on input at bounding box center [499, 120] width 133 height 15
click at [581, 257] on icon "library_add" at bounding box center [586, 257] width 9 height 9
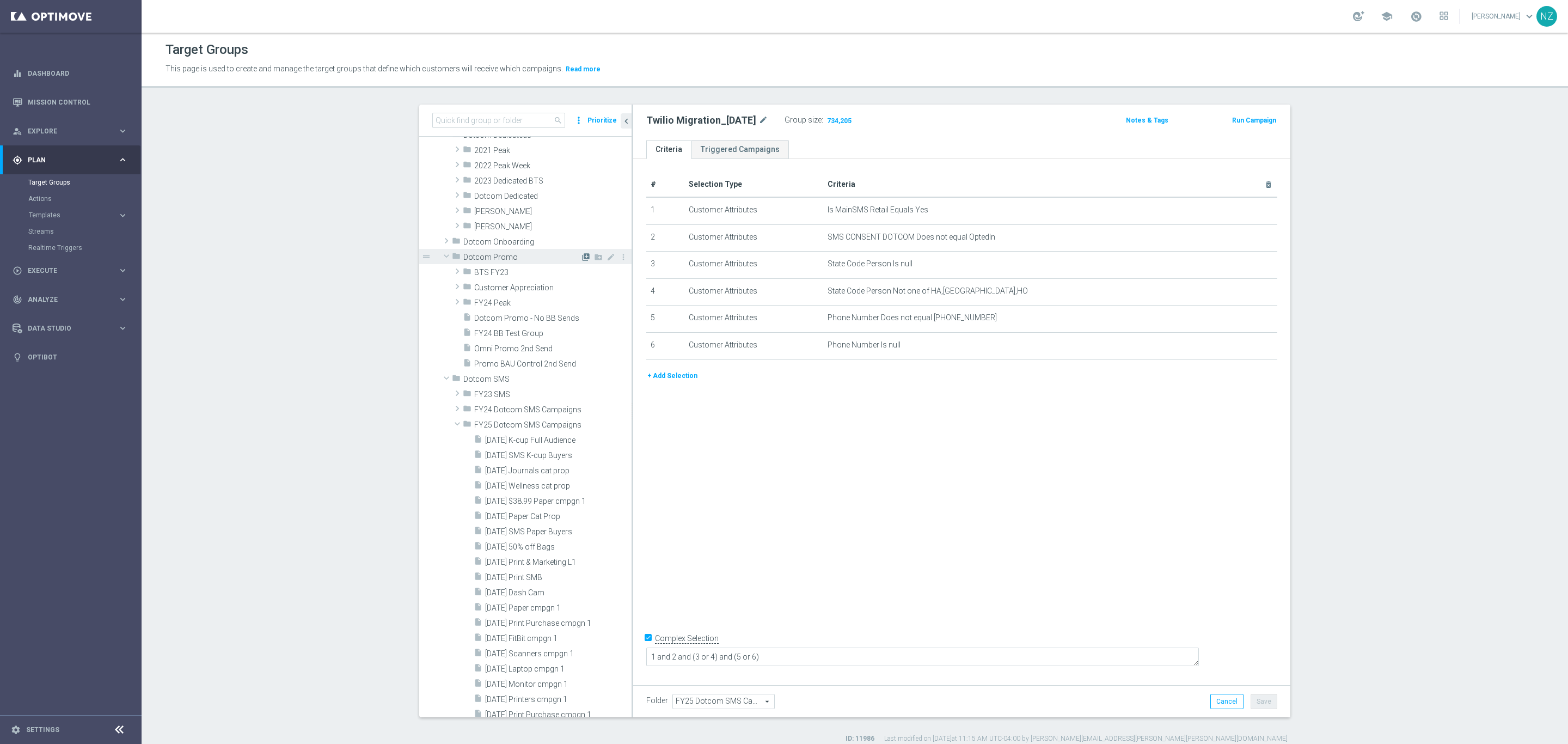
checkbox input "false"
type input "Dotcom Promo"
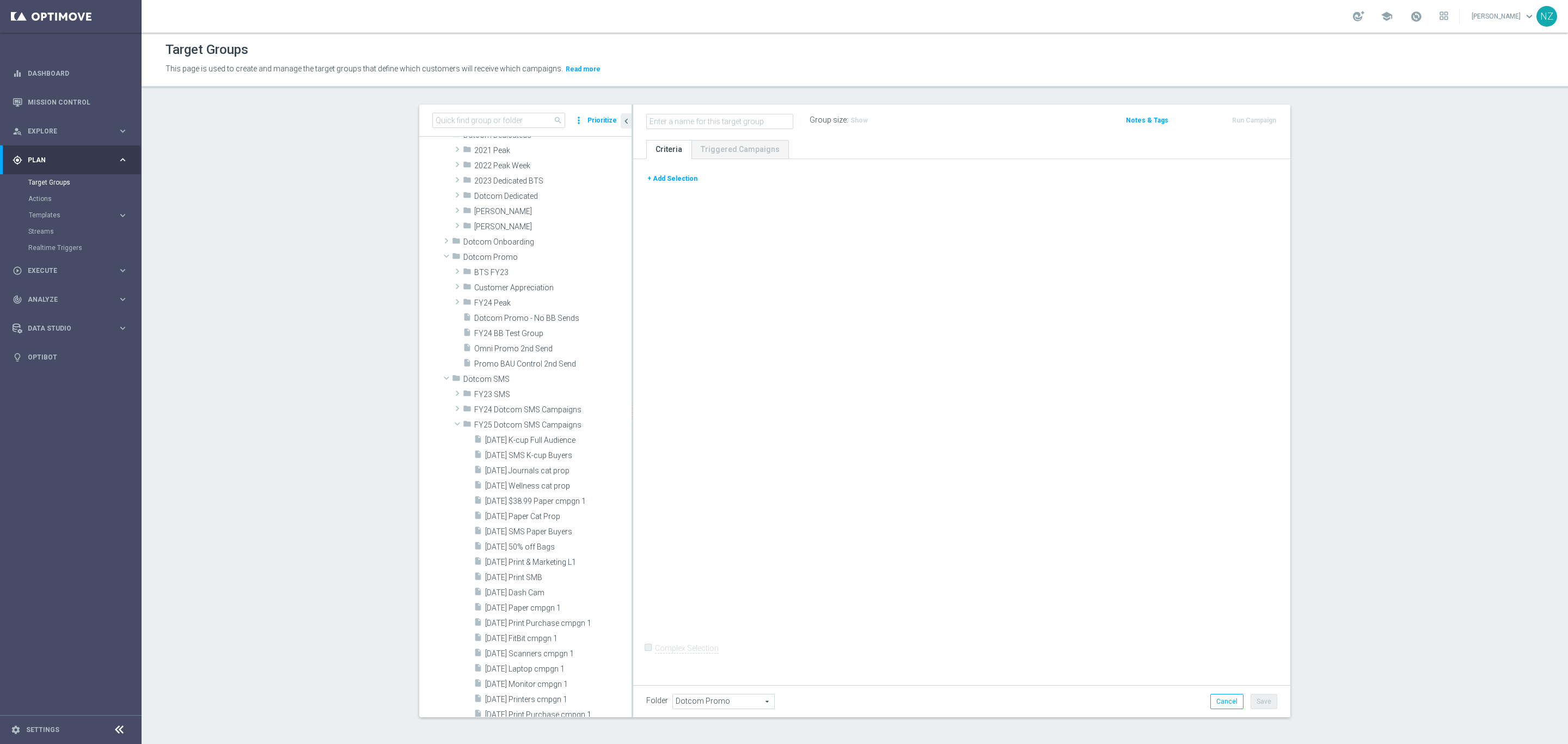
click at [699, 121] on input "text" at bounding box center [720, 121] width 147 height 15
type input "Promo - GYR DOR"
click at [653, 177] on button "+ Add Selection" at bounding box center [673, 179] width 52 height 12
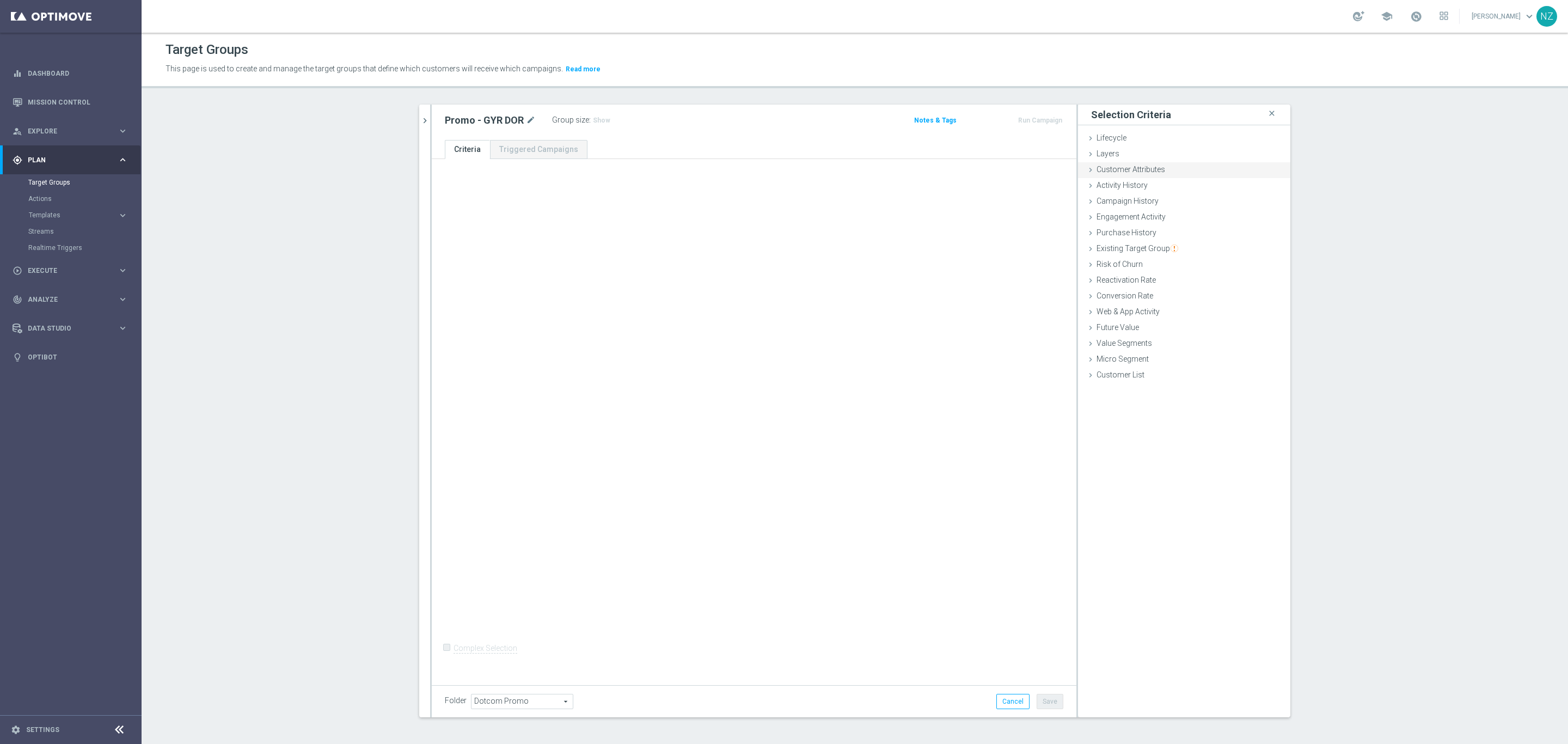
click at [1130, 167] on span "Customer Attributes" at bounding box center [1130, 169] width 69 height 9
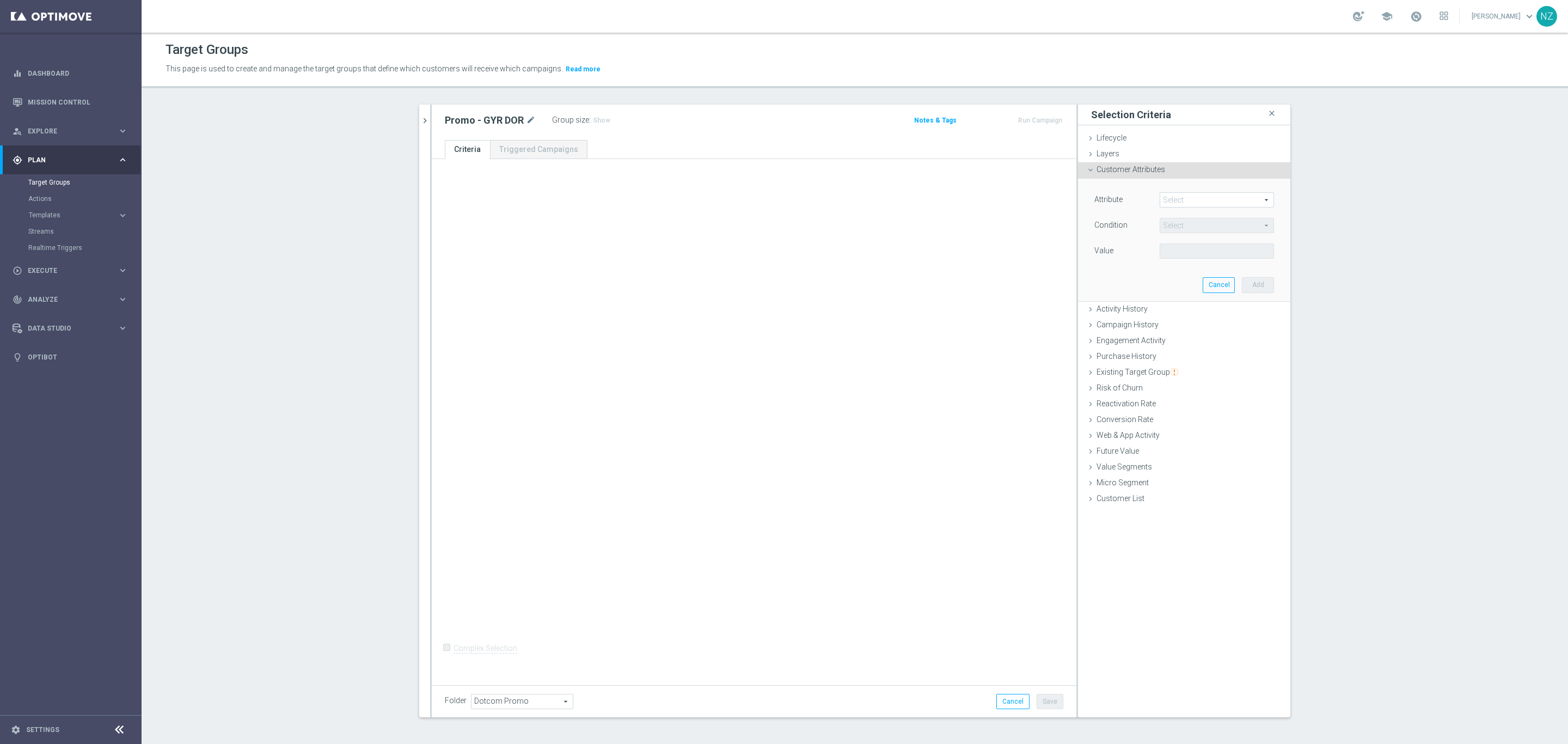
click at [1181, 209] on div "Attribute Select arrow_drop_down search" at bounding box center [1184, 201] width 196 height 18
click at [1186, 198] on span at bounding box center [1217, 200] width 113 height 14
click at [1194, 199] on input "search" at bounding box center [1217, 200] width 114 height 15
type input "ocp"
click at [1207, 209] on label "Ocp Segment" at bounding box center [1217, 216] width 114 height 14
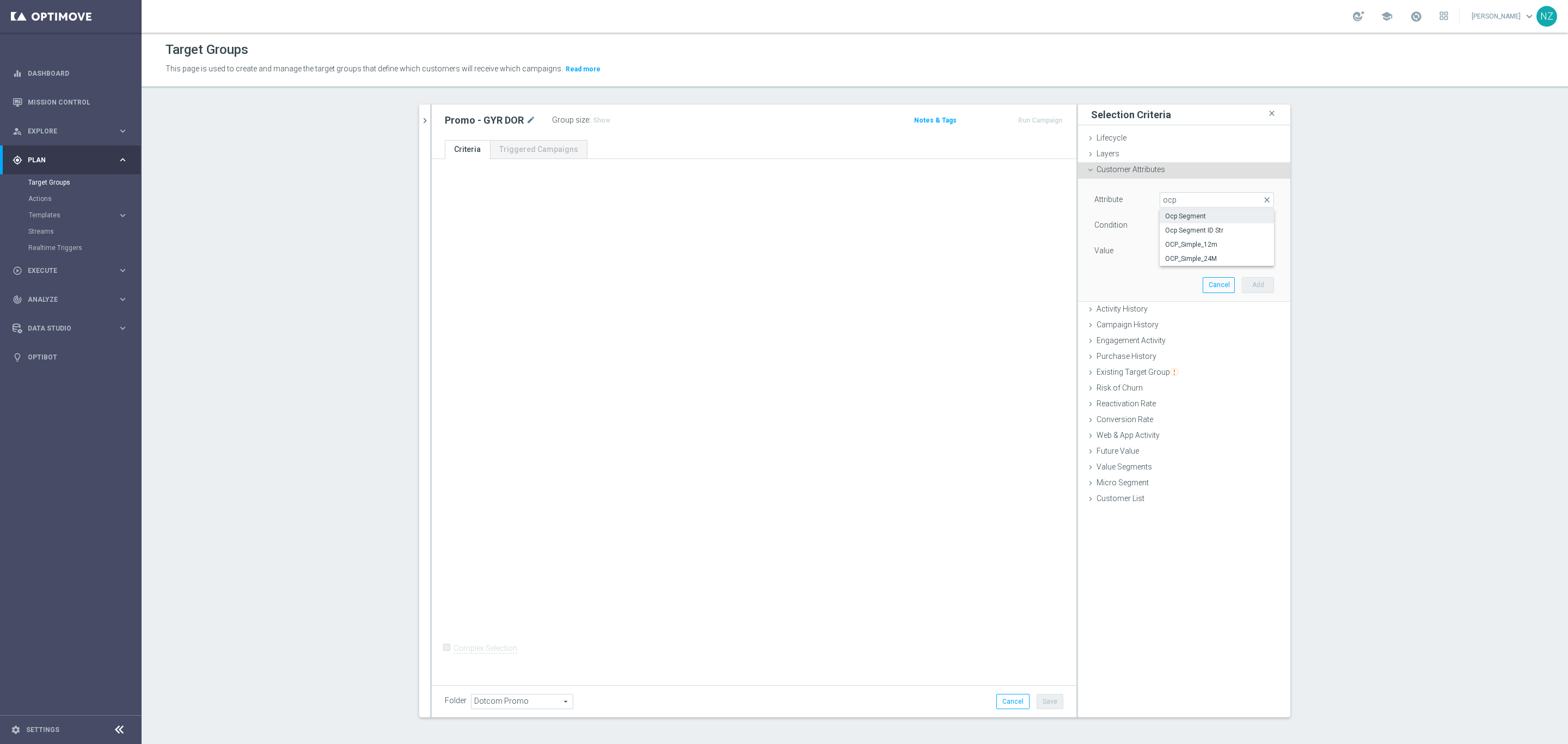
type input "Ocp Segment"
click at [1175, 231] on span "Equals" at bounding box center [1217, 225] width 113 height 14
click at [1185, 370] on span "One of" at bounding box center [1217, 369] width 103 height 9
type input "One of"
click at [1191, 253] on span at bounding box center [1217, 251] width 113 height 14
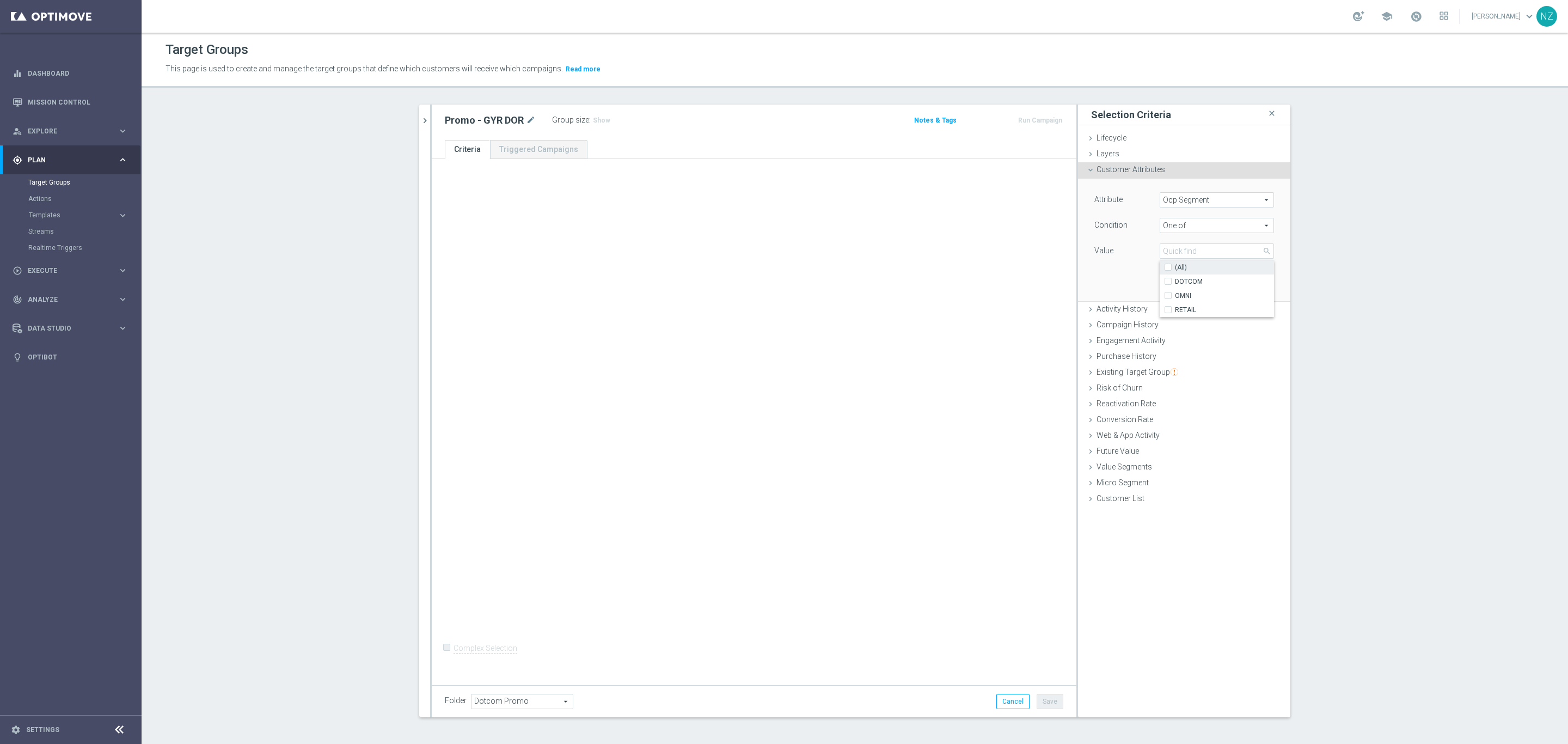
click at [1180, 270] on span "(All)" at bounding box center [1181, 267] width 12 height 9
click at [1175, 270] on input "(All)" at bounding box center [1172, 268] width 7 height 7
checkbox input "true"
type input "Selected 3 of 3"
checkbox input "true"
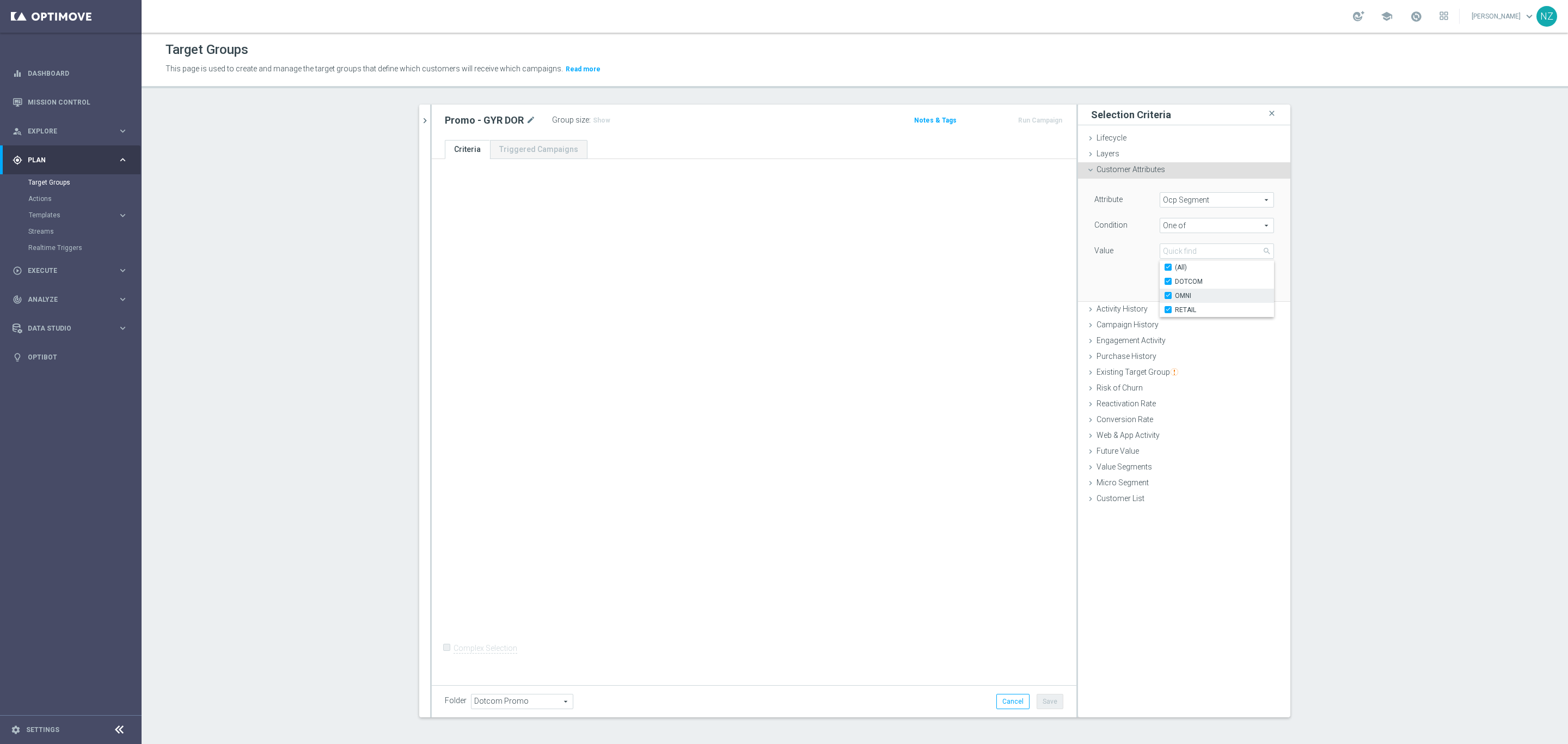
checkbox input "true"
click at [1303, 255] on div "search more_vert Prioritize Customer Target Groups library_add create_new_folder" at bounding box center [855, 419] width 915 height 630
click at [1255, 286] on button "Add" at bounding box center [1258, 284] width 32 height 15
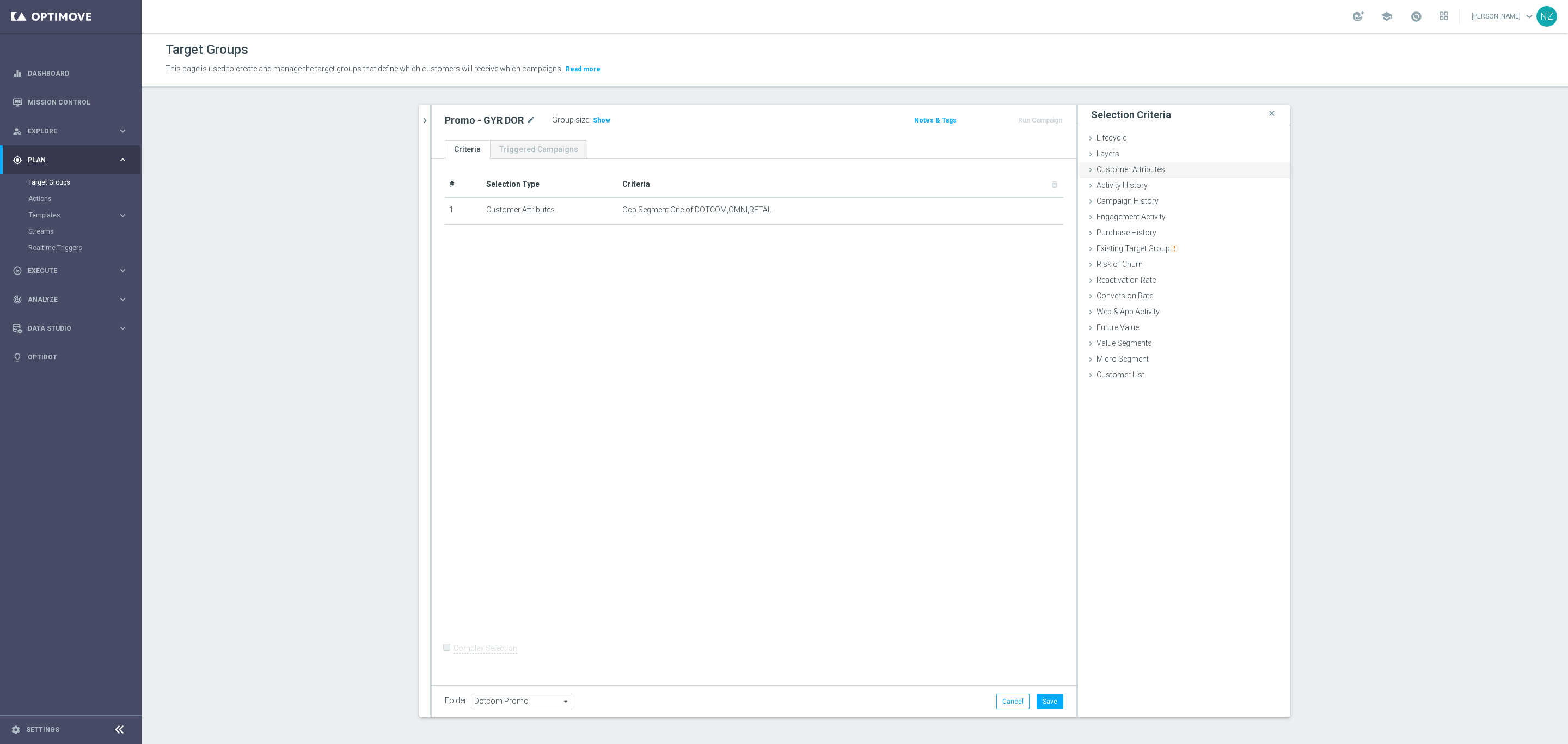
click at [1137, 167] on span "Customer Attributes" at bounding box center [1130, 169] width 69 height 9
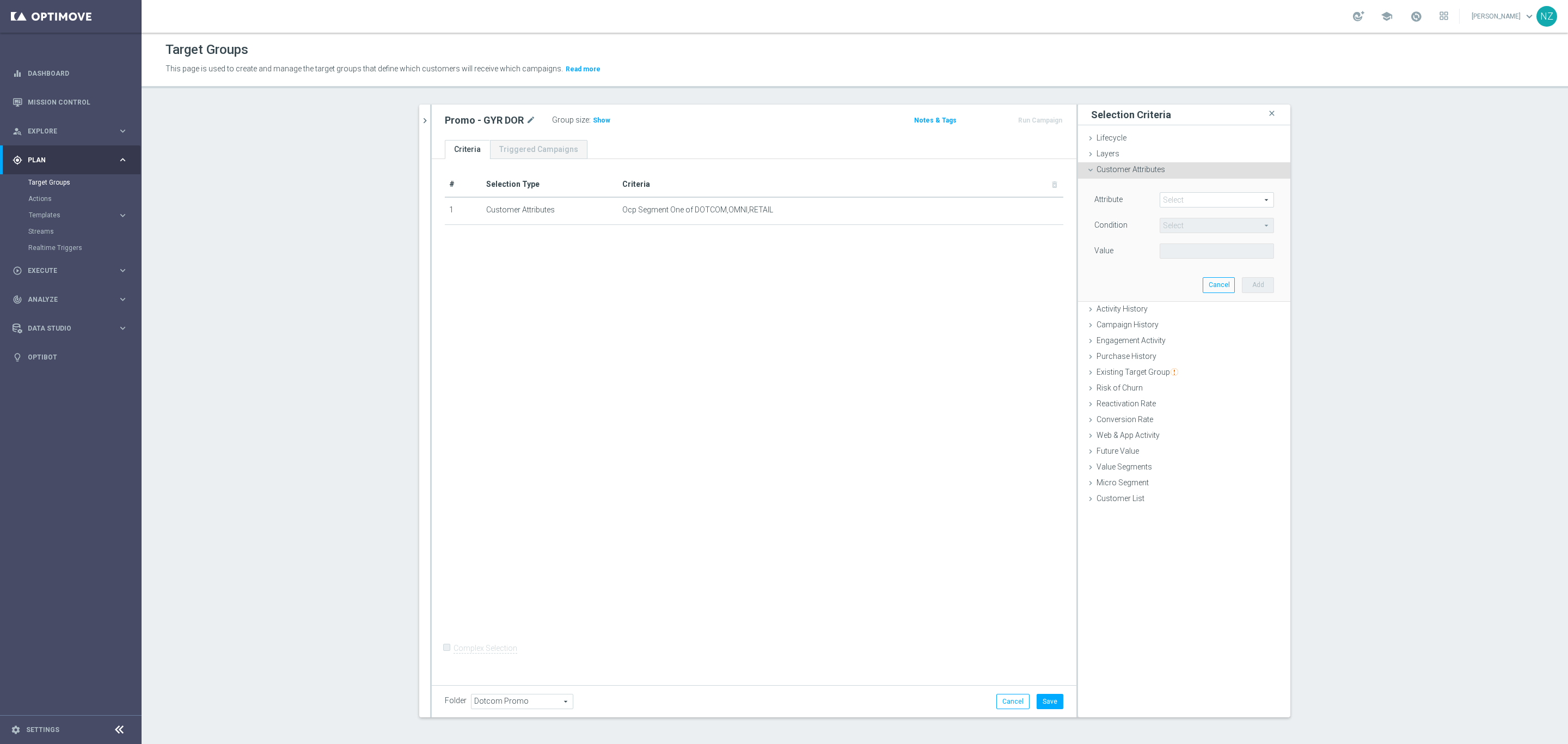
drag, startPoint x: 1167, startPoint y: 201, endPoint x: 1185, endPoint y: 198, distance: 18.2
click at [1170, 199] on span at bounding box center [1217, 200] width 113 height 14
click at [1185, 198] on input "search" at bounding box center [1217, 200] width 114 height 15
type input "deliv"
click at [1188, 242] on span "Deliverability Score" at bounding box center [1217, 244] width 103 height 9
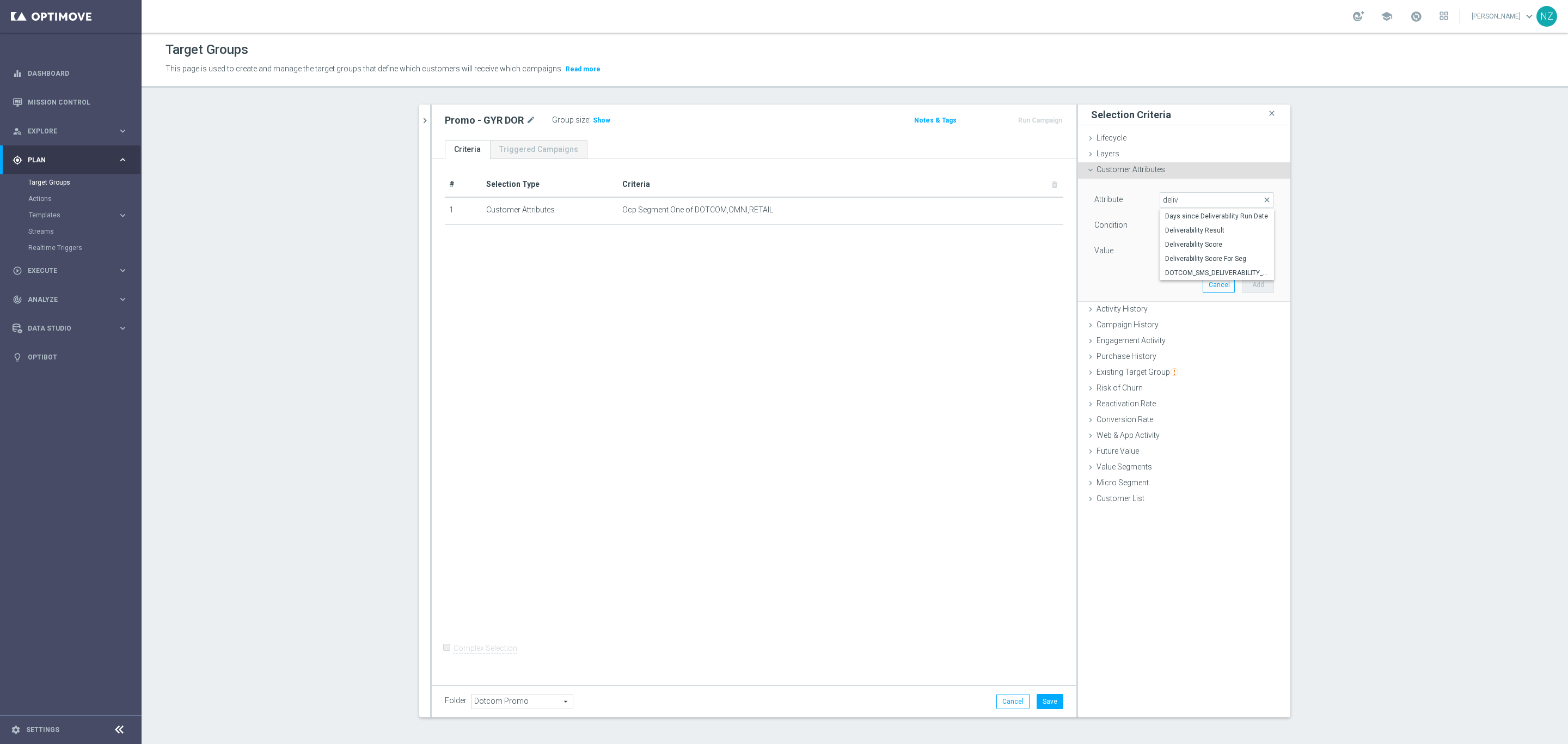
type input "Deliverability Score"
click at [1172, 227] on span "Equals" at bounding box center [1217, 225] width 113 height 14
click at [1183, 368] on span "One of" at bounding box center [1217, 369] width 103 height 9
type input "One of"
click at [1189, 247] on span at bounding box center [1217, 251] width 113 height 14
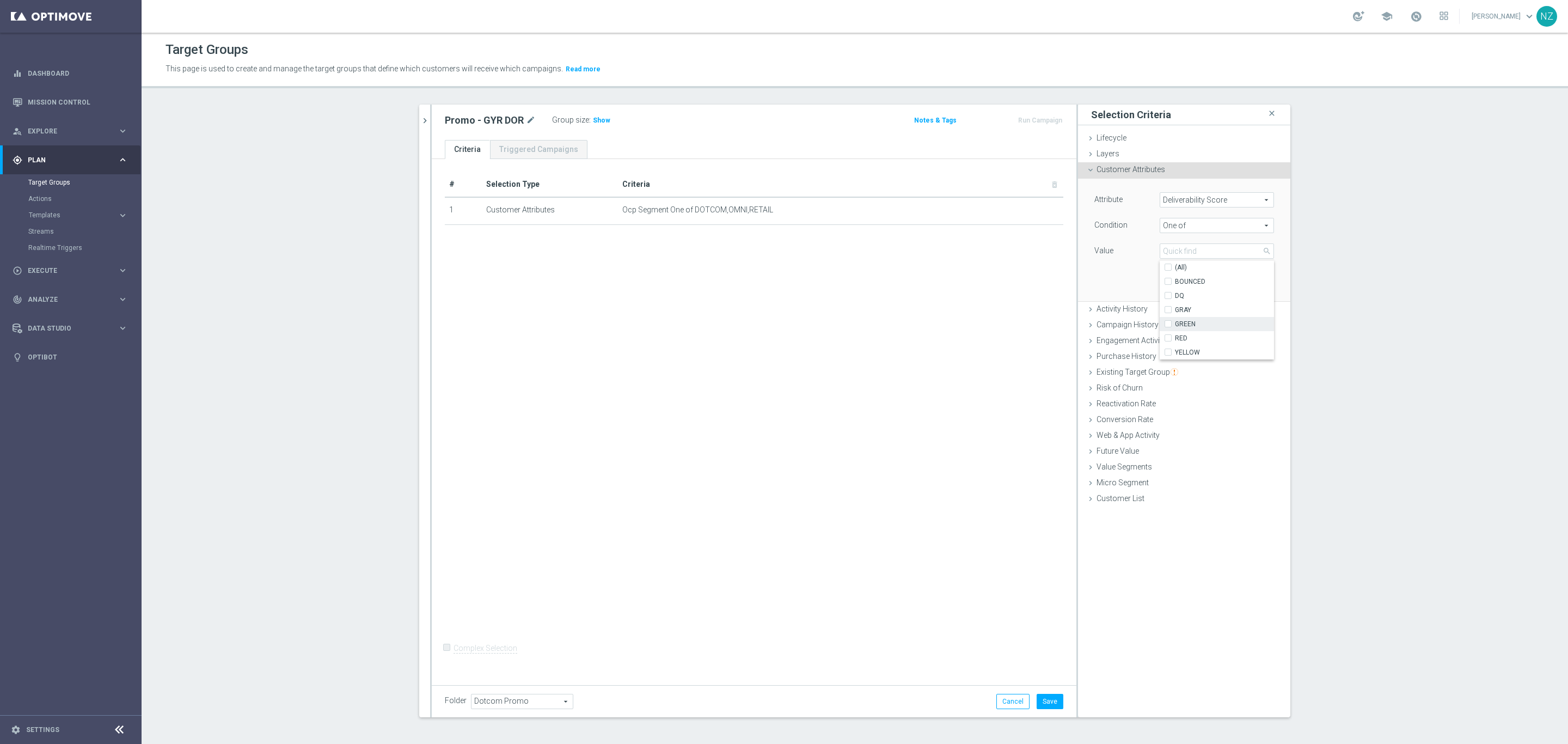
click at [1198, 323] on span "GREEN" at bounding box center [1224, 324] width 99 height 9
click at [1175, 323] on input "GREEN" at bounding box center [1172, 325] width 7 height 7
checkbox input "true"
type input "GREEN"
click at [1191, 337] on span "RED" at bounding box center [1224, 338] width 99 height 9
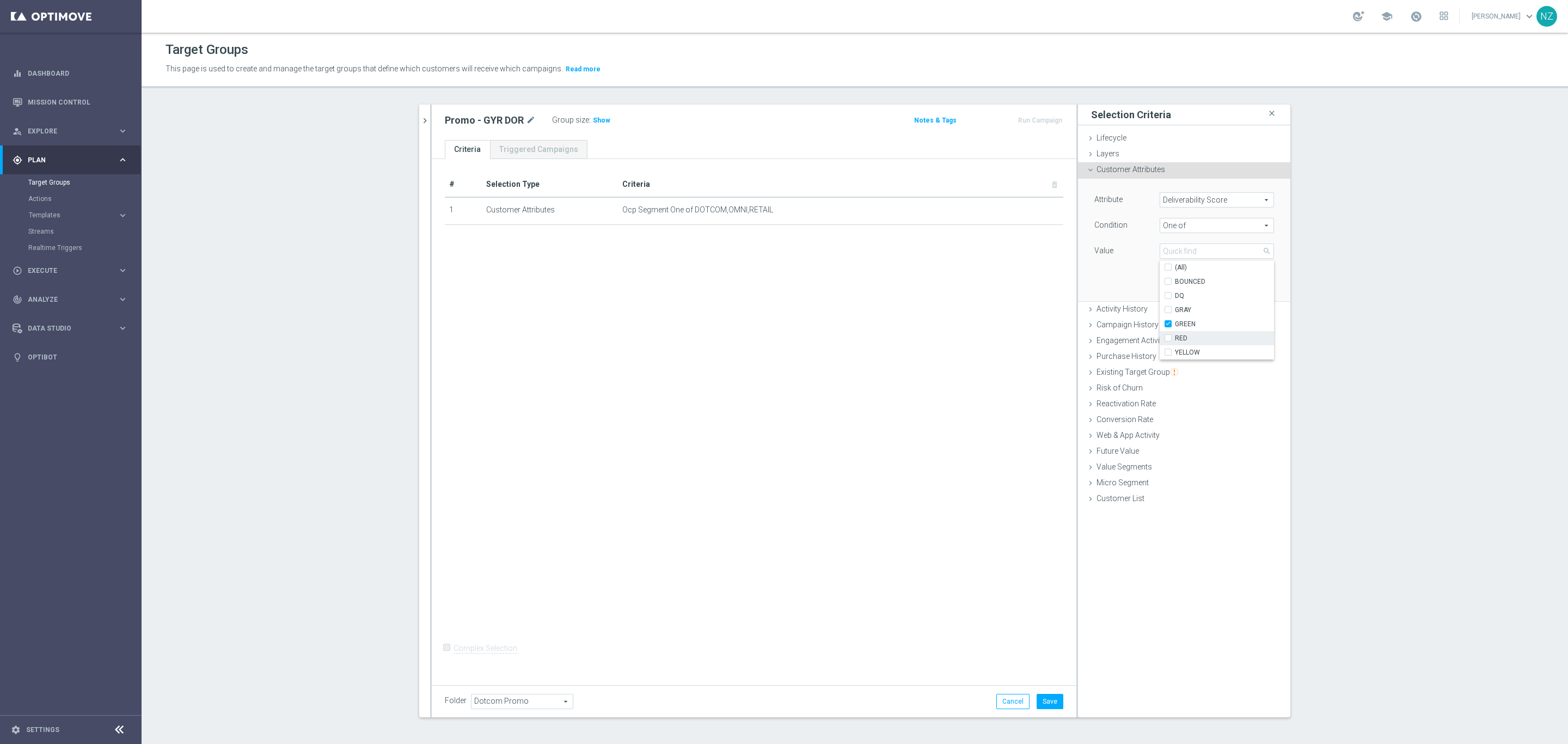
click at [1175, 337] on input "RED" at bounding box center [1172, 339] width 7 height 7
checkbox input "true"
type input "Selected 2 of 6"
click at [1191, 355] on span "YELLOW" at bounding box center [1224, 353] width 99 height 9
click at [1175, 355] on input "YELLOW" at bounding box center [1172, 353] width 7 height 7
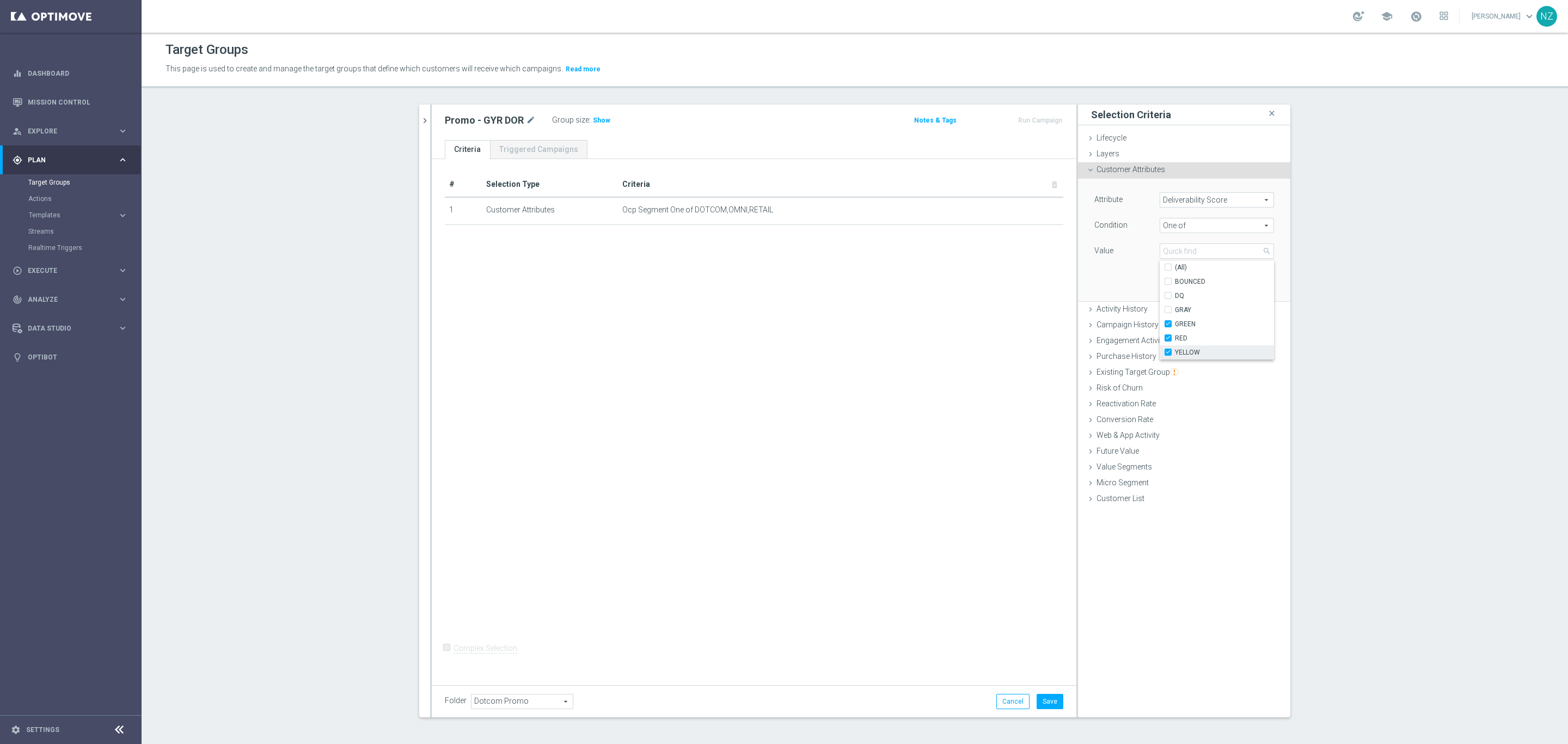
checkbox input "true"
type input "Selected 3 of 6"
click at [1113, 276] on div "Attribute Deliverability Score Deliverability Score arrow_drop_down search Cond…" at bounding box center [1184, 239] width 196 height 122
click at [1250, 283] on button "Add" at bounding box center [1258, 284] width 32 height 15
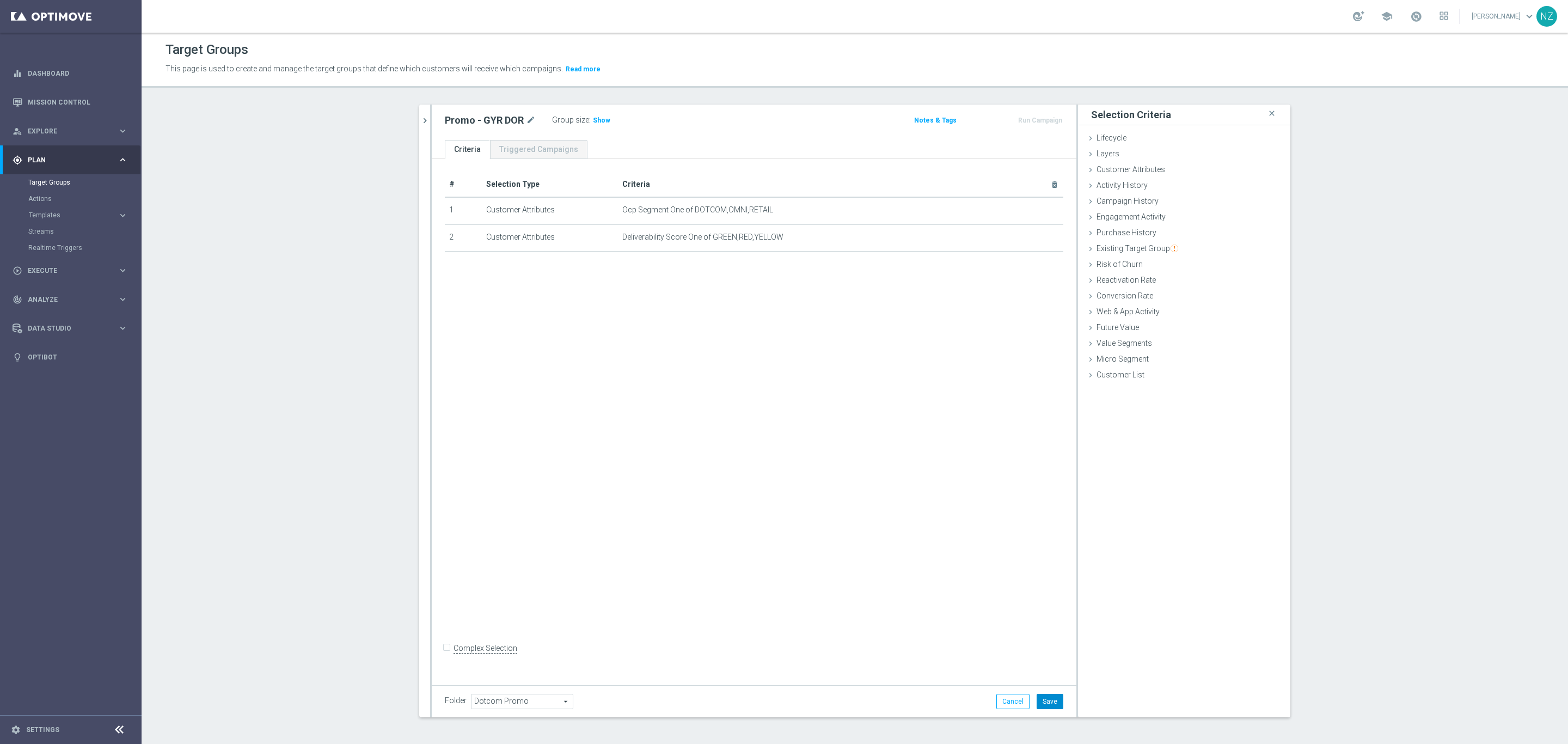
click at [1051, 706] on button "Save" at bounding box center [1050, 701] width 27 height 15
click at [598, 123] on span "Show" at bounding box center [601, 120] width 18 height 8
click at [222, 175] on section "search more_vert Prioritize Customer Target Groups library_add create_new_folder" at bounding box center [855, 424] width 1426 height 639
click at [421, 121] on icon "chevron_right" at bounding box center [425, 121] width 10 height 10
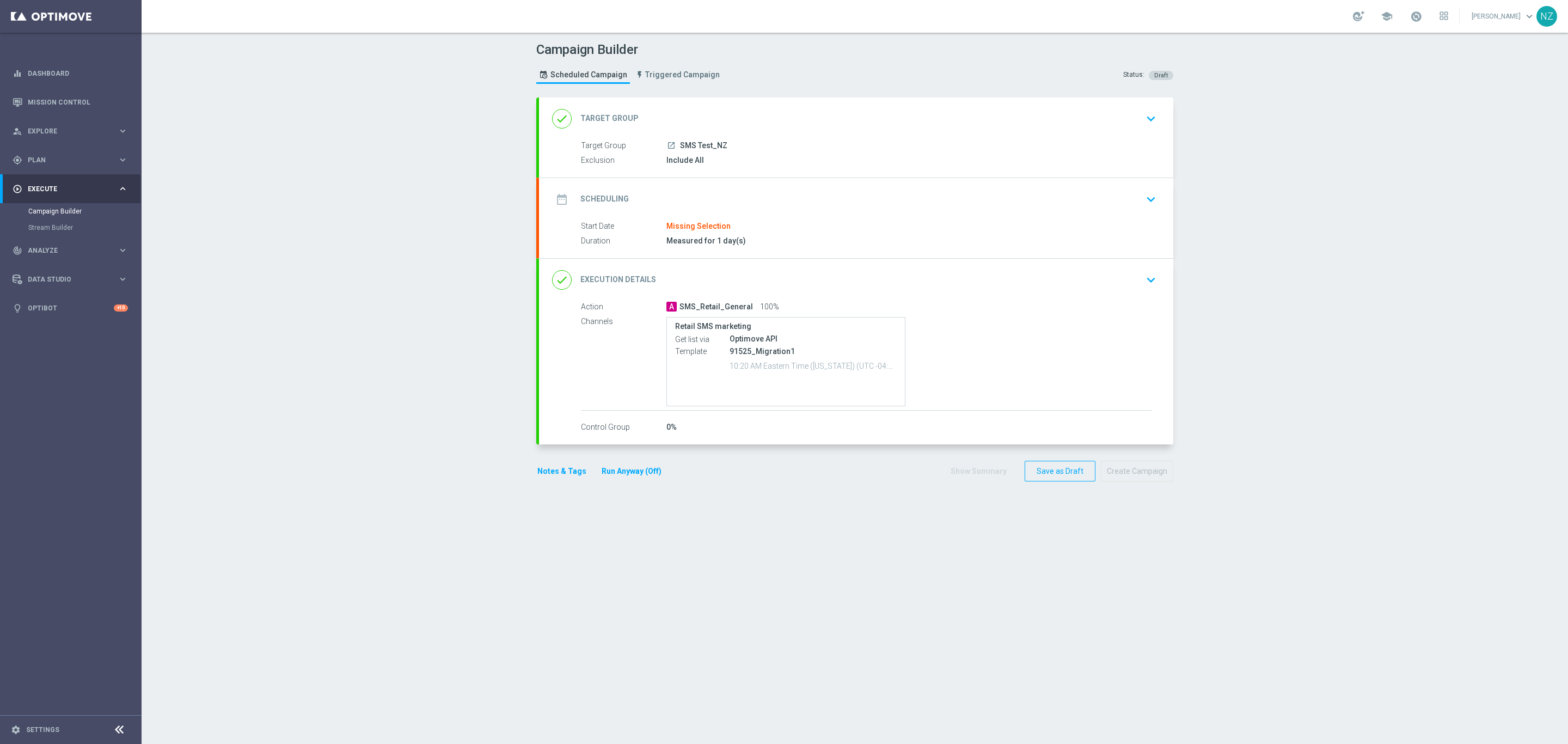
click at [1144, 198] on icon "keyboard_arrow_down" at bounding box center [1150, 199] width 16 height 16
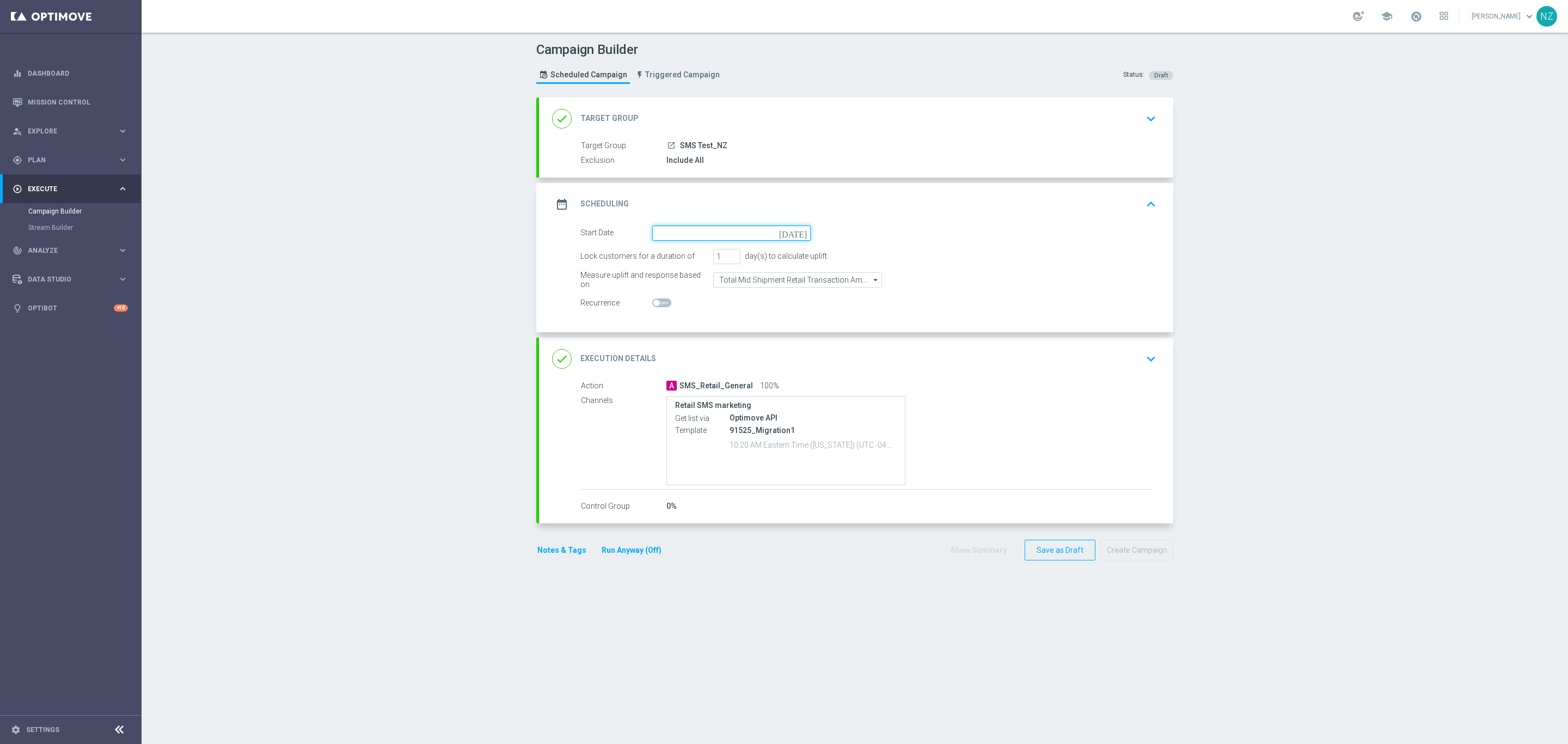
click at [663, 235] on input at bounding box center [732, 233] width 158 height 15
click at [690, 368] on span "30" at bounding box center [696, 363] width 18 height 18
type input "30 Sep 2025"
click at [1130, 353] on div "done Execution Details keyboard_arrow_down" at bounding box center [856, 359] width 608 height 21
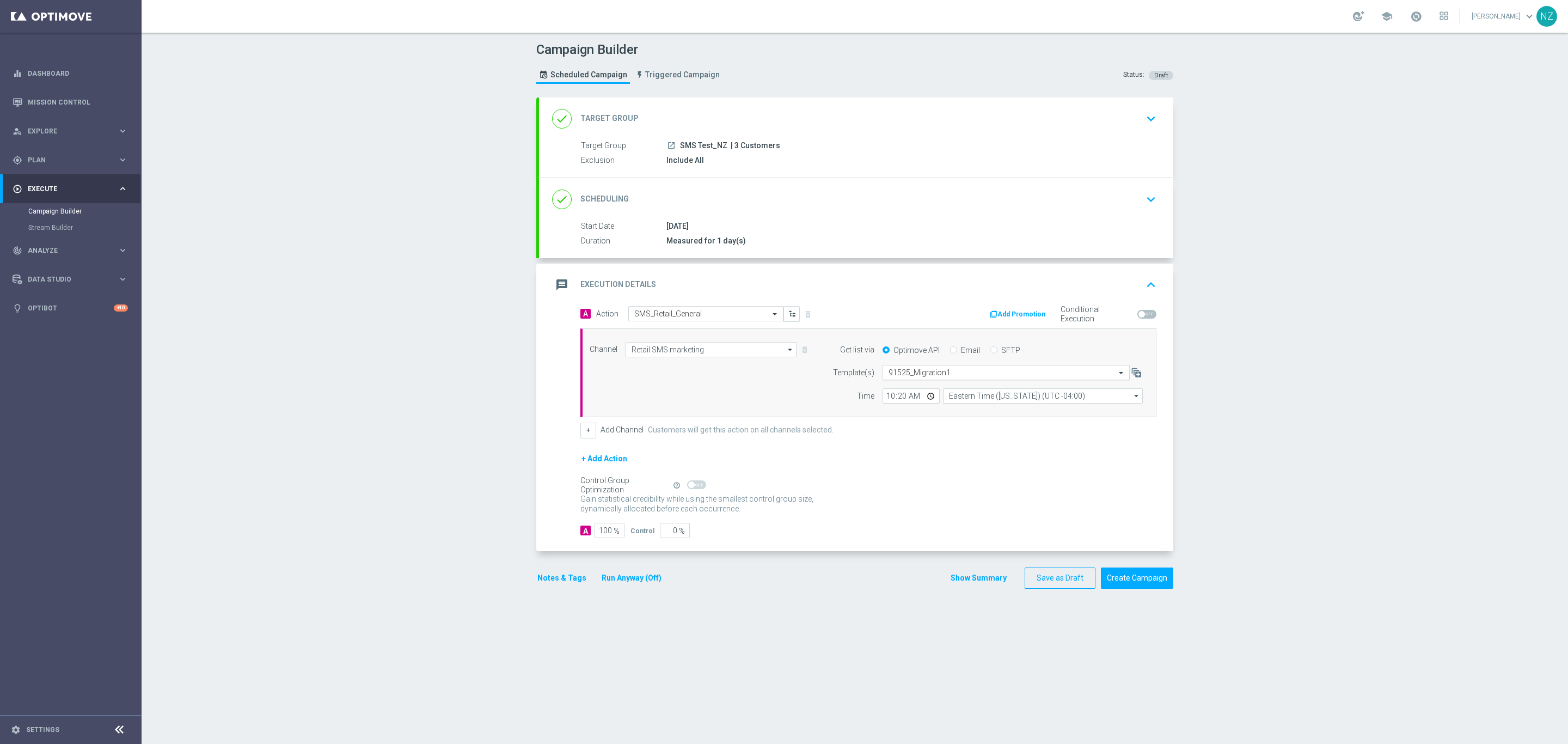
click at [926, 377] on input "text" at bounding box center [995, 373] width 214 height 9
click at [931, 391] on label "100125_Migration2" at bounding box center [917, 388] width 57 height 9
type input "100"
click at [883, 402] on input "10:20" at bounding box center [911, 396] width 57 height 15
type input "11:00"
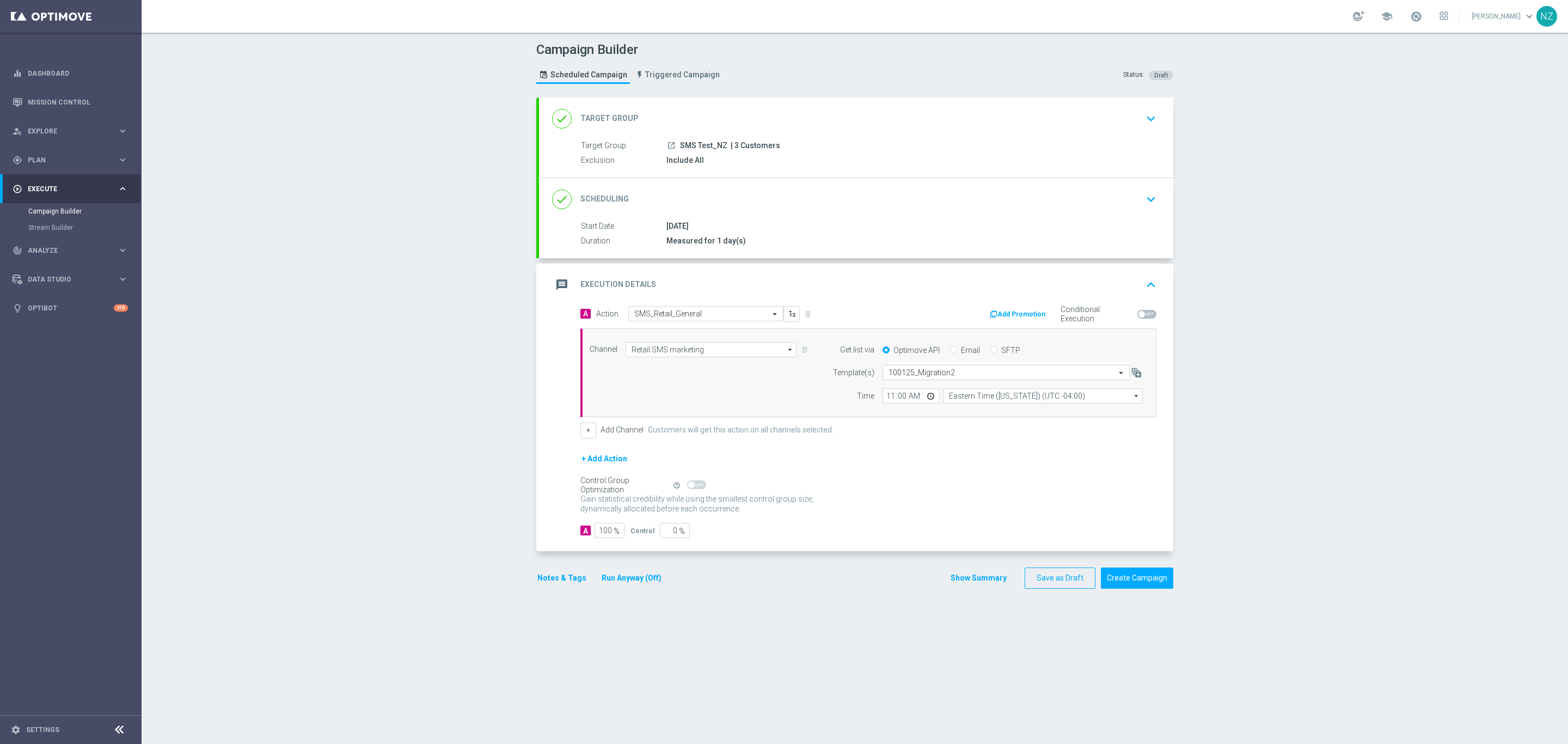
click at [1225, 444] on div "Campaign Builder Scheduled Campaign Triggered Campaign Status: Draft done Targe…" at bounding box center [855, 388] width 1426 height 711
click at [1136, 585] on button "Create Campaign" at bounding box center [1137, 578] width 72 height 21
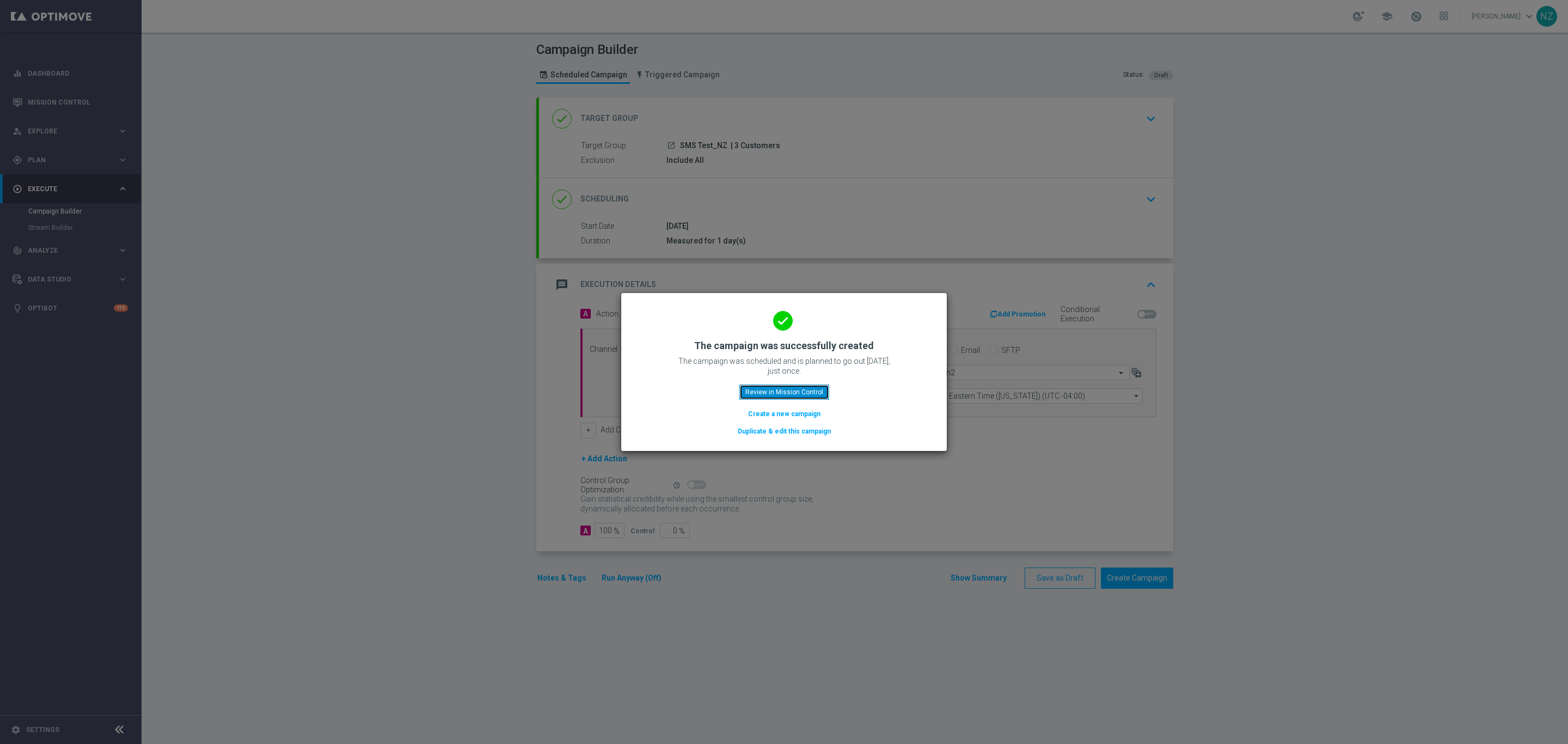
click at [775, 394] on button "Review in Mission Control" at bounding box center [785, 391] width 90 height 15
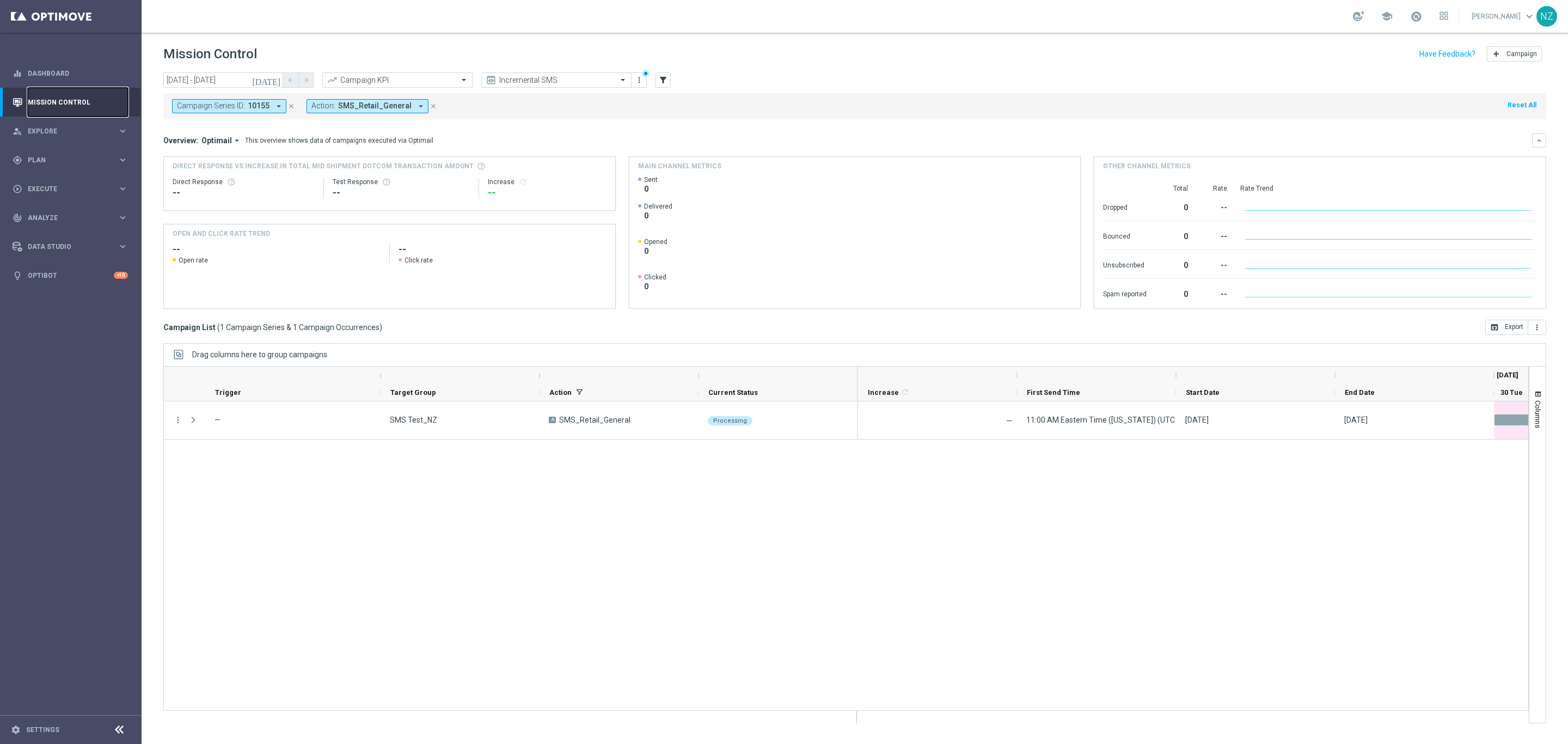
click at [69, 97] on link "Mission Control" at bounding box center [78, 102] width 100 height 29
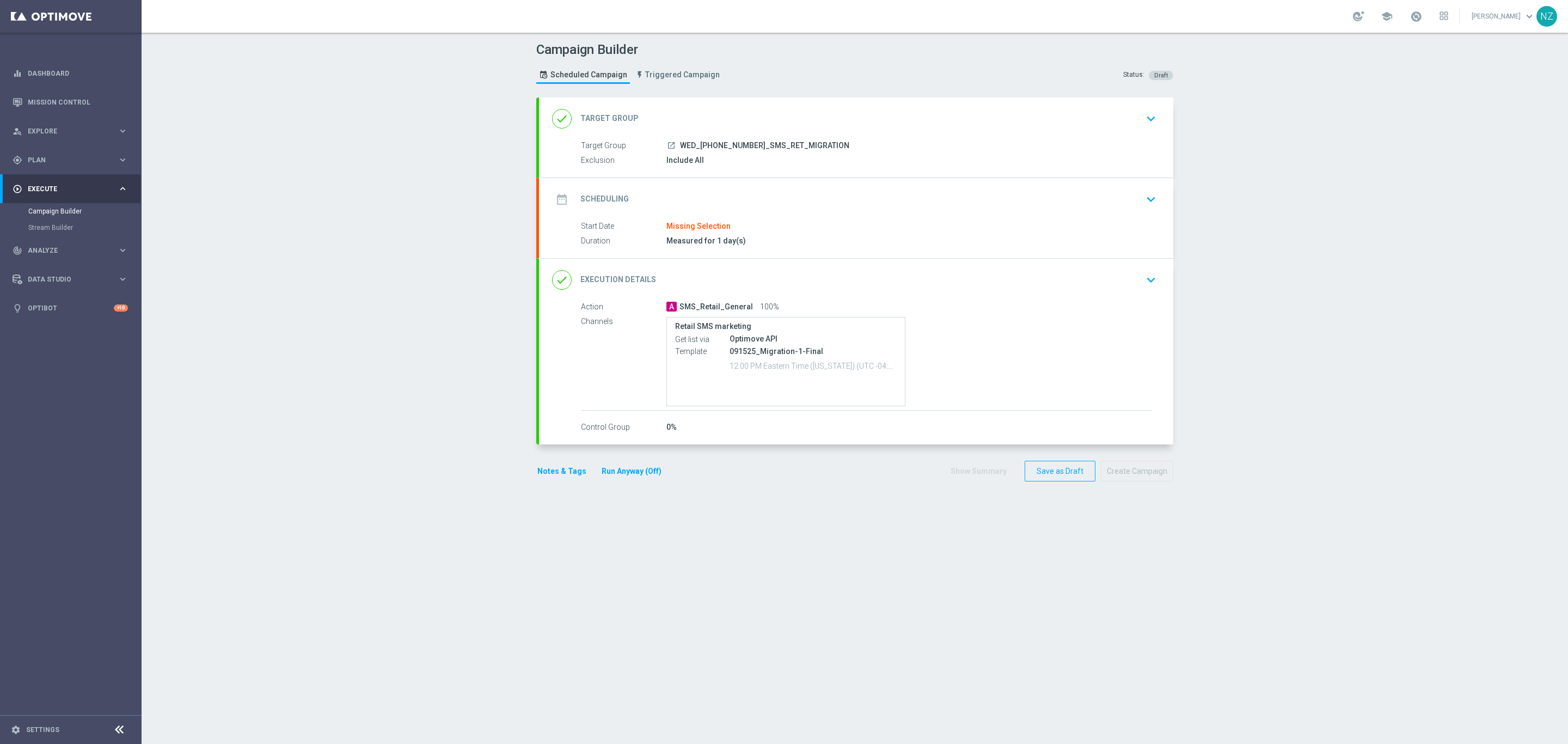
drag, startPoint x: 1145, startPoint y: 118, endPoint x: 1040, endPoint y: 132, distance: 105.9
click at [1144, 116] on icon "keyboard_arrow_down" at bounding box center [1150, 119] width 16 height 16
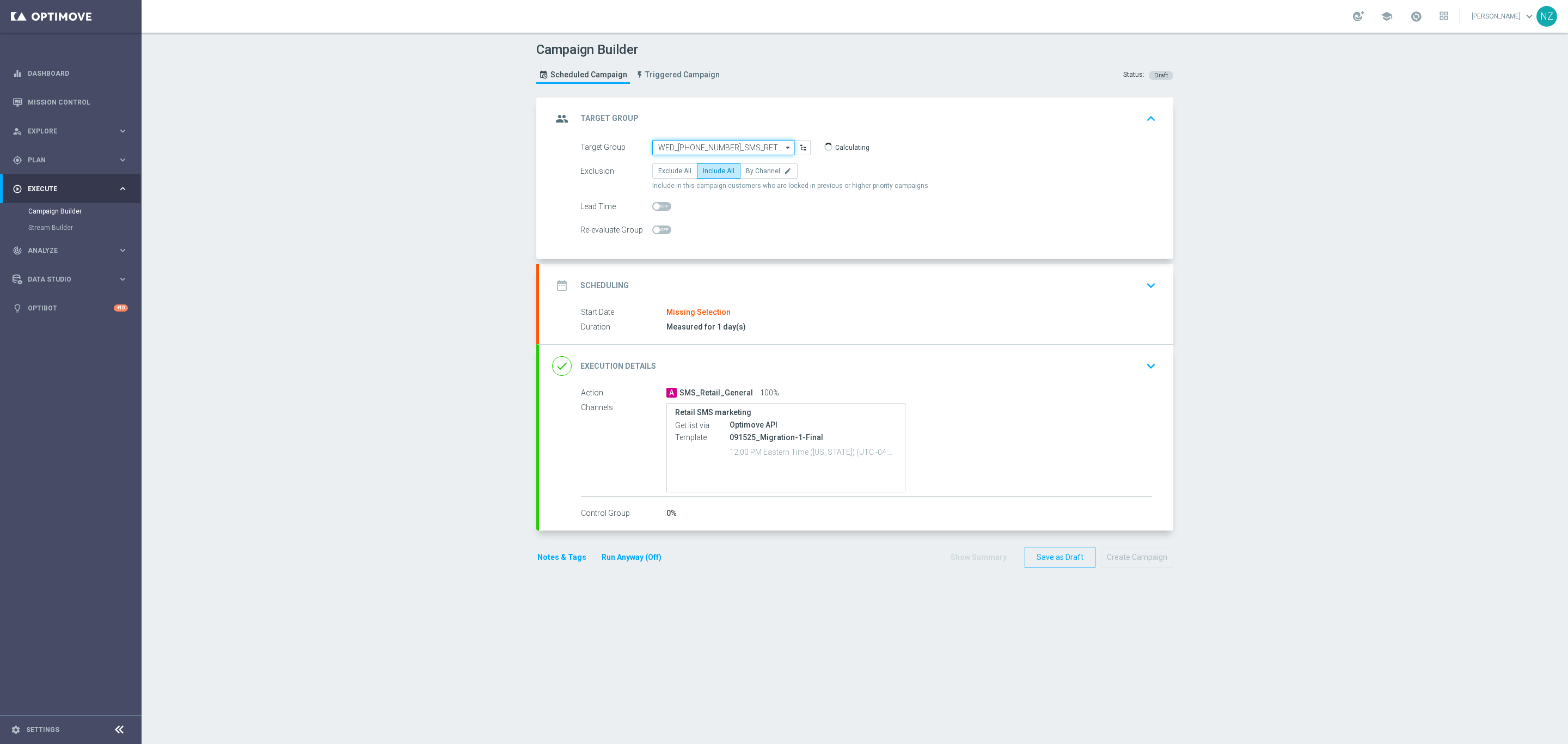
click at [704, 146] on input "WED_[PHONE_NUMBER]_SMS_RET_MIGRATION" at bounding box center [723, 147] width 142 height 15
drag, startPoint x: 701, startPoint y: 146, endPoint x: 642, endPoint y: 146, distance: 59.0
click at [642, 146] on div "Target Group 20251001 WED_20250910_SMS_RET_MIGRATION close Show Selected 0 of N…" at bounding box center [695, 147] width 247 height 15
type input "WED_[PHONE_NUMBER]_SMS_RET_MIGRATION"
click at [703, 142] on input "WED_[PHONE_NUMBER]_SMS_RET_MIGRATION" at bounding box center [723, 147] width 142 height 15
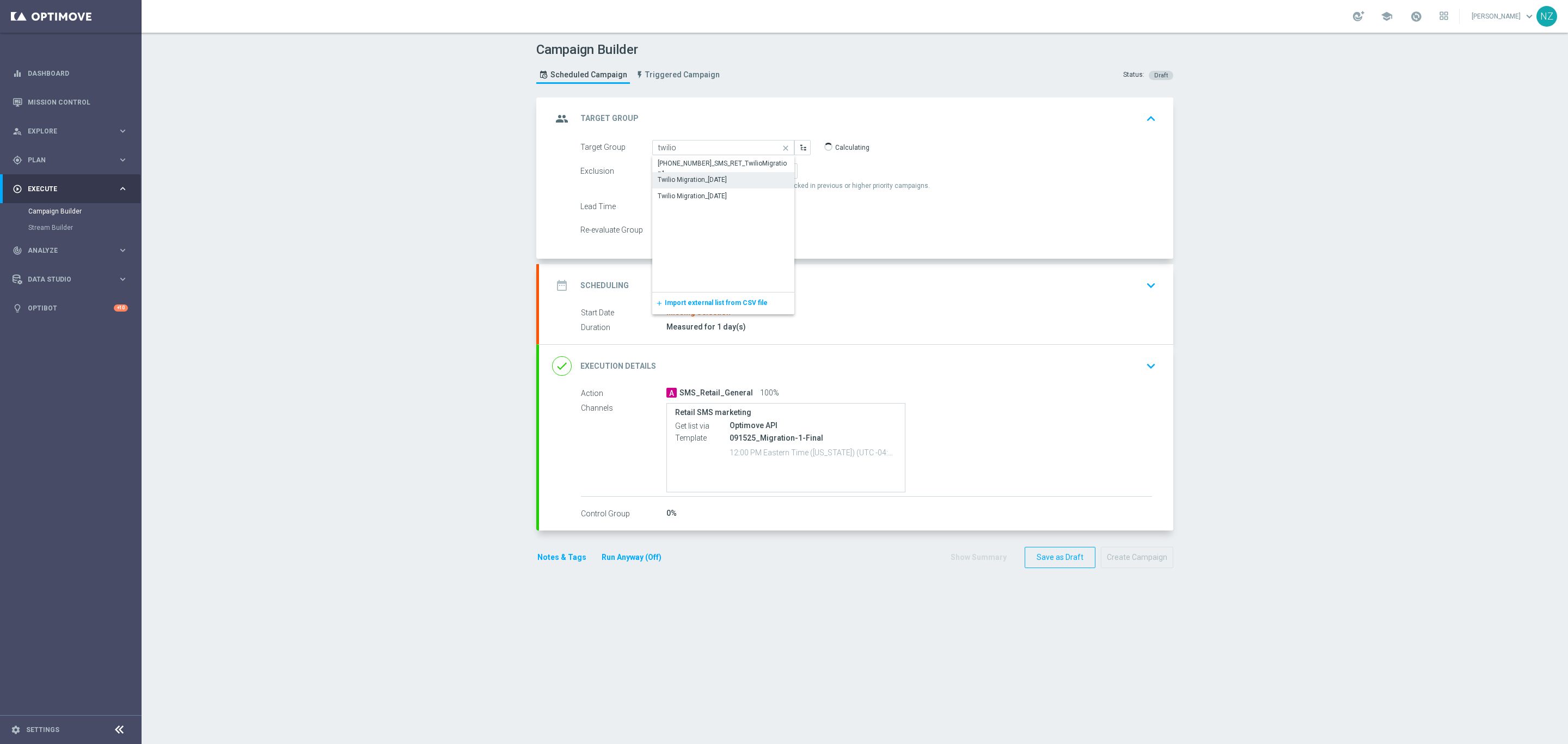
click at [726, 178] on div "Twilio Migration_[DATE]" at bounding box center [692, 180] width 69 height 10
type input "Twilio Migration_[DATE]"
click at [1143, 284] on icon "keyboard_arrow_down" at bounding box center [1150, 285] width 16 height 16
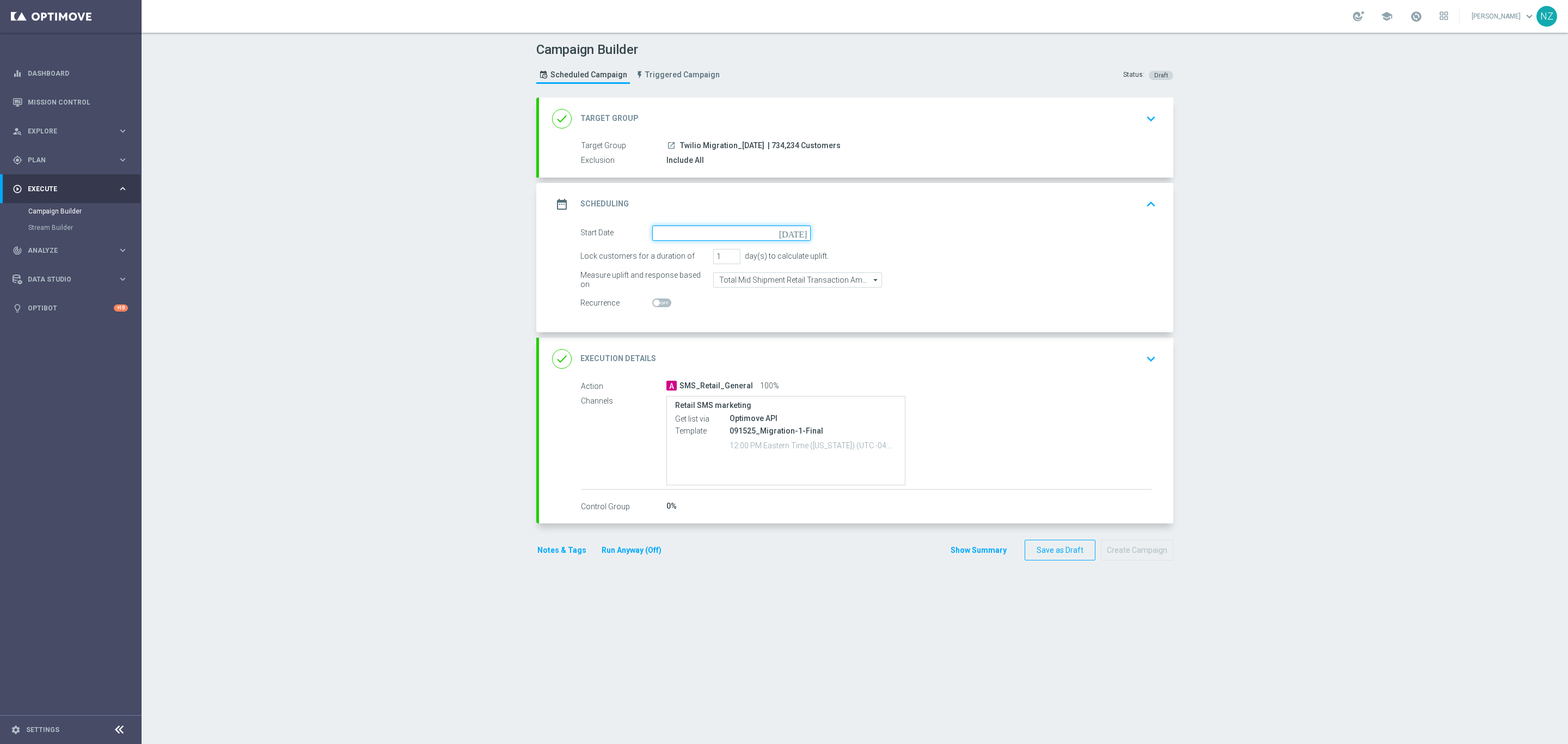
click at [673, 237] on input at bounding box center [732, 233] width 158 height 15
click at [789, 257] on span "›" at bounding box center [796, 259] width 14 height 14
click at [707, 291] on span "1" at bounding box center [716, 294] width 18 height 18
type input "01 Oct 2025"
click at [1158, 369] on div "done Execution Details keyboard_arrow_down" at bounding box center [856, 359] width 634 height 43
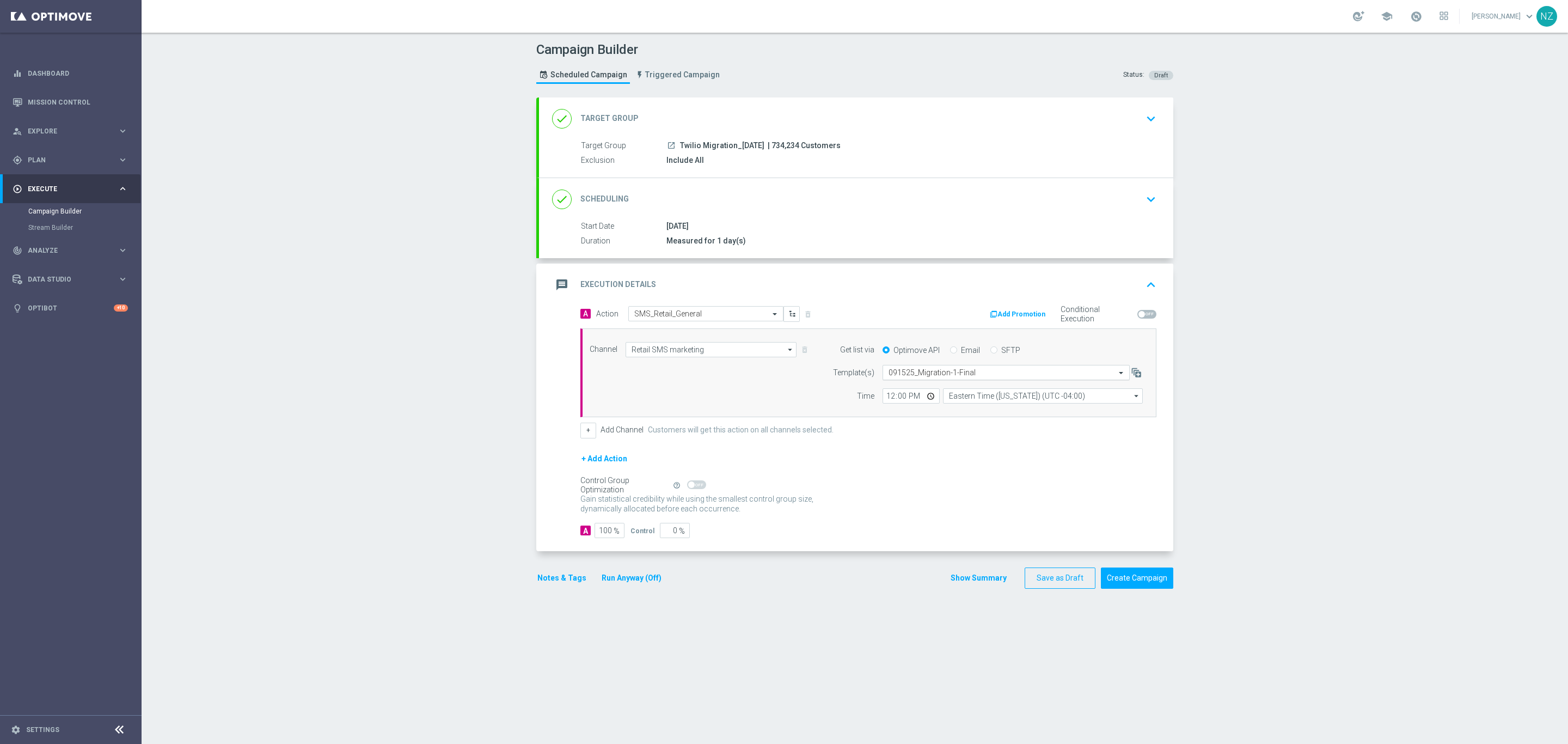
click at [933, 377] on input "text" at bounding box center [995, 373] width 214 height 9
click at [937, 389] on div "100125_Migration2" at bounding box center [1006, 389] width 235 height 18
type input "1001"
click at [1216, 388] on div "Campaign Builder Scheduled Campaign Triggered Campaign Status: Draft done Targe…" at bounding box center [855, 388] width 1426 height 711
click at [1048, 581] on button "Save as Draft" at bounding box center [1060, 578] width 71 height 21
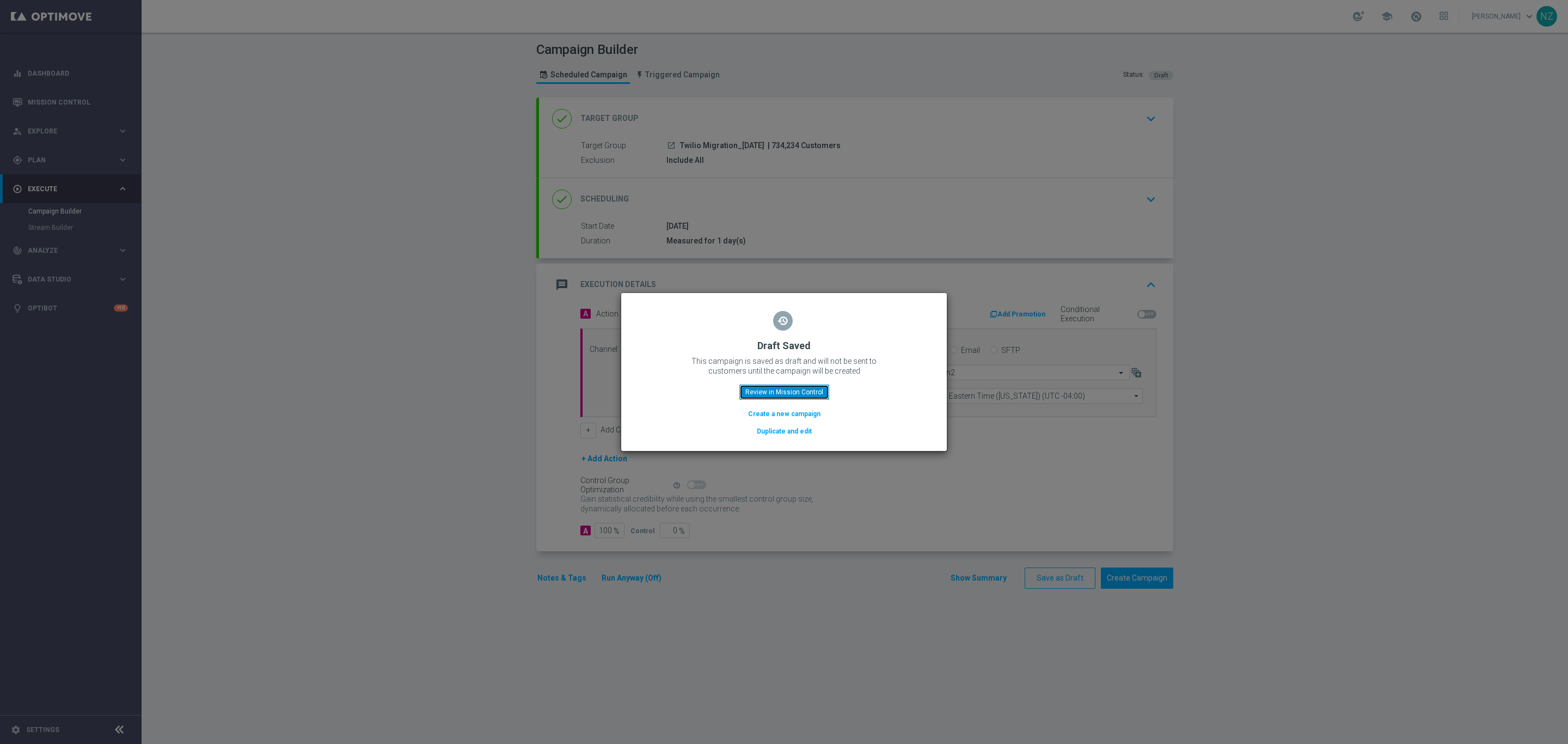
click at [796, 387] on button "Review in Mission Control" at bounding box center [785, 391] width 90 height 15
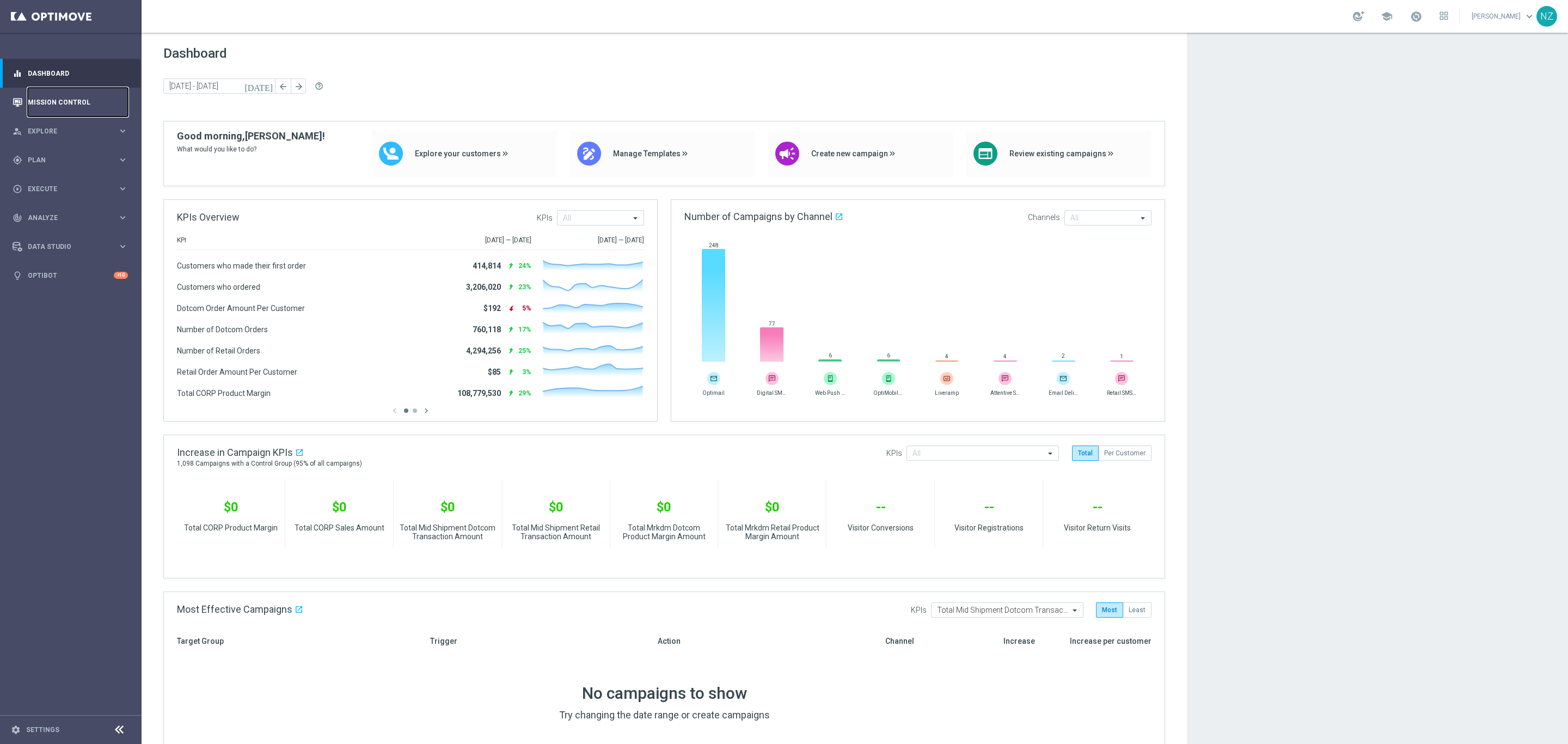
click at [53, 99] on link "Mission Control" at bounding box center [78, 102] width 100 height 29
click at [54, 105] on link "Mission Control" at bounding box center [78, 102] width 100 height 29
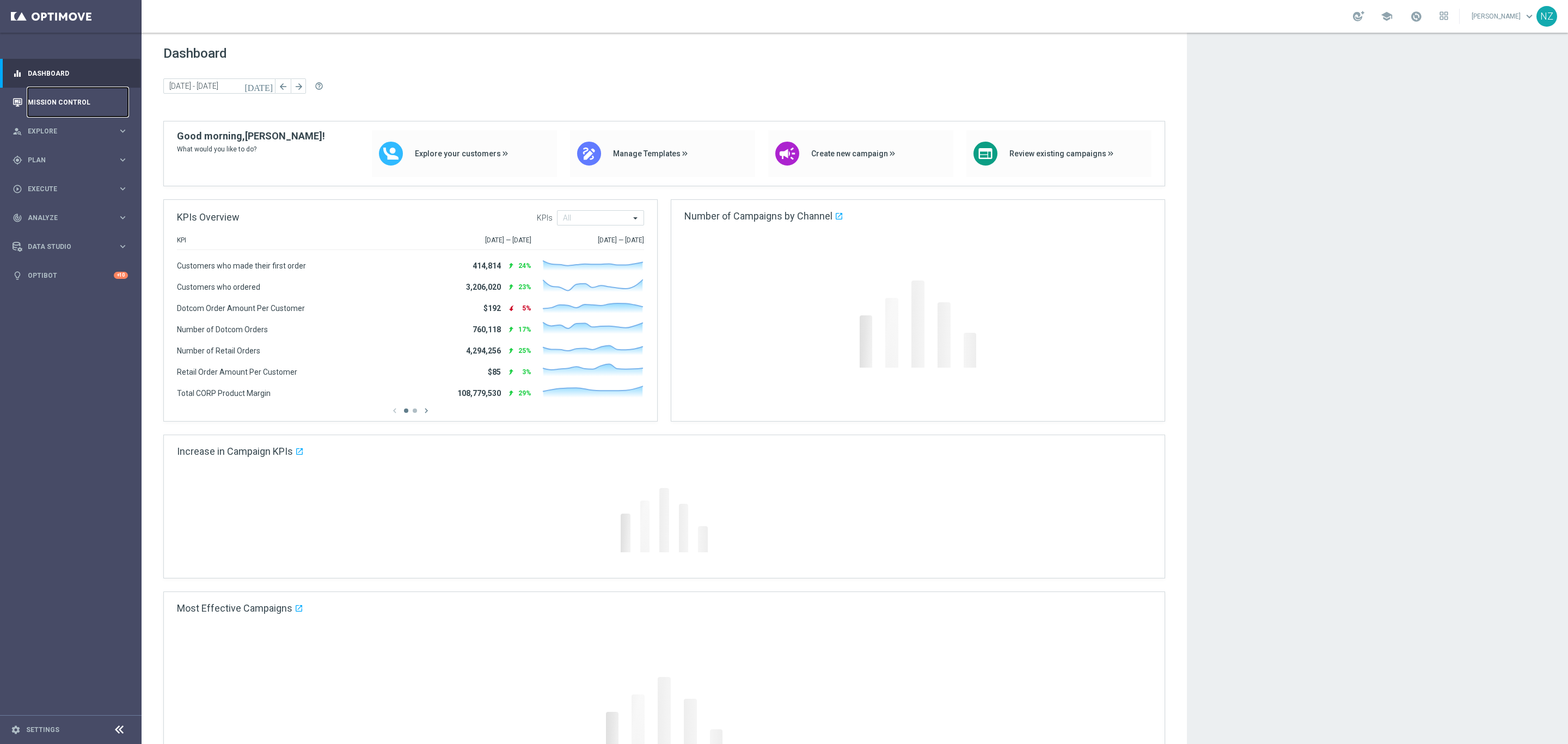
click at [72, 111] on link "Mission Control" at bounding box center [78, 102] width 100 height 29
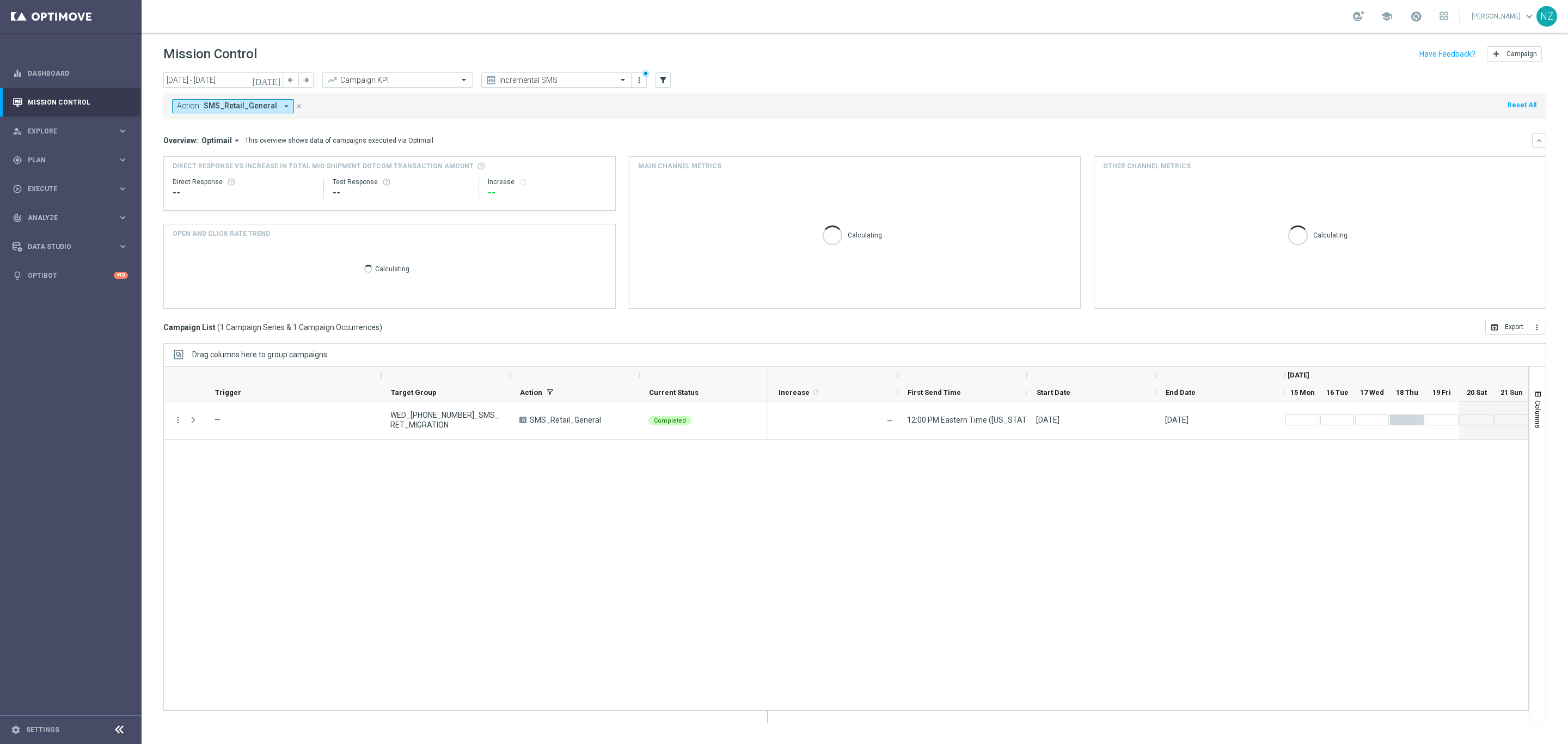
click at [569, 82] on input "text" at bounding box center [545, 80] width 116 height 9
click at [569, 82] on input "text" at bounding box center [545, 80] width 116 height 9
click at [276, 80] on icon "[DATE]" at bounding box center [267, 80] width 29 height 10
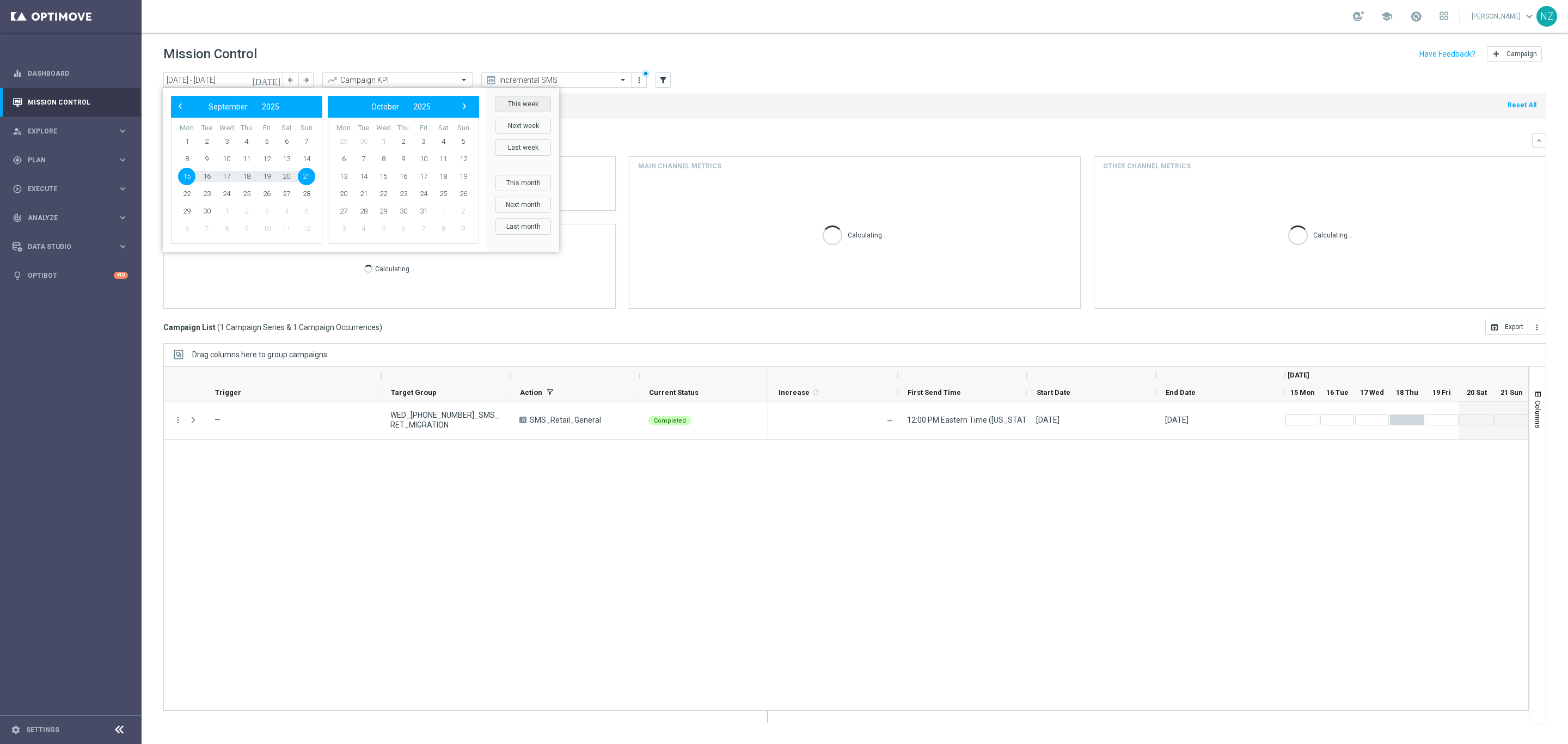
click at [528, 106] on button "This week" at bounding box center [523, 104] width 55 height 16
type input "[DATE] - [DATE]"
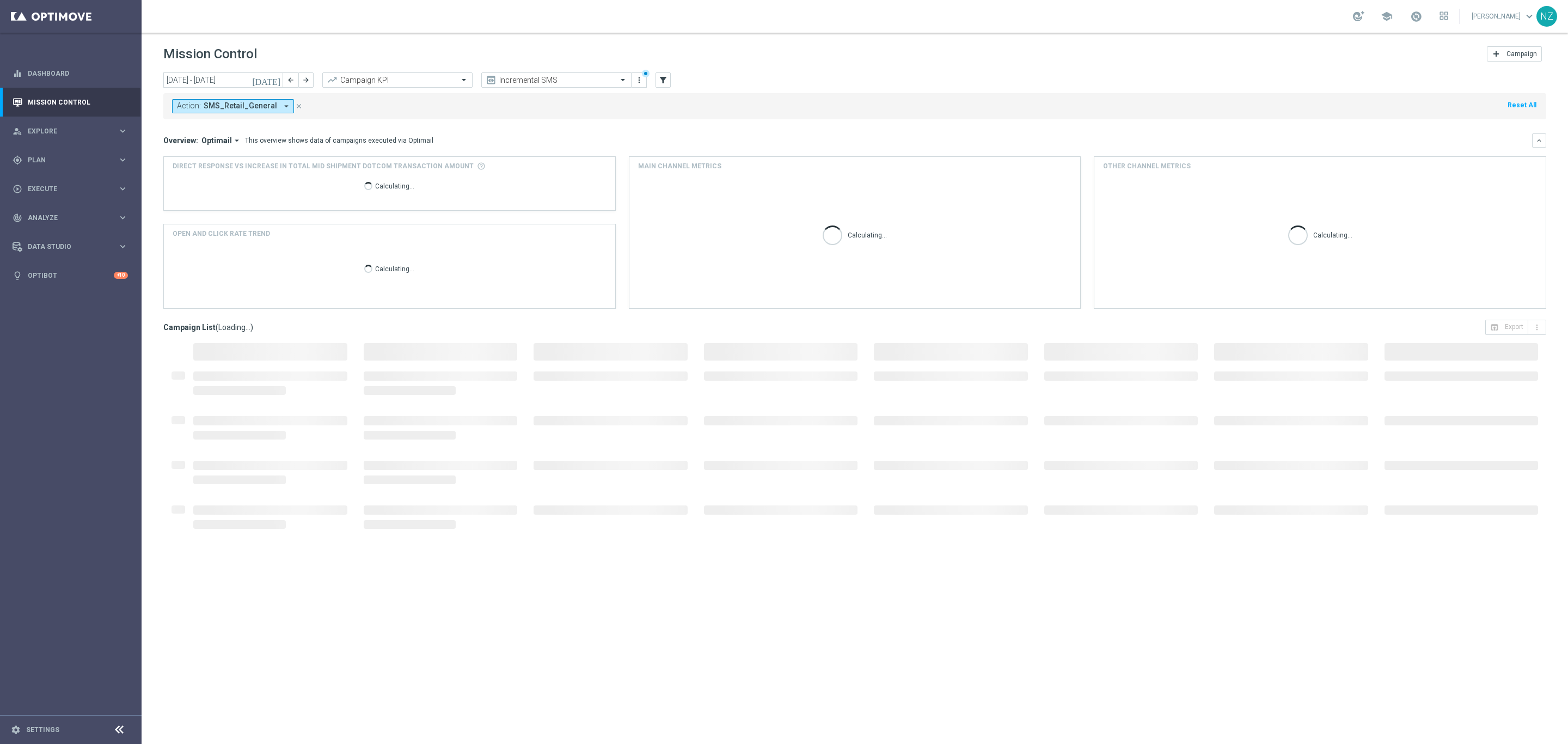
click at [423, 111] on div "Action: SMS_Retail_General arrow_drop_down close Reset All" at bounding box center [855, 106] width 1383 height 26
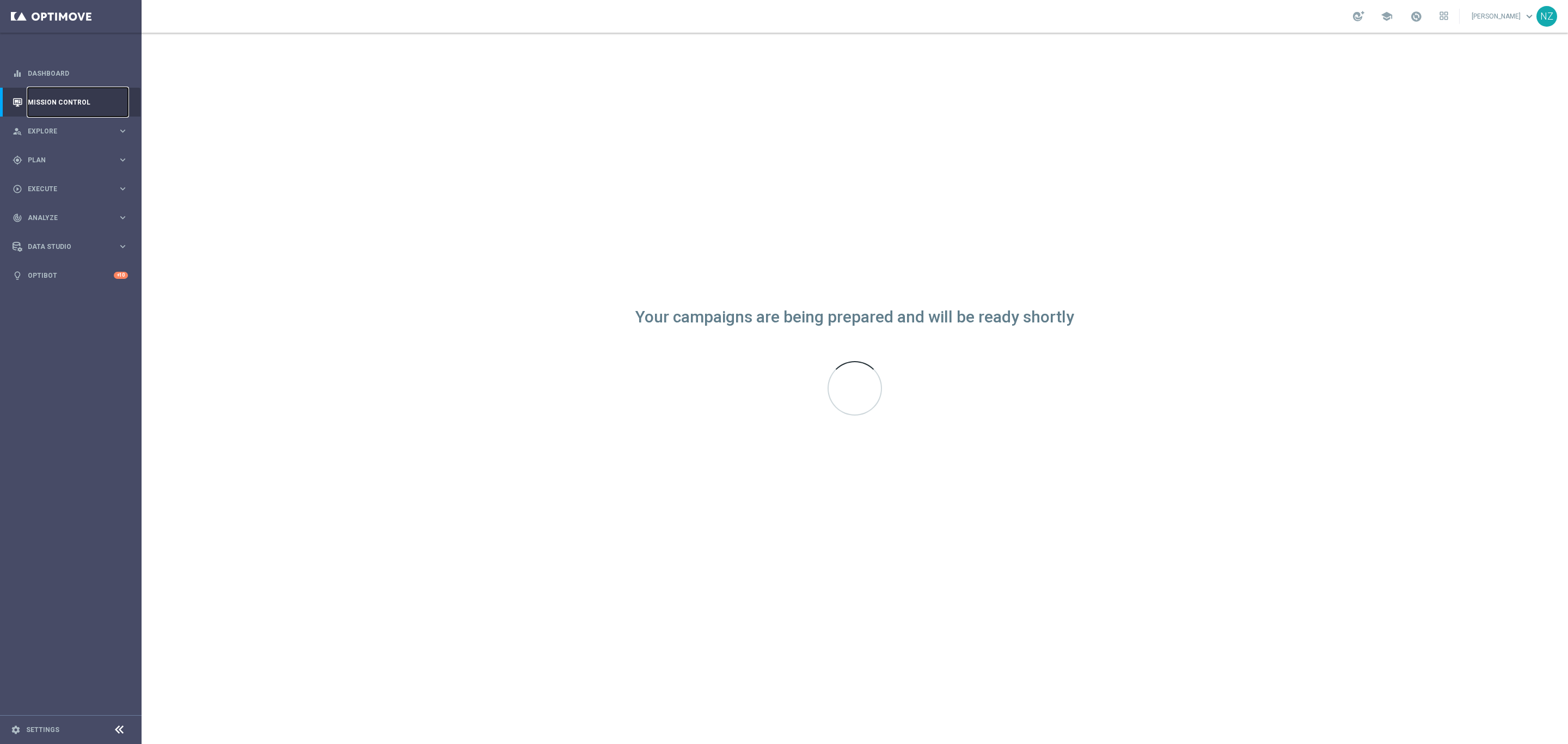
click at [65, 95] on link "Mission Control" at bounding box center [78, 102] width 100 height 29
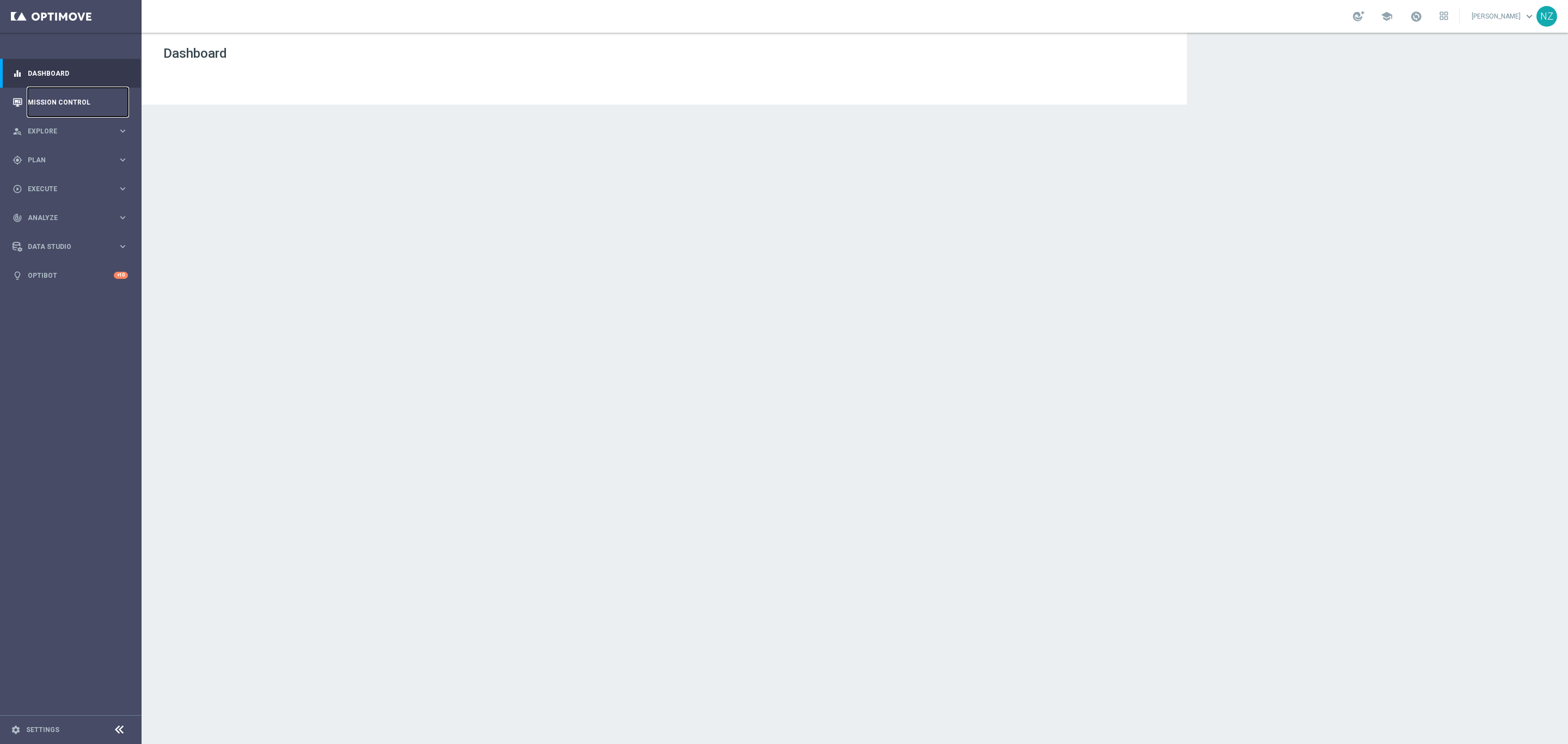
click at [48, 102] on link "Mission Control" at bounding box center [78, 102] width 100 height 29
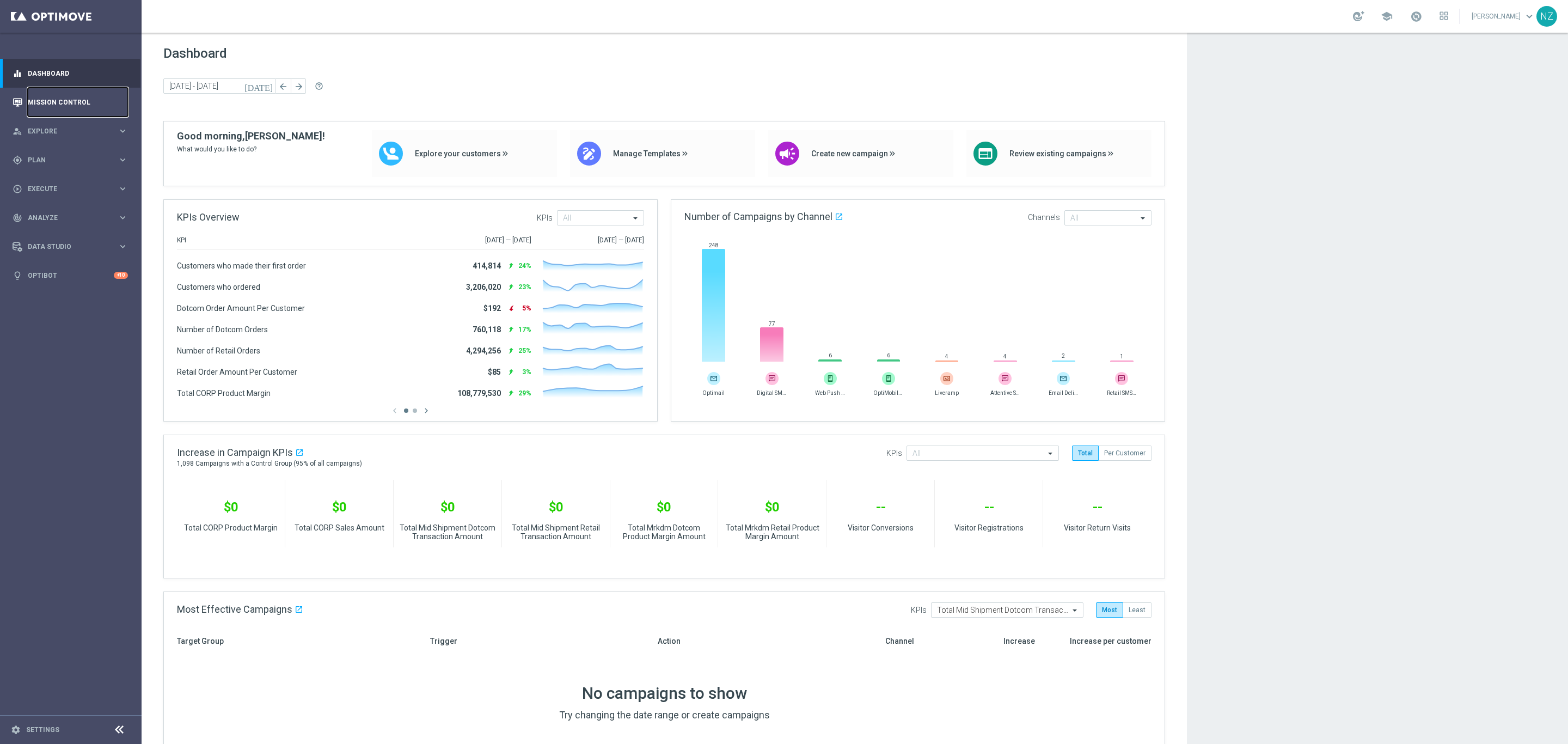
click at [77, 108] on link "Mission Control" at bounding box center [78, 102] width 100 height 29
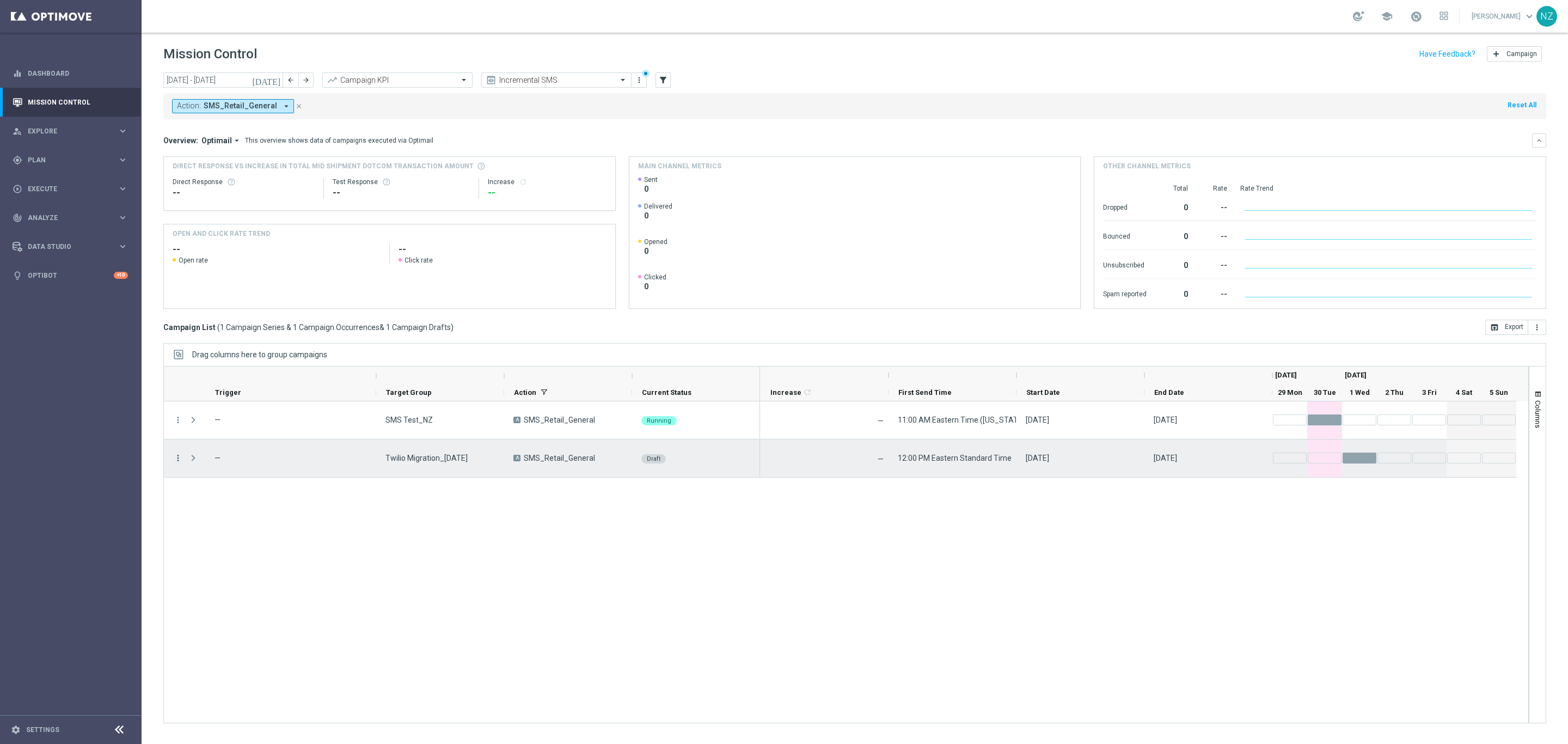
click at [173, 455] on icon "more_vert" at bounding box center [178, 458] width 10 height 10
click at [219, 503] on div "Edit" at bounding box center [250, 501] width 101 height 8
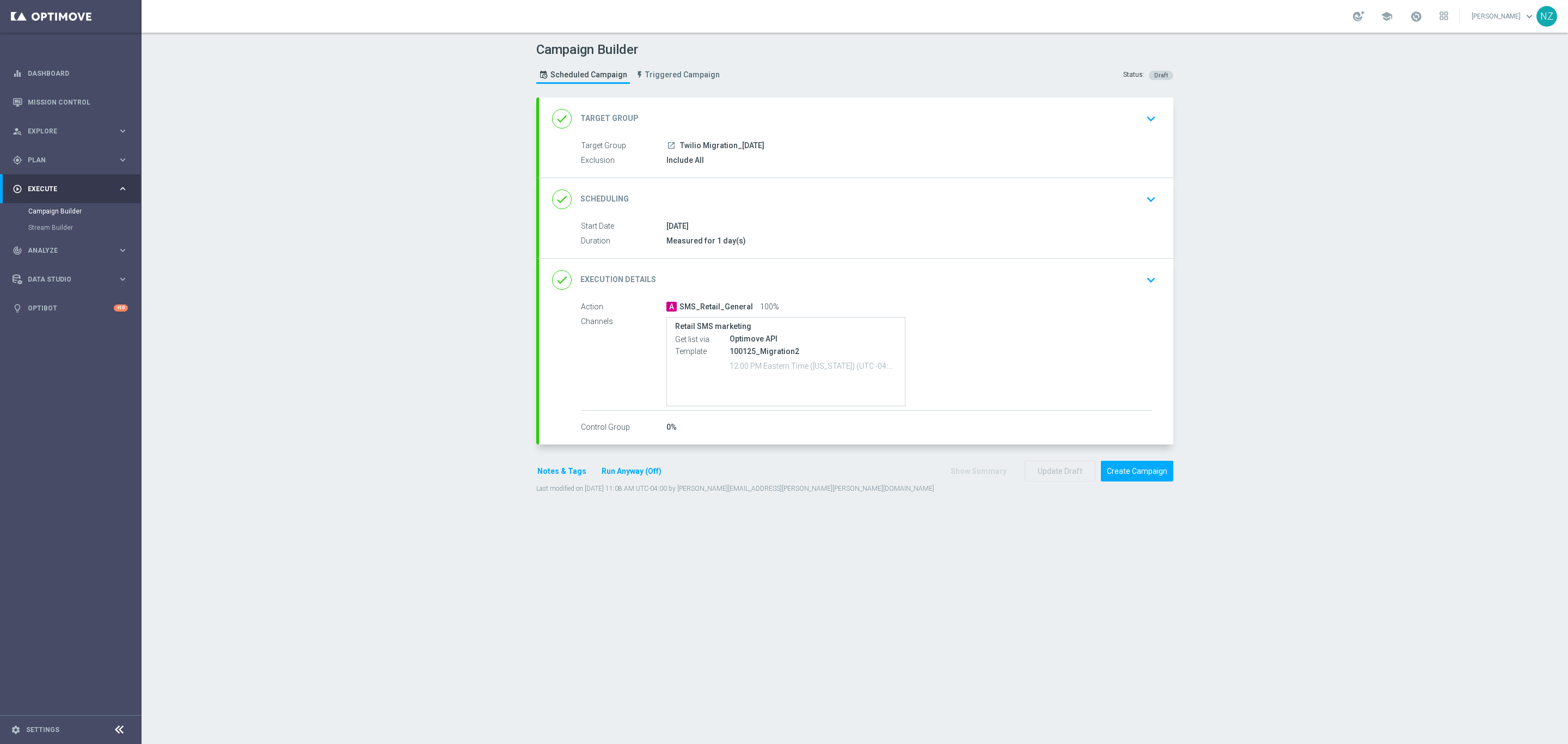
click at [1152, 122] on icon "keyboard_arrow_down" at bounding box center [1150, 119] width 16 height 16
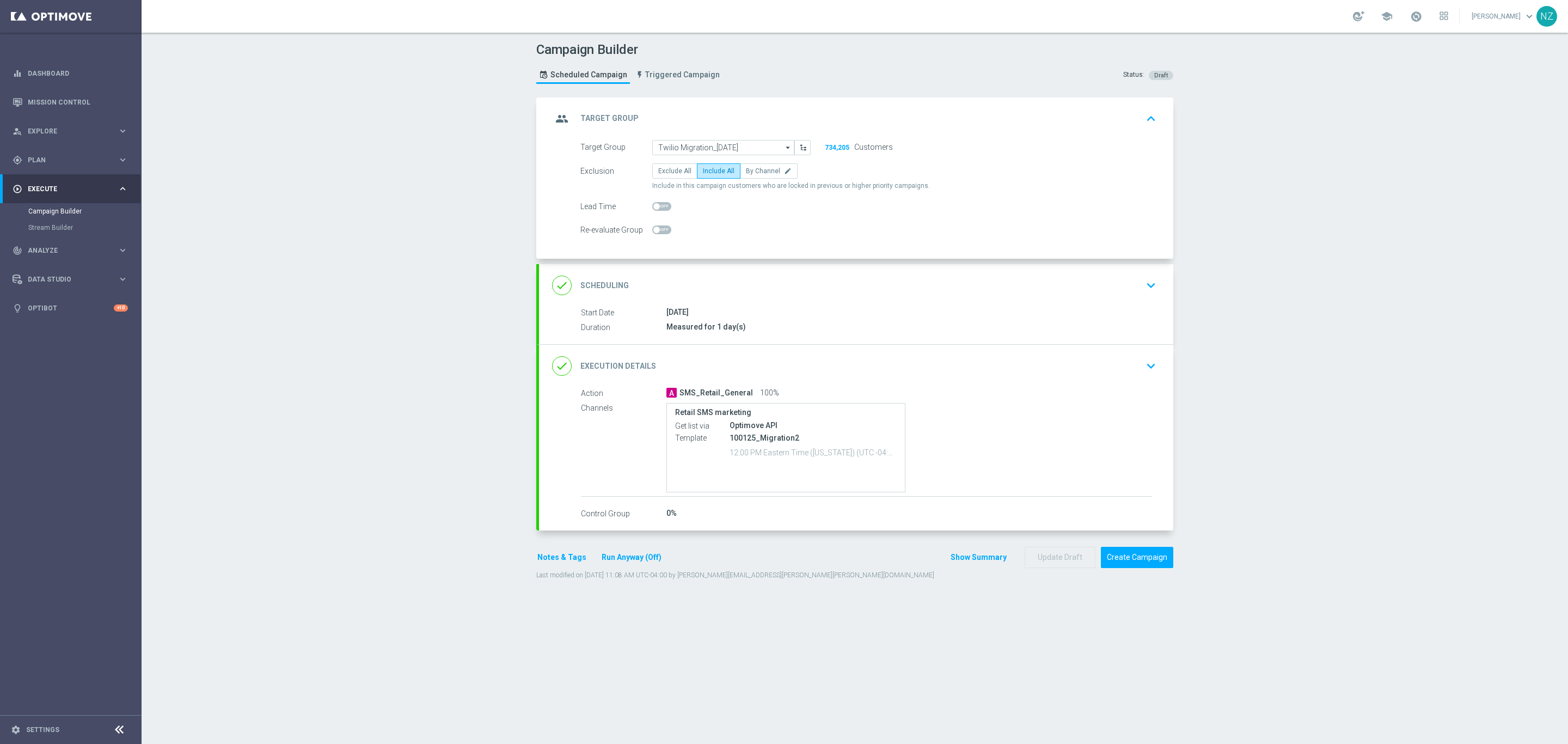
click at [554, 561] on button "Notes & Tags" at bounding box center [562, 557] width 51 height 13
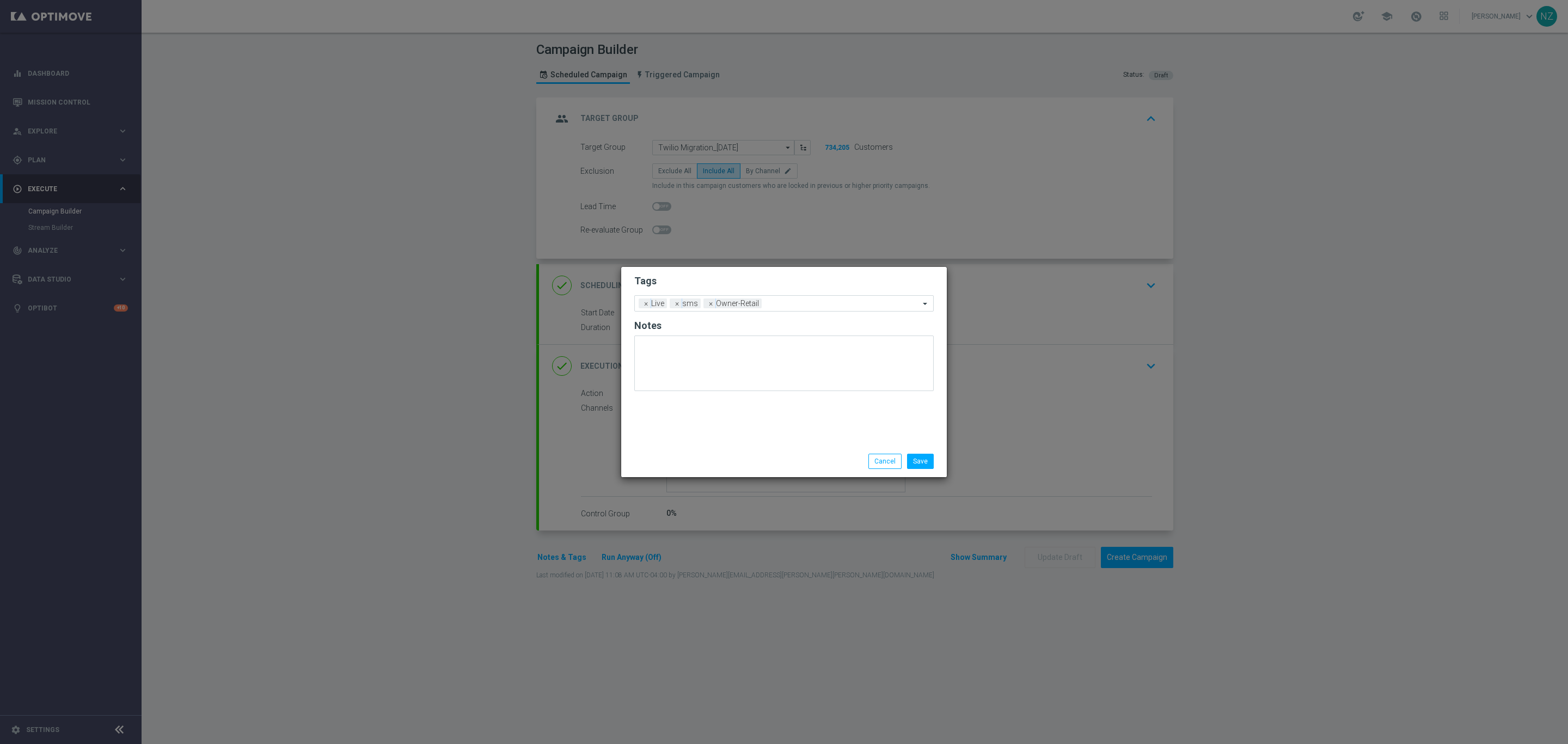
click at [920, 471] on div "Save Cancel" at bounding box center [784, 461] width 326 height 32
click at [923, 466] on button "Save" at bounding box center [920, 461] width 27 height 15
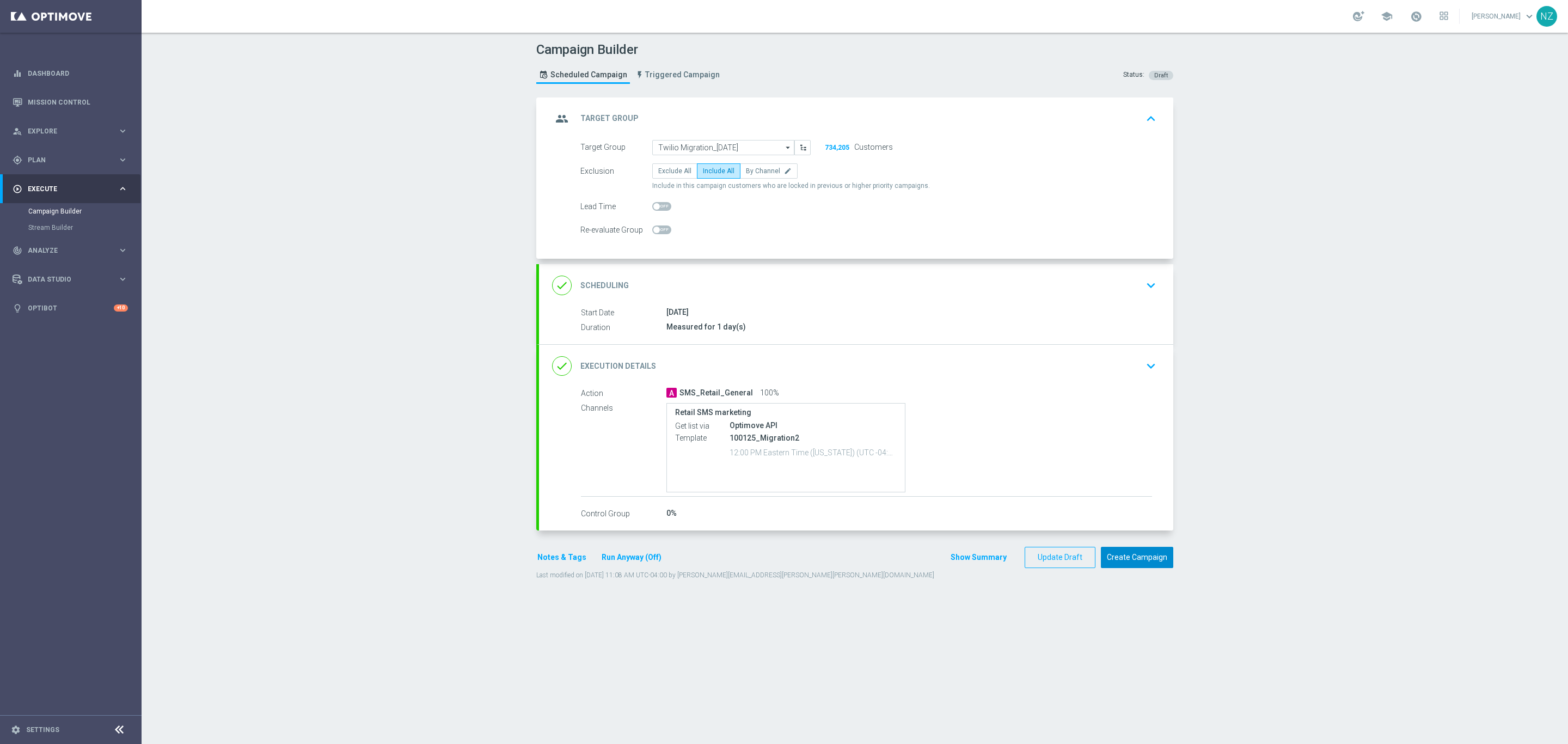
click at [1143, 555] on button "Create Campaign" at bounding box center [1137, 557] width 72 height 21
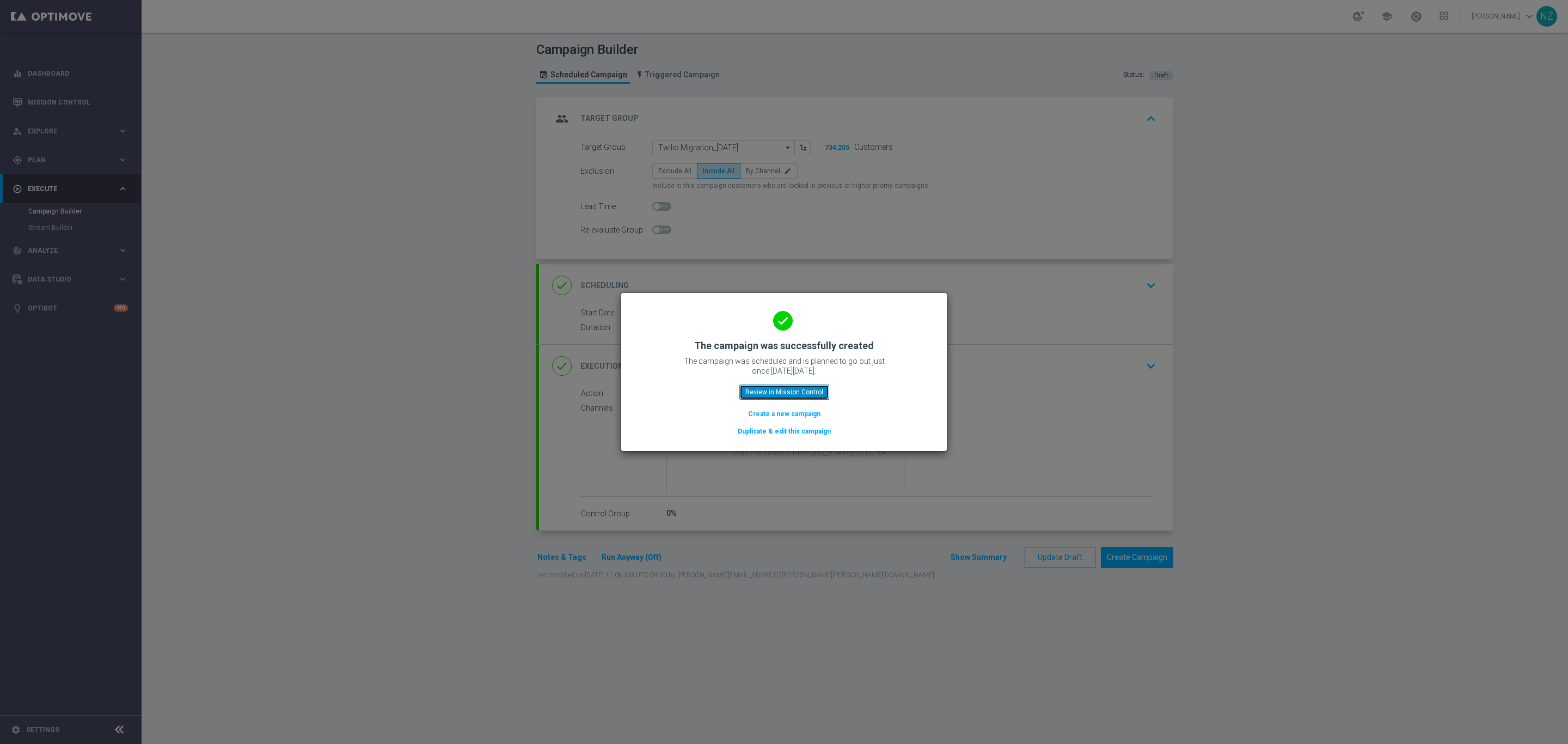
click at [777, 390] on button "Review in Mission Control" at bounding box center [785, 391] width 90 height 15
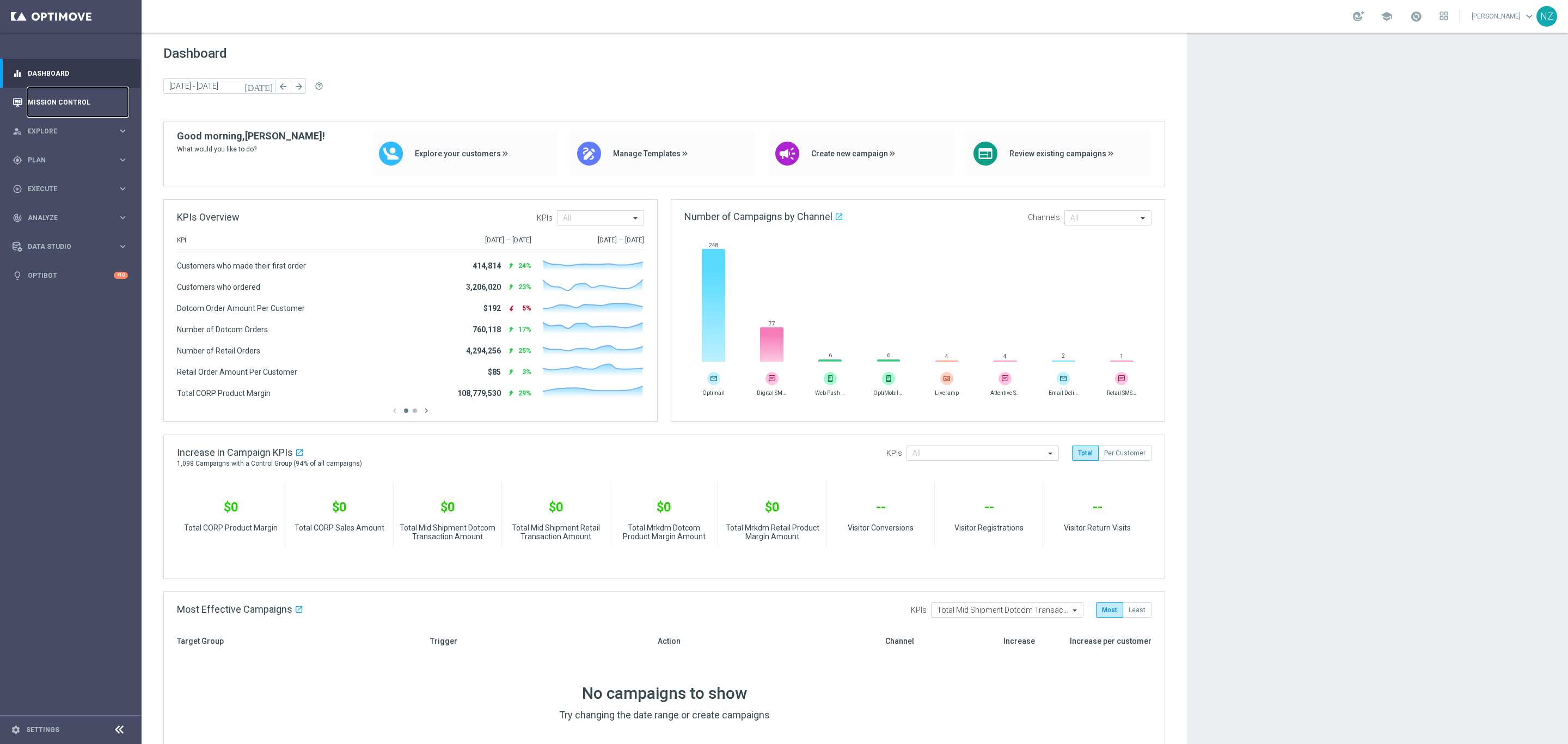
click at [77, 106] on link "Mission Control" at bounding box center [78, 102] width 100 height 29
click at [1287, 339] on app-dashboard-grid "Dashboard [DATE] [DATE] - [DATE] arrow_back arrow_forward help_outline KPIs Ove…" at bounding box center [855, 665] width 1426 height 1265
click at [1372, 292] on app-dashboard-grid "Dashboard [DATE] [DATE] - [DATE] arrow_back arrow_forward help_outline KPIs Ove…" at bounding box center [855, 665] width 1426 height 1265
click at [63, 101] on link "Mission Control" at bounding box center [78, 102] width 100 height 29
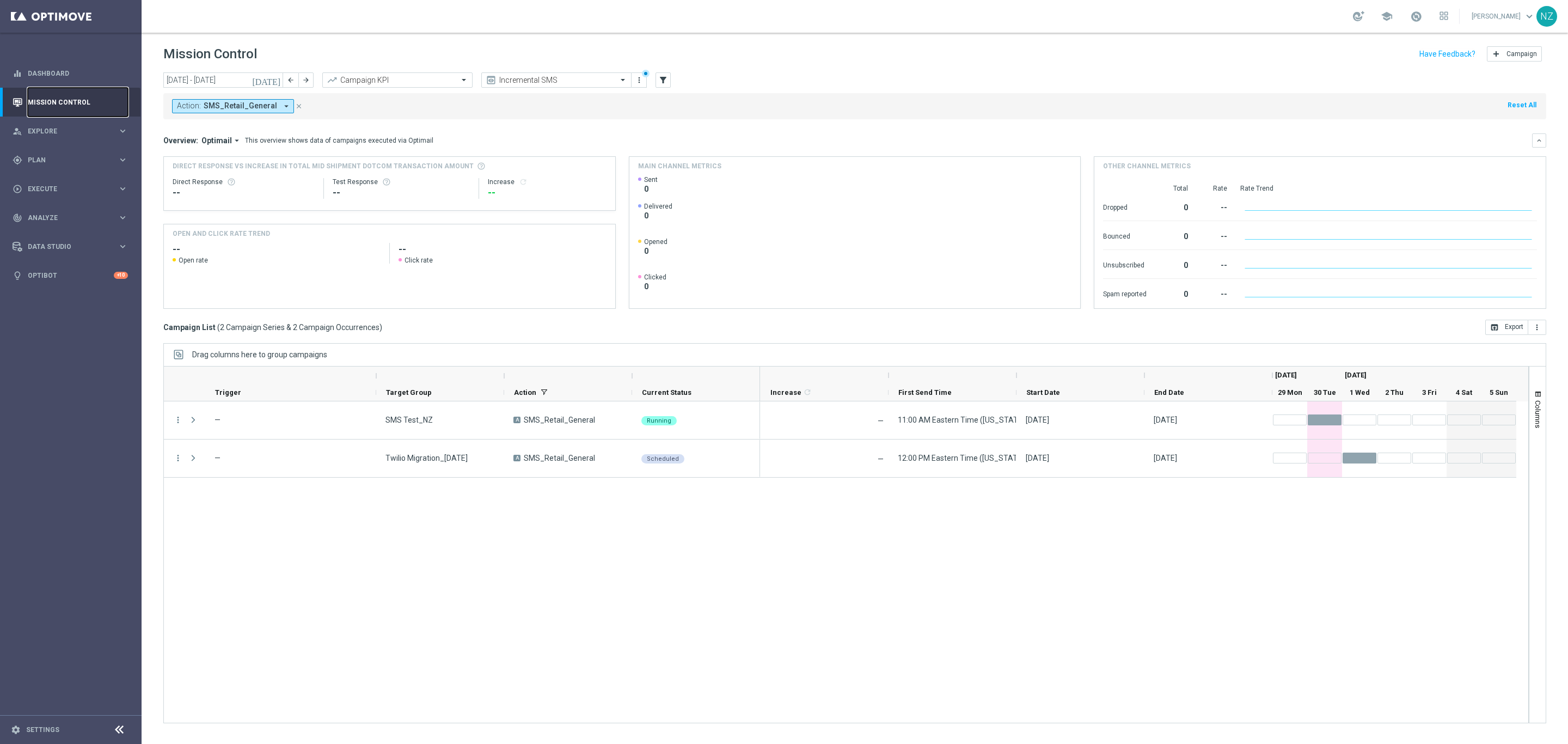
click at [49, 100] on link "Mission Control" at bounding box center [78, 102] width 100 height 29
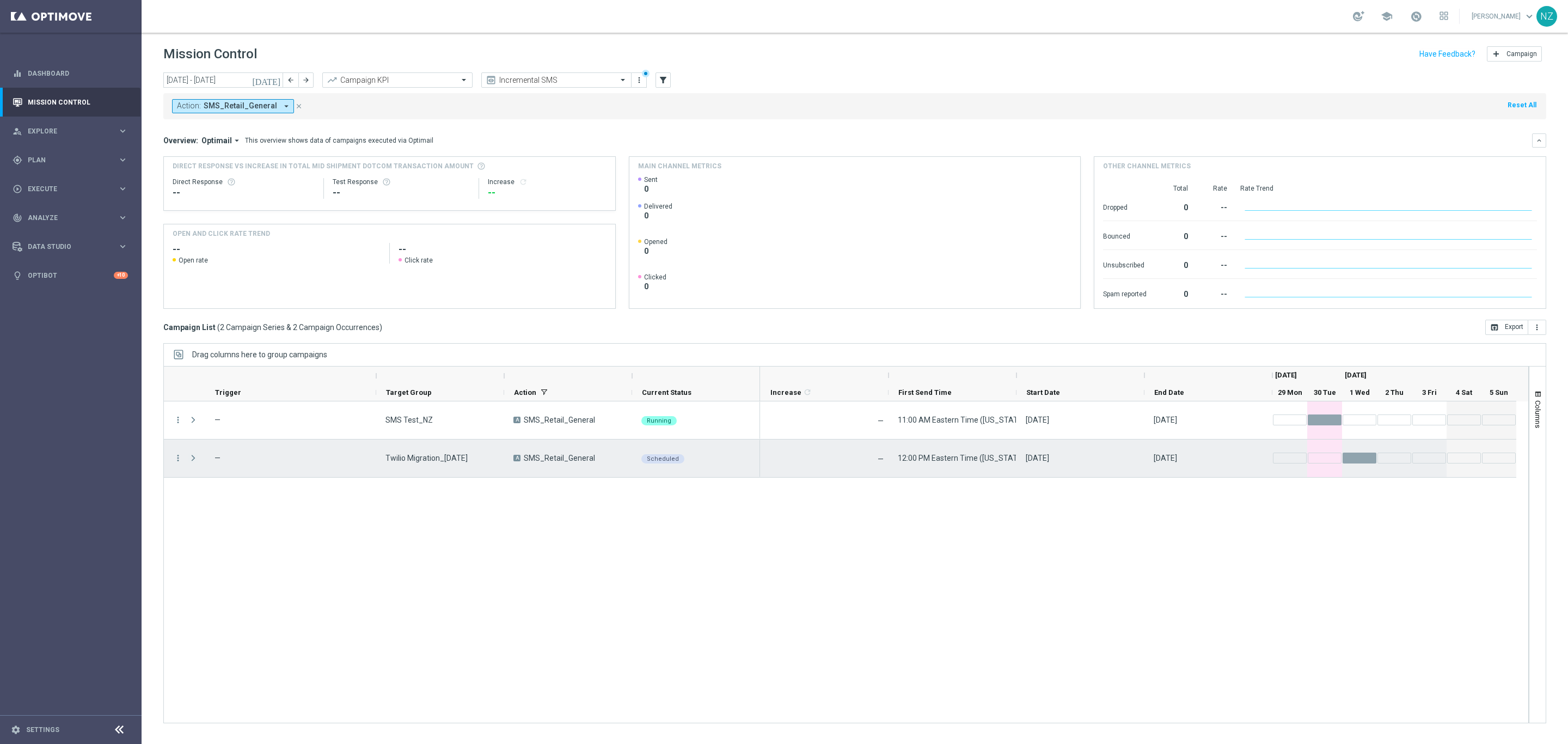
click at [192, 460] on span "Press SPACE to select this row." at bounding box center [193, 458] width 10 height 9
